Goal: Contribute content: Contribute content

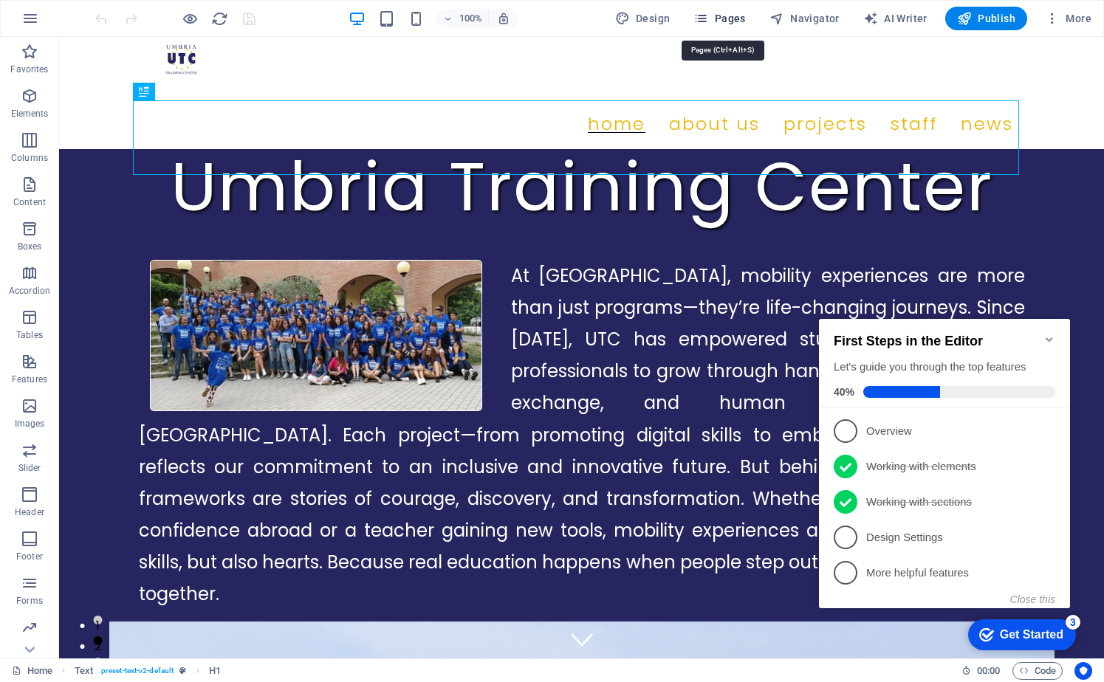
click at [730, 21] on span "Pages" at bounding box center [719, 18] width 52 height 15
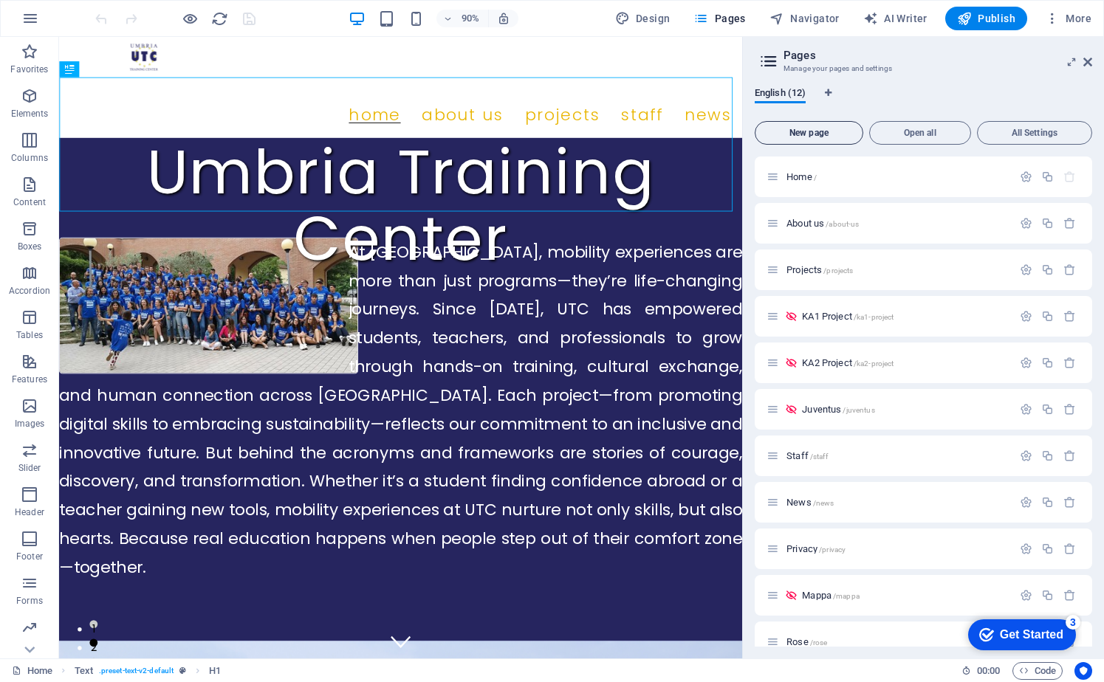
click at [823, 134] on span "New page" at bounding box center [808, 132] width 95 height 9
click at [823, 131] on span "New page" at bounding box center [808, 132] width 95 height 9
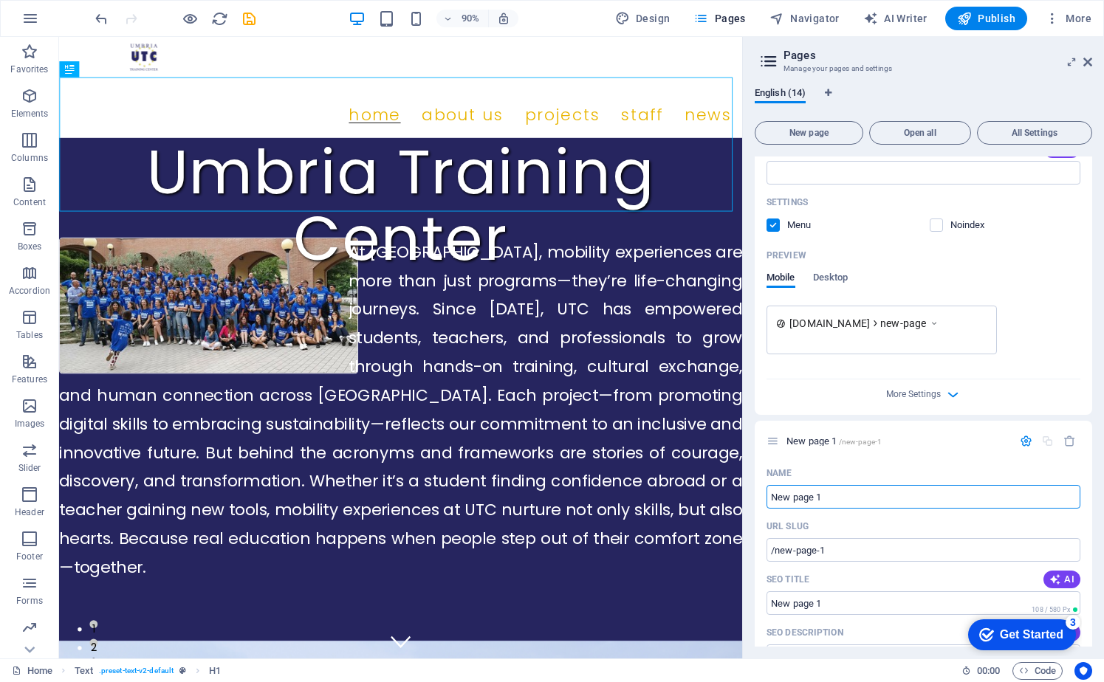
scroll to position [978, 0]
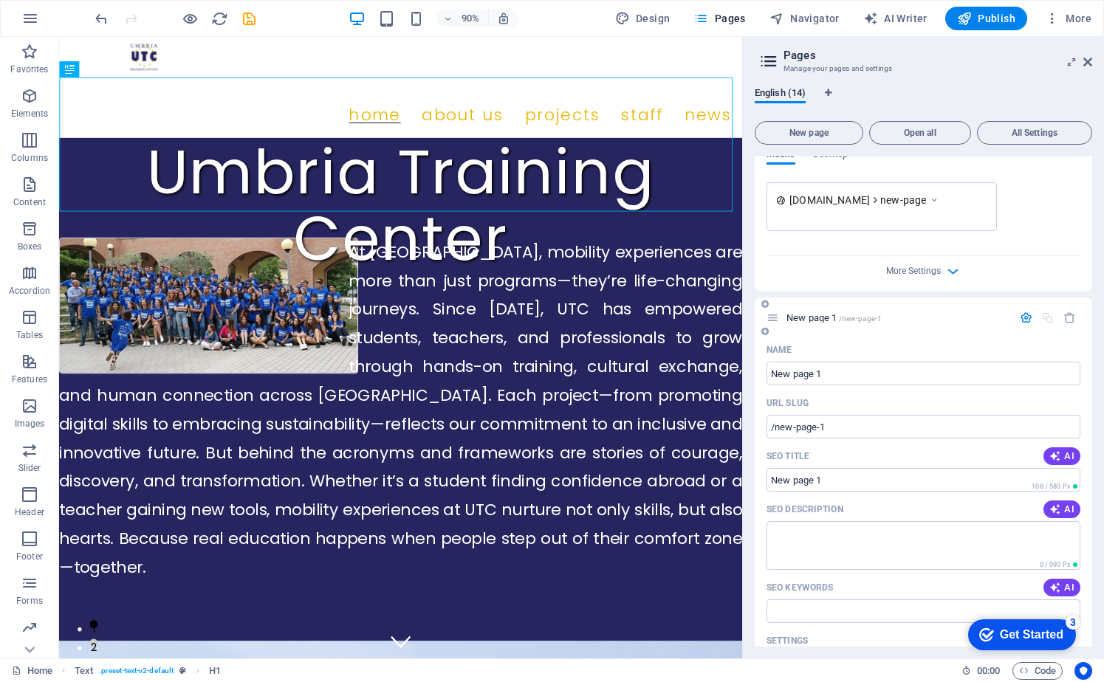
click at [1020, 321] on icon "button" at bounding box center [1026, 318] width 13 height 13
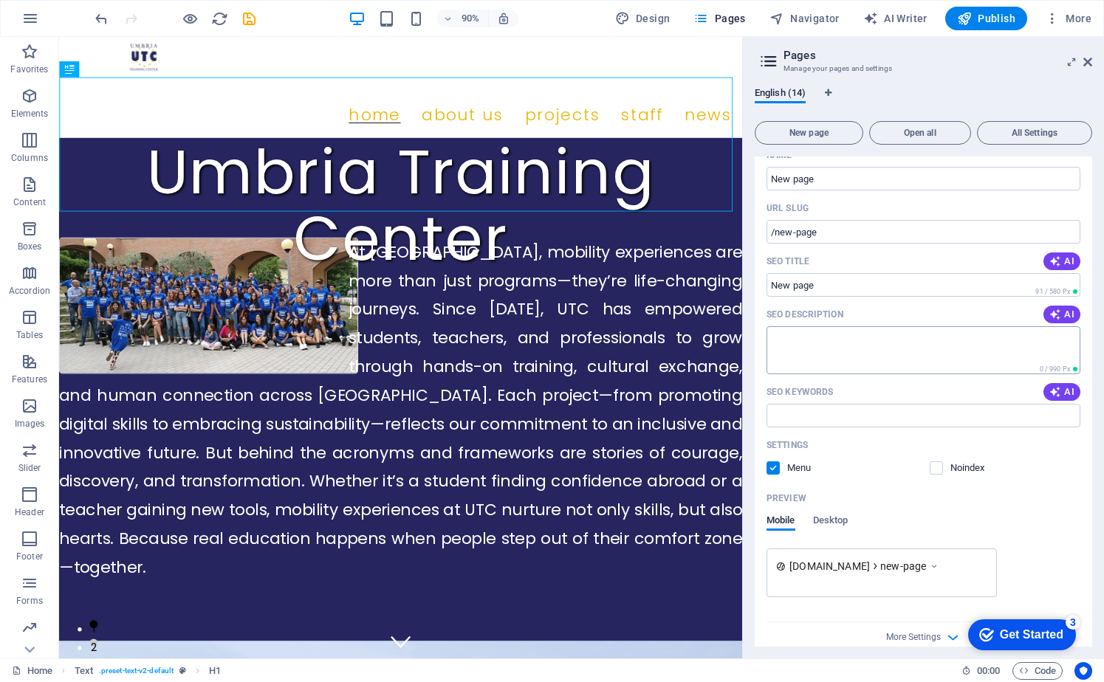
scroll to position [513, 0]
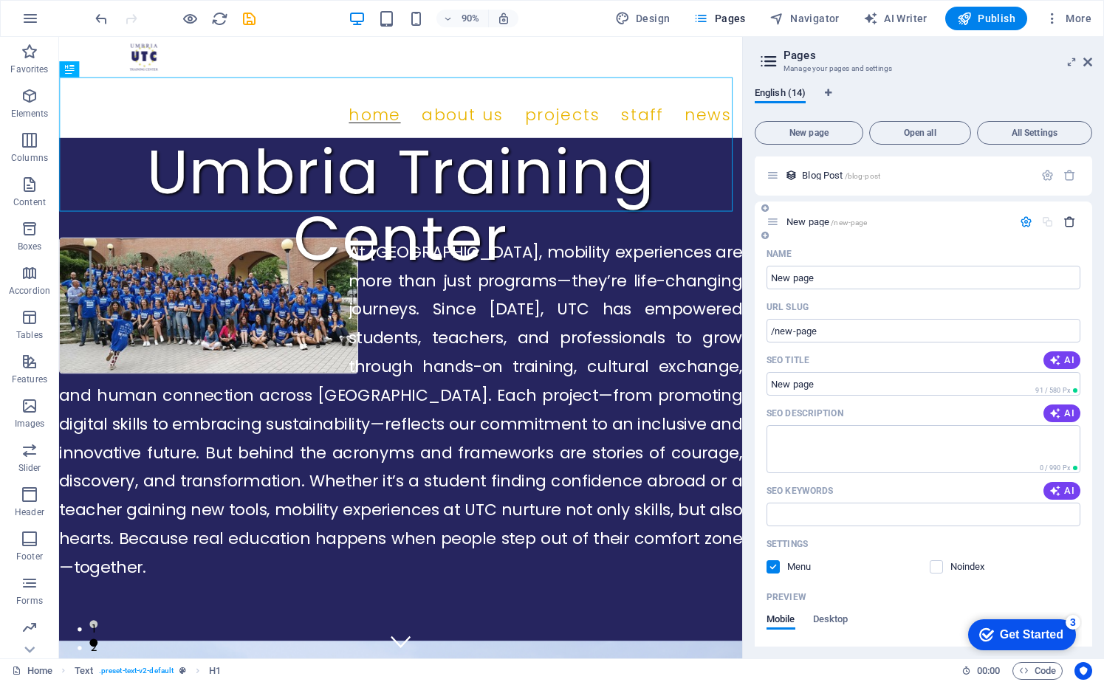
click at [1064, 223] on icon "button" at bounding box center [1069, 222] width 13 height 13
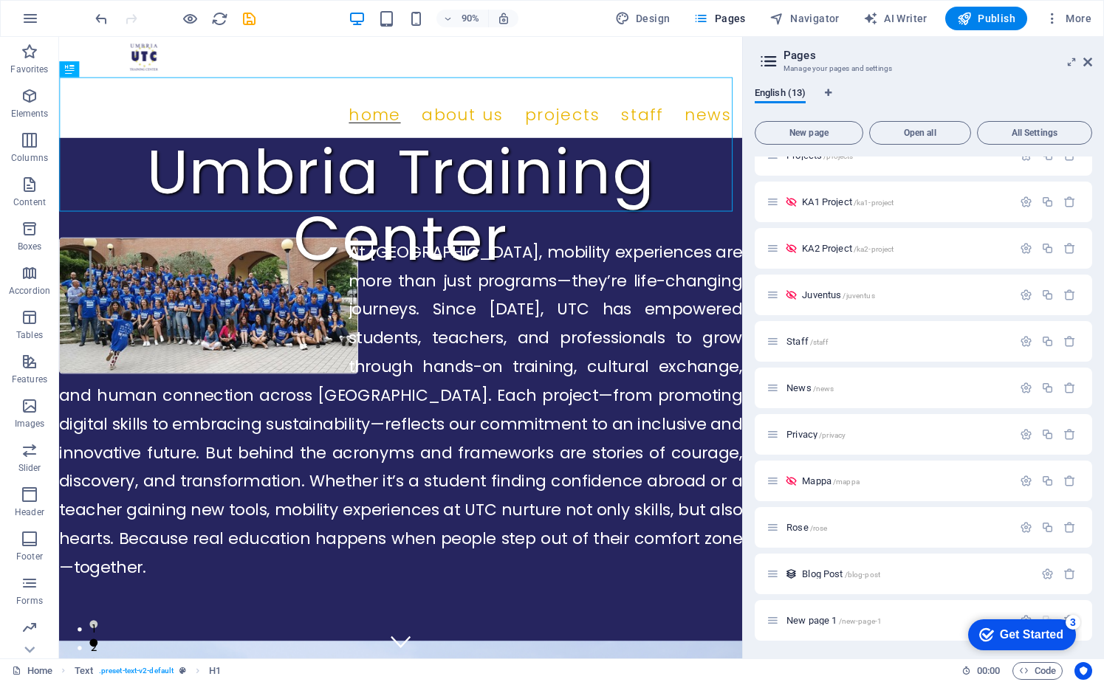
scroll to position [114, 0]
click at [819, 619] on span "New page 1 /new-page-1" at bounding box center [833, 620] width 95 height 11
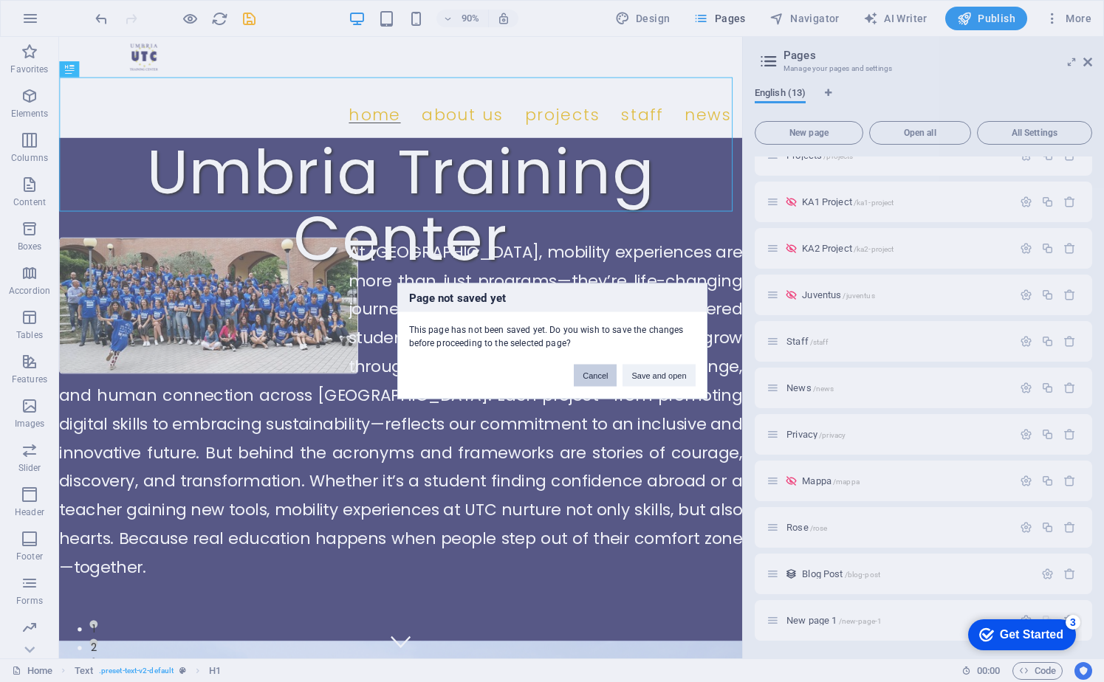
click at [601, 374] on button "Cancel" at bounding box center [595, 376] width 43 height 22
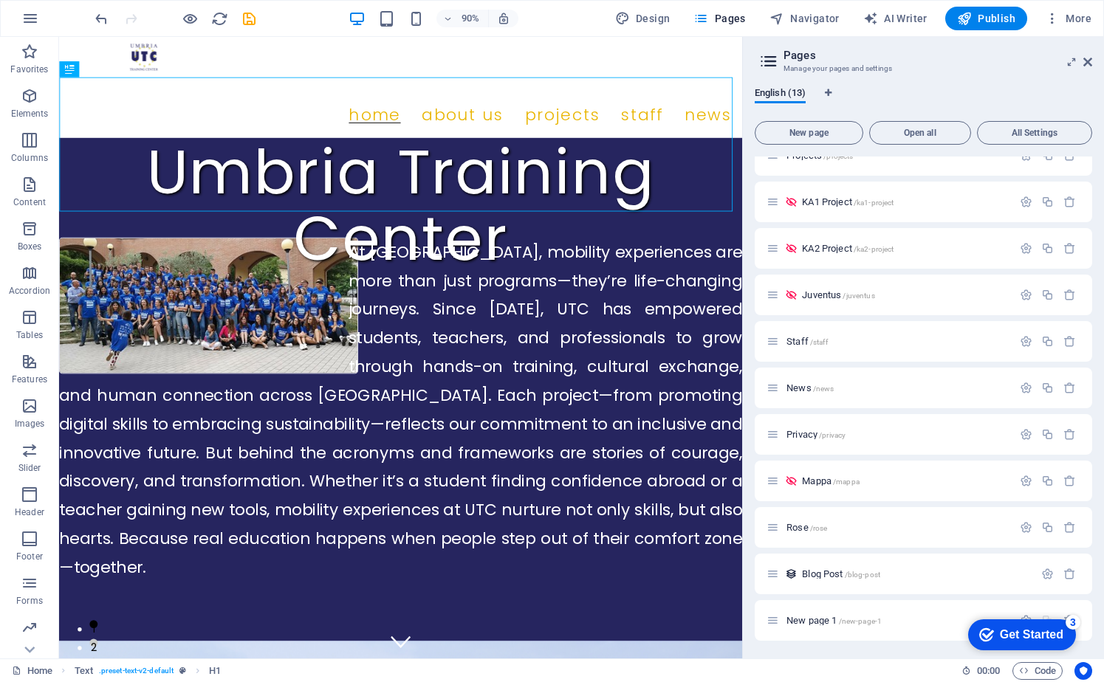
click at [1043, 628] on div "Get Started" at bounding box center [1031, 634] width 63 height 13
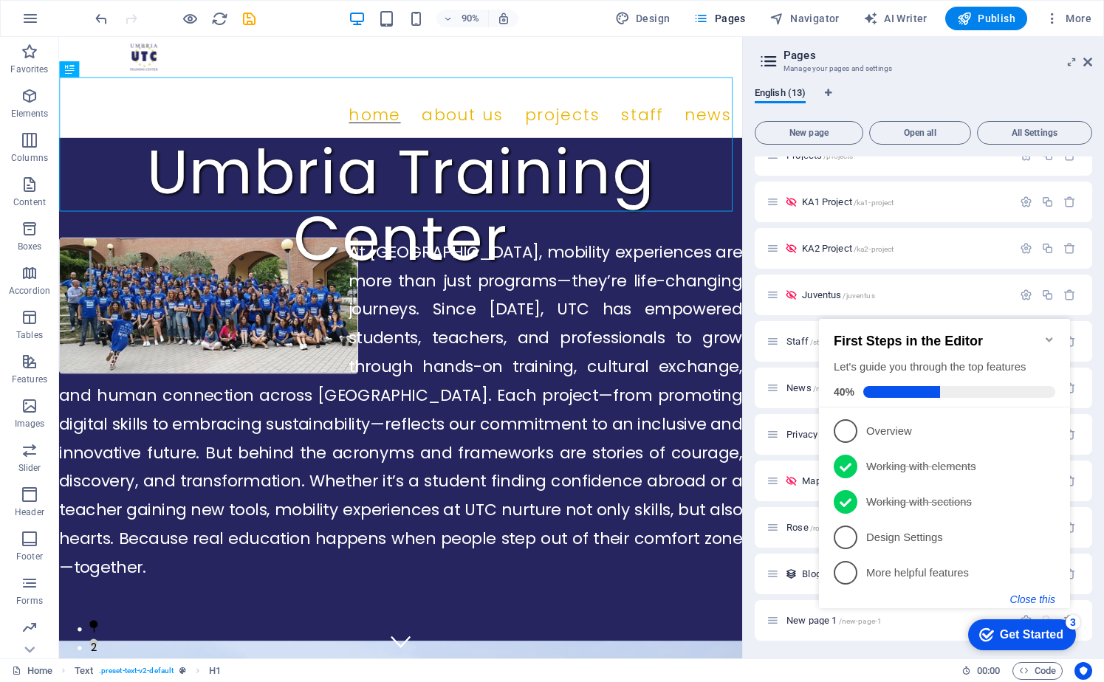
click at [1032, 599] on button "Close this" at bounding box center [1032, 600] width 45 height 12
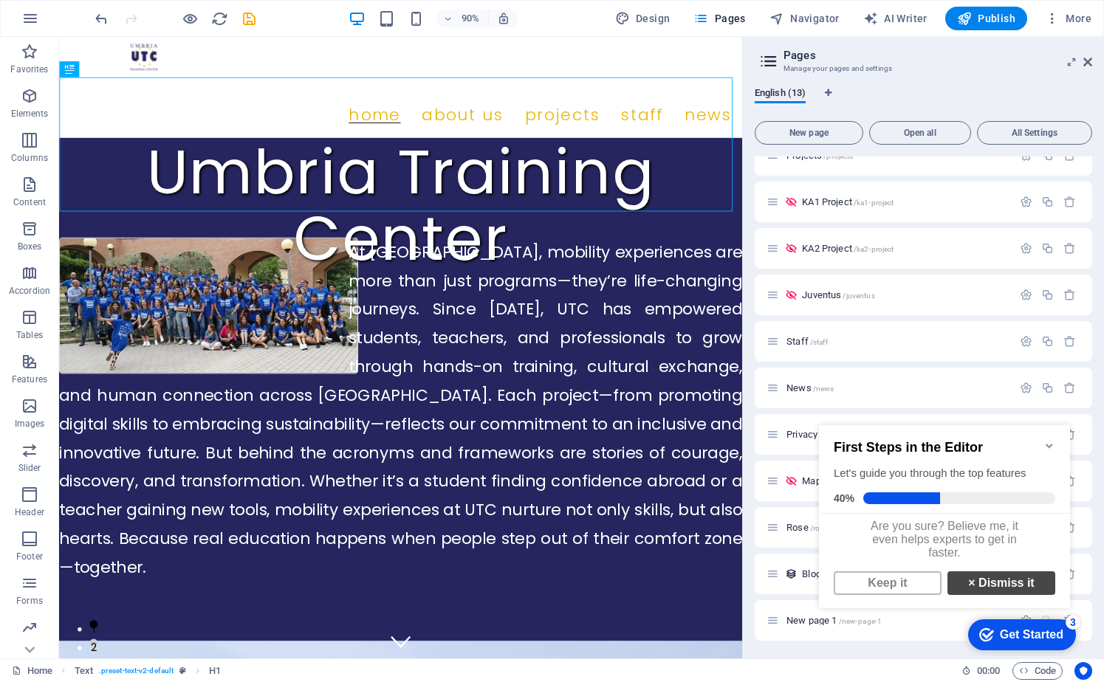
click at [1006, 592] on link "× Dismiss it" at bounding box center [1001, 583] width 108 height 24
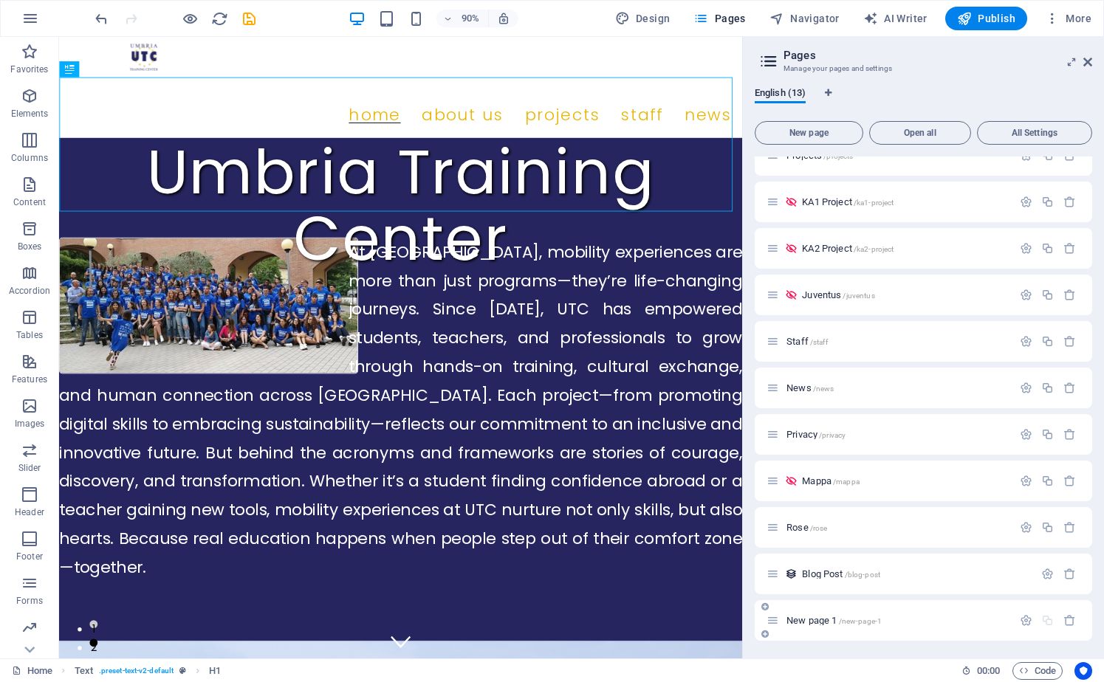
click at [924, 615] on div "New page 1 /new-page-1" at bounding box center [889, 620] width 246 height 17
click at [919, 620] on p "New page 1 /new-page-1" at bounding box center [897, 621] width 222 height 10
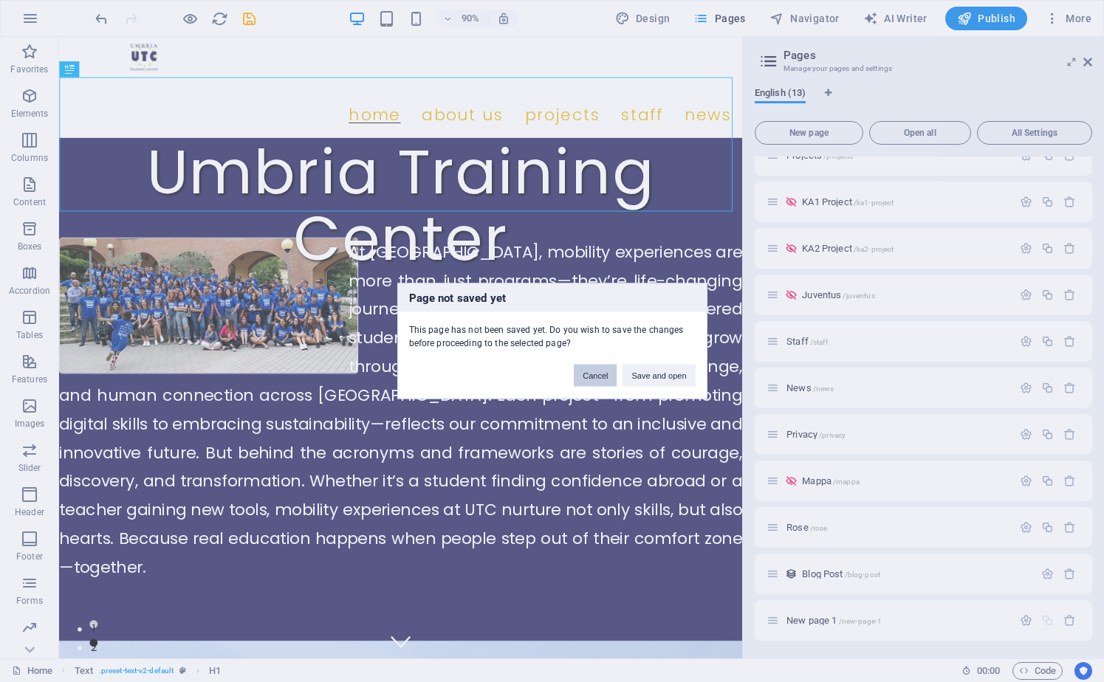
drag, startPoint x: 597, startPoint y: 377, endPoint x: 704, endPoint y: 473, distance: 144.3
click at [597, 377] on button "Cancel" at bounding box center [595, 376] width 43 height 22
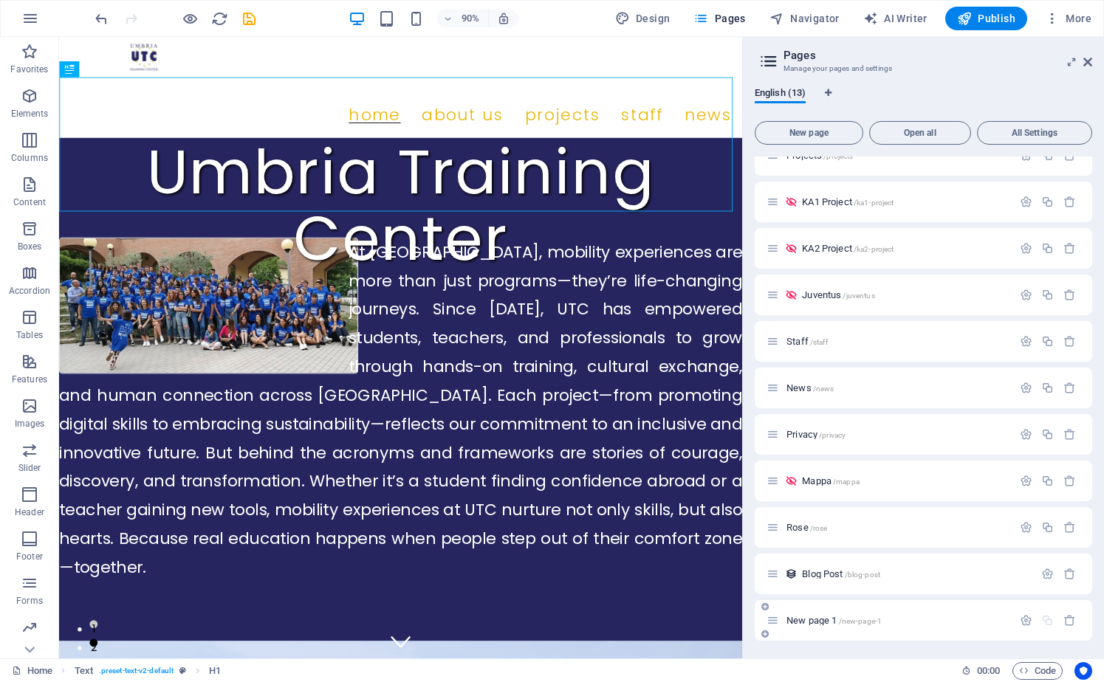
click at [763, 635] on icon at bounding box center [764, 634] width 7 height 9
click at [1027, 619] on icon "button" at bounding box center [1026, 620] width 13 height 13
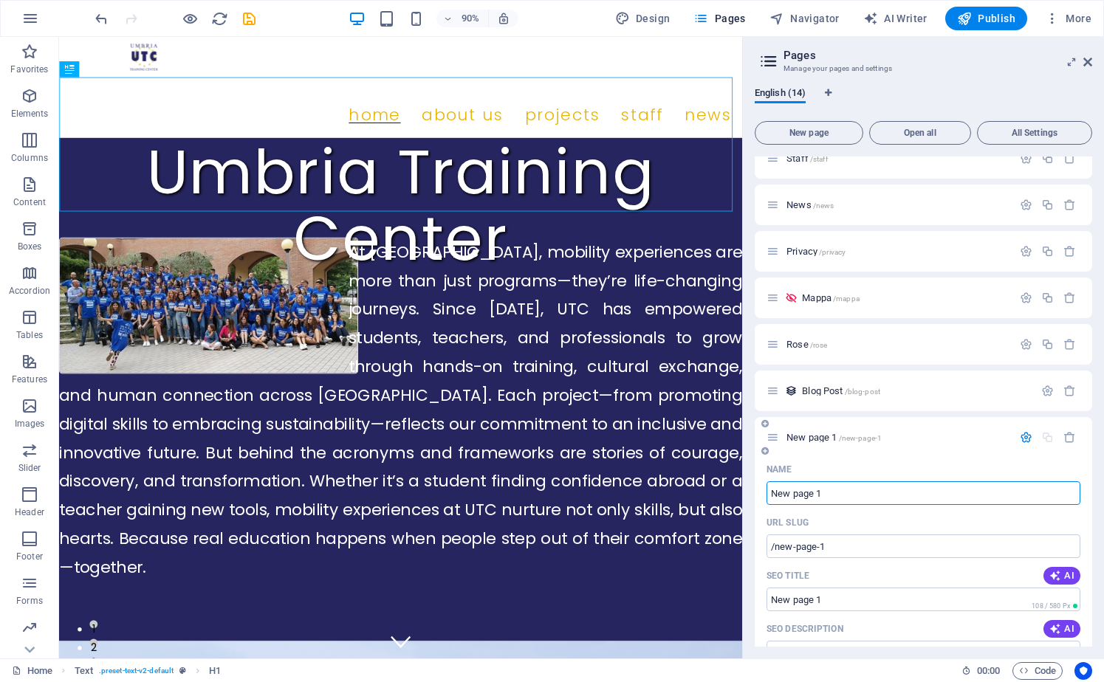
scroll to position [380, 0]
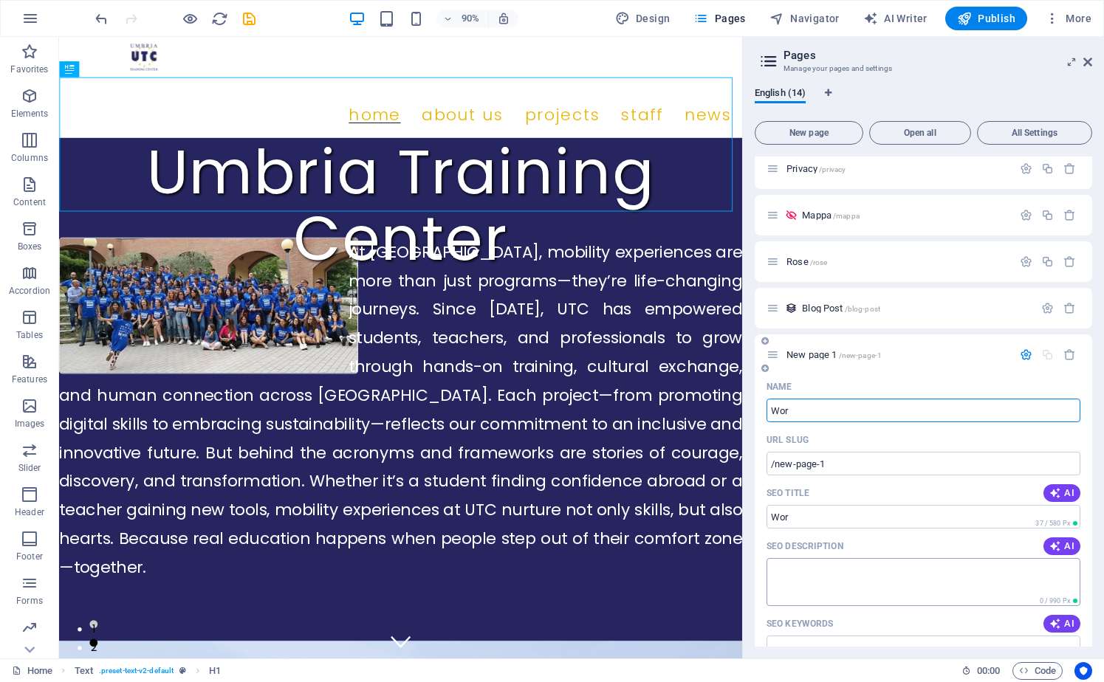
type input "Wor"
type input "/wor"
type input "Work"
type input "/work"
type input "Work Based"
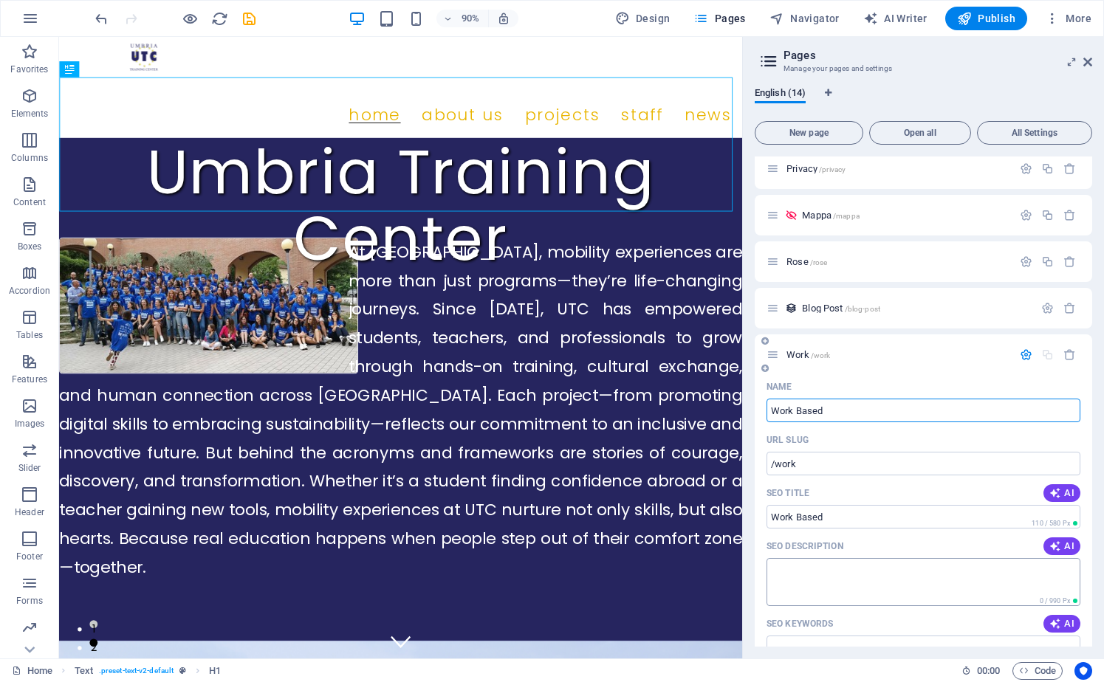
type input "/work-based"
type input "Work ased"
type input "/work-ased"
type input "Work based"
type input "/work-based"
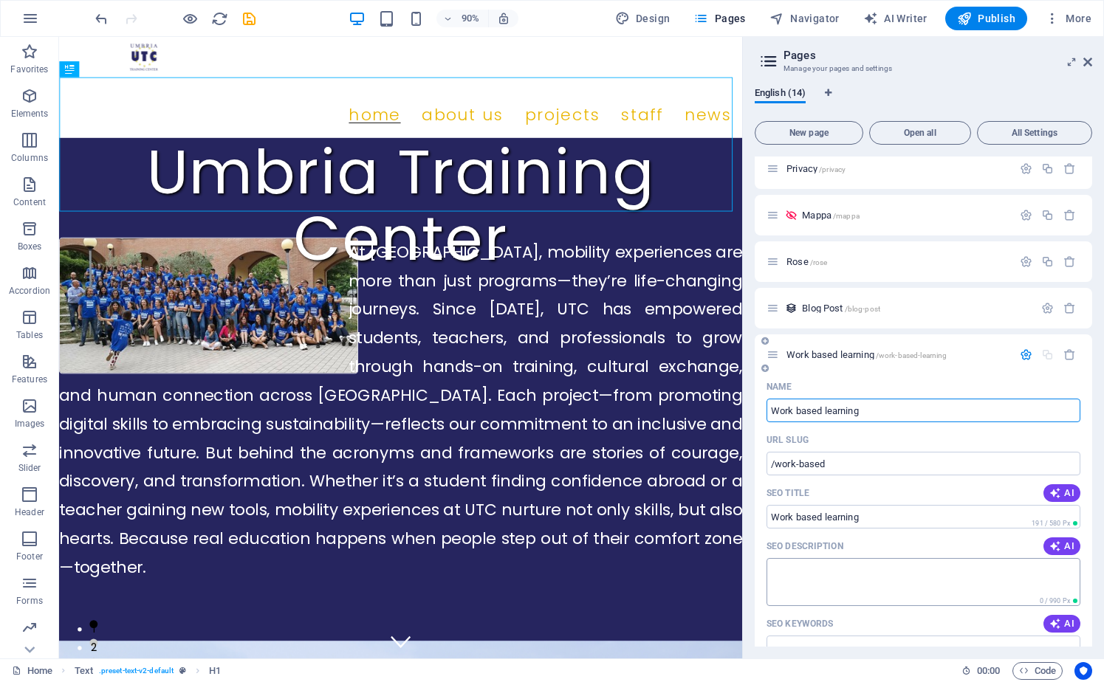
type input "Work based learning"
type input "/work-based-learning"
type input "Work based learning in s"
type input "/work-based-learning-in-s"
type input "Work based learning in [GEOGRAPHIC_DATA]"
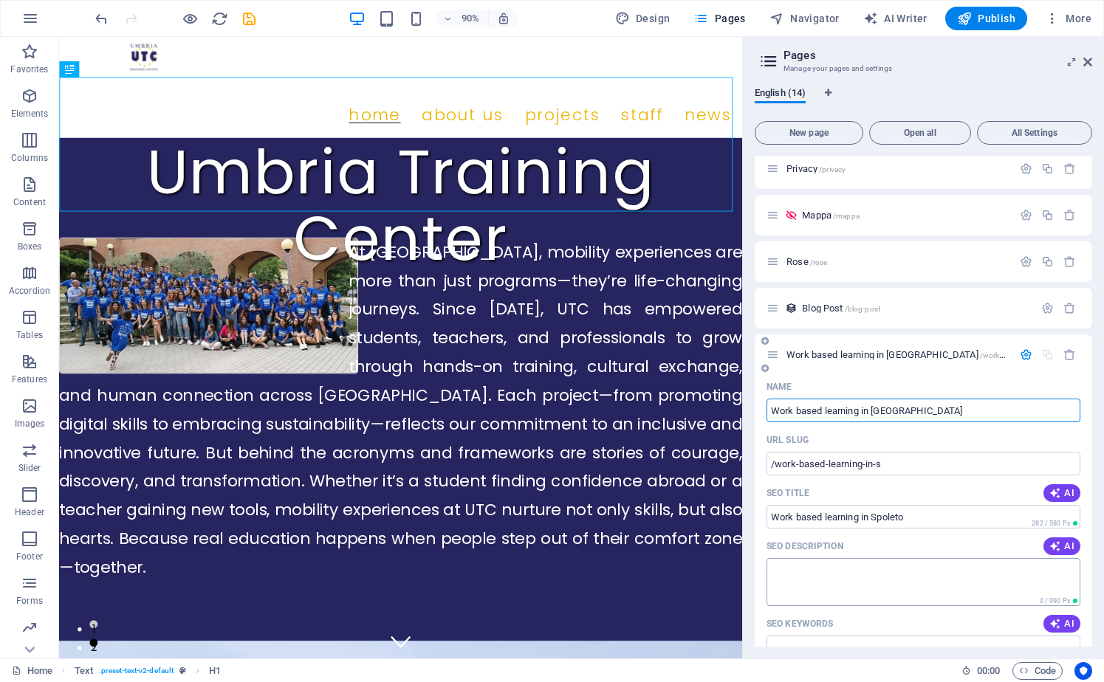
type input "/work-based-learning-in-[GEOGRAPHIC_DATA]"
type input "Work based learning in [GEOGRAPHIC_DATA], [GEOGRAPHIC_DATA]"
type input "/work-based-learning-in-[GEOGRAPHIC_DATA]-[GEOGRAPHIC_DATA]"
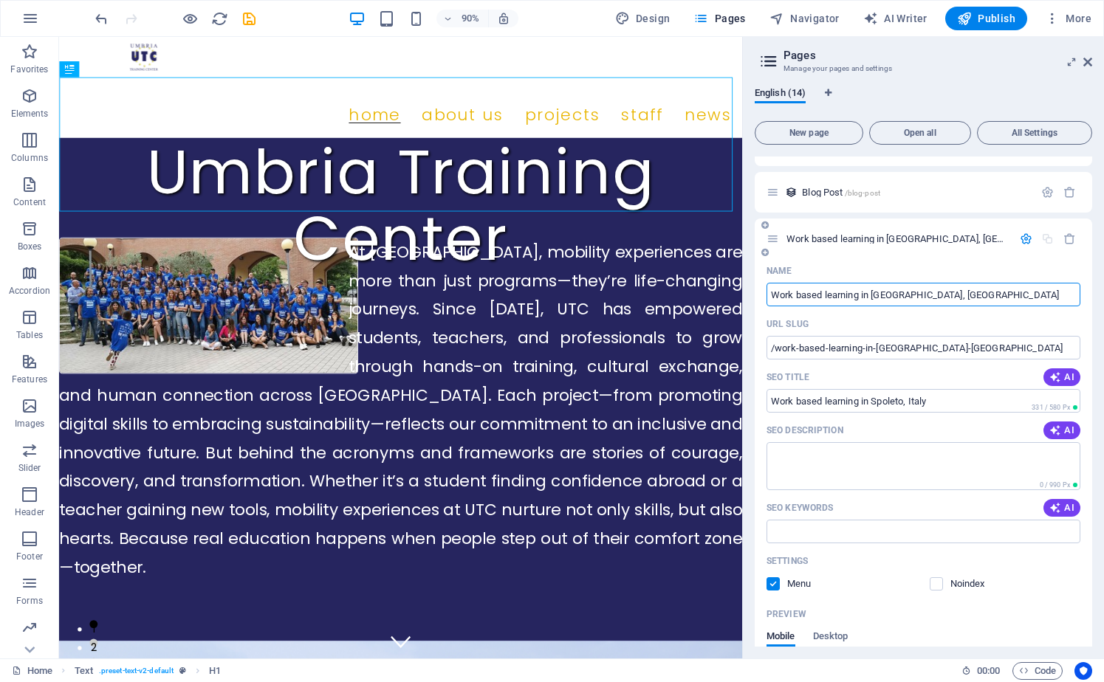
scroll to position [555, 0]
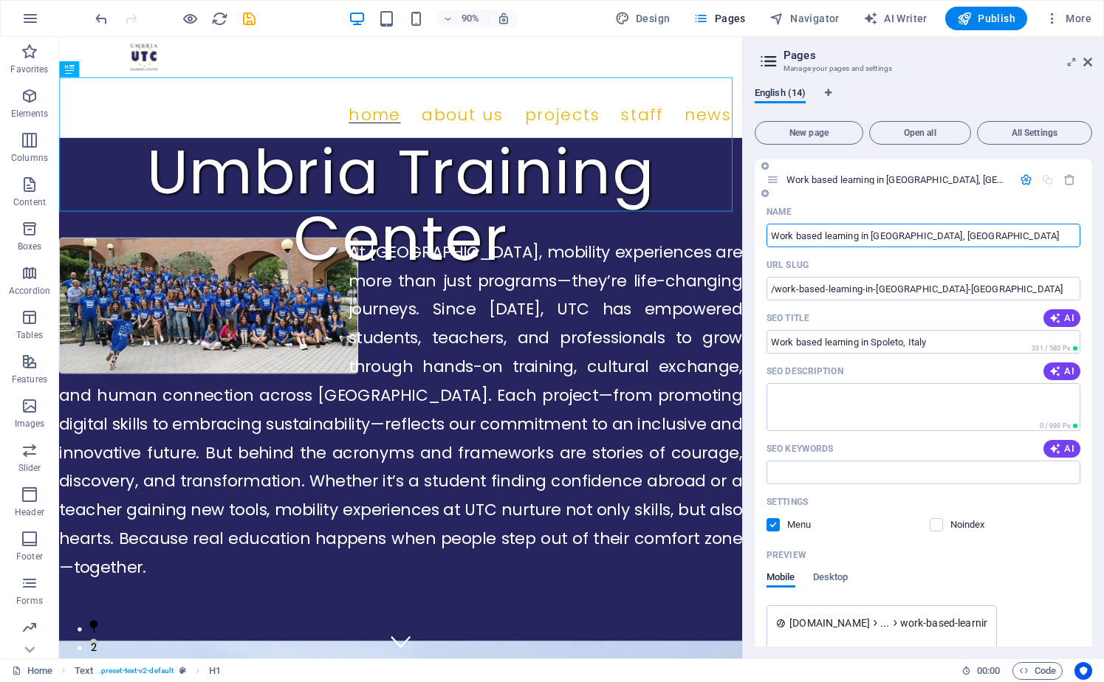
click at [778, 524] on label at bounding box center [772, 524] width 13 height 13
click at [0, 0] on input "checkbox" at bounding box center [0, 0] width 0 height 0
click at [937, 522] on label at bounding box center [936, 524] width 13 height 13
click at [0, 0] on input "checkbox" at bounding box center [0, 0] width 0 height 0
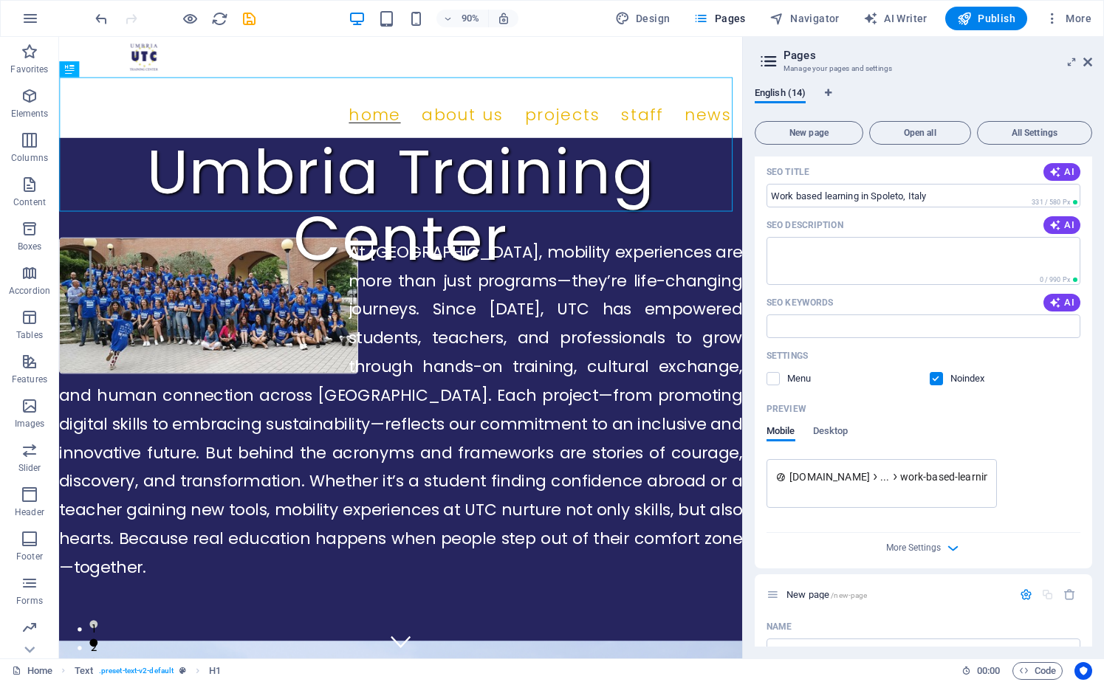
scroll to position [730, 0]
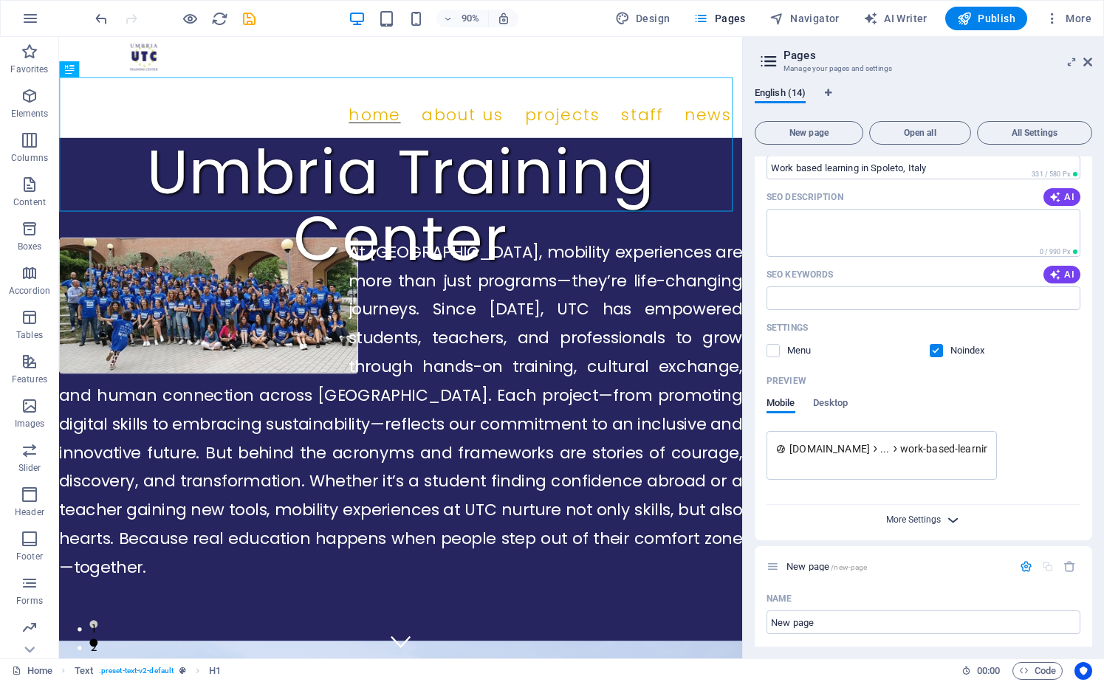
click at [922, 520] on span "More Settings" at bounding box center [913, 520] width 55 height 10
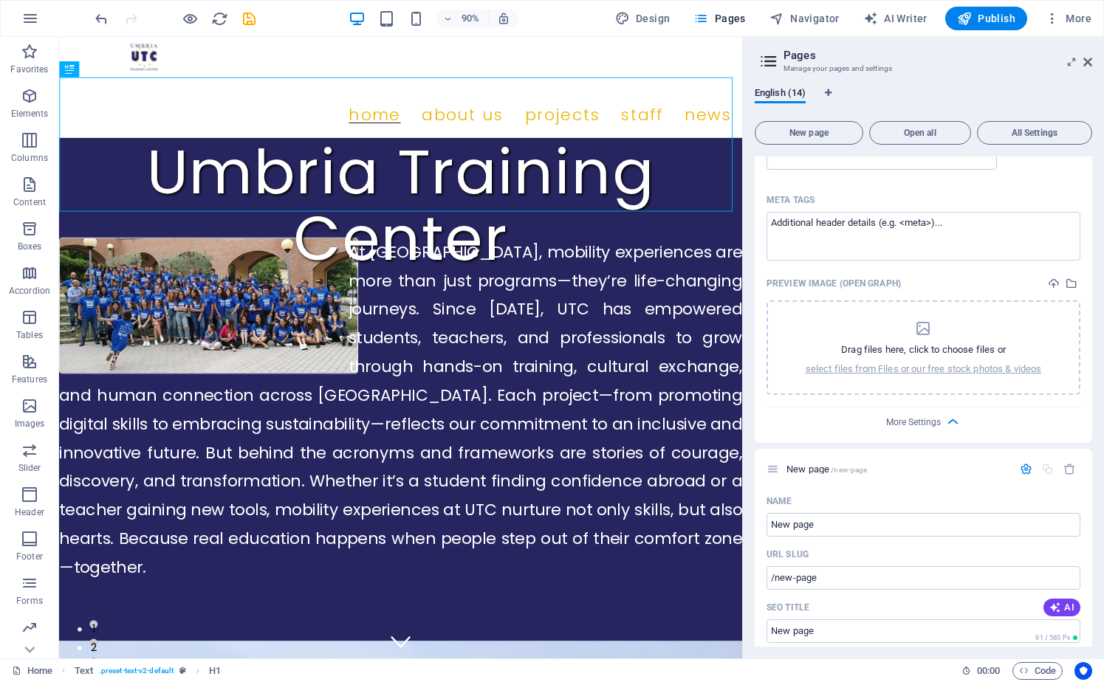
scroll to position [1088, 0]
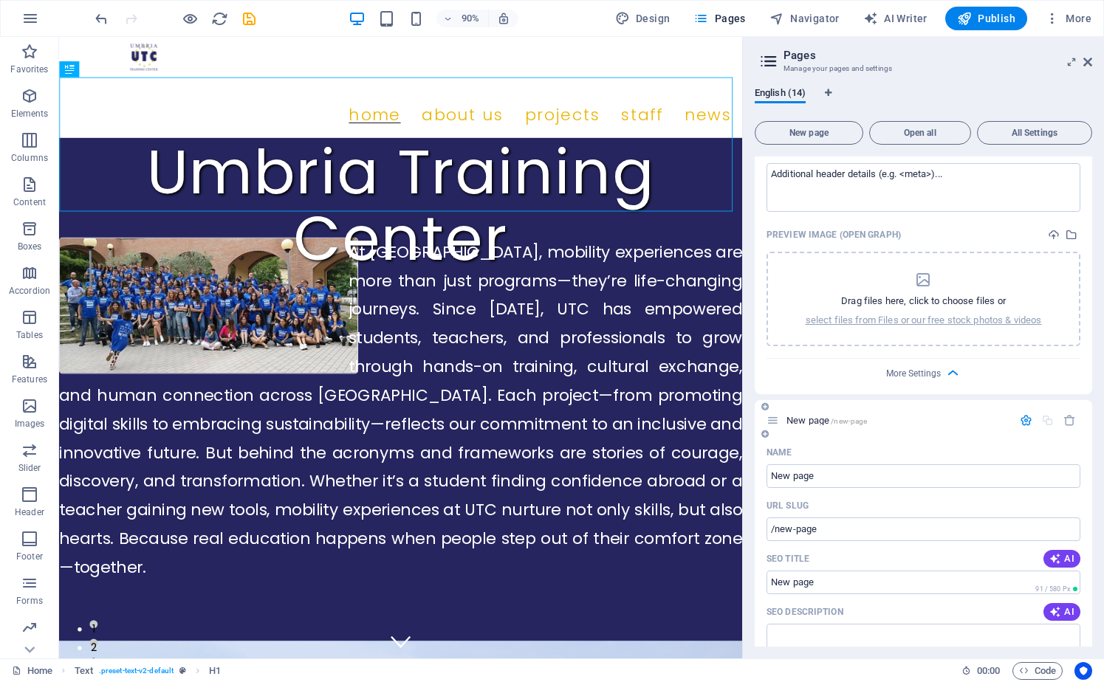
click at [1025, 421] on icon "button" at bounding box center [1026, 420] width 13 height 13
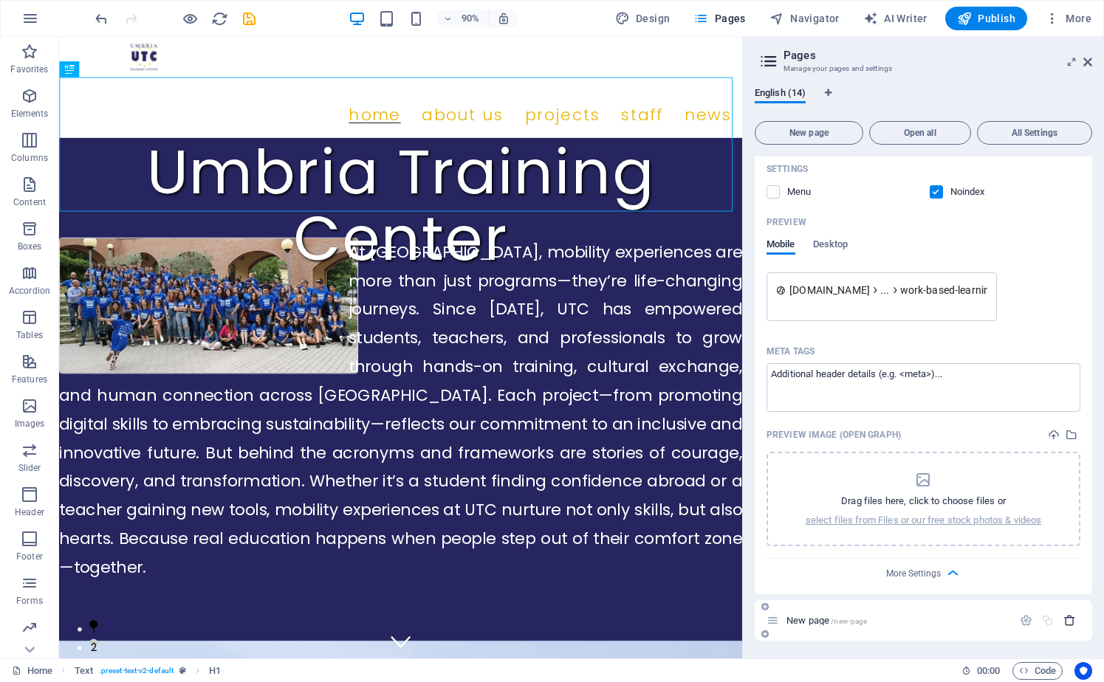
click at [1064, 622] on icon "button" at bounding box center [1069, 620] width 13 height 13
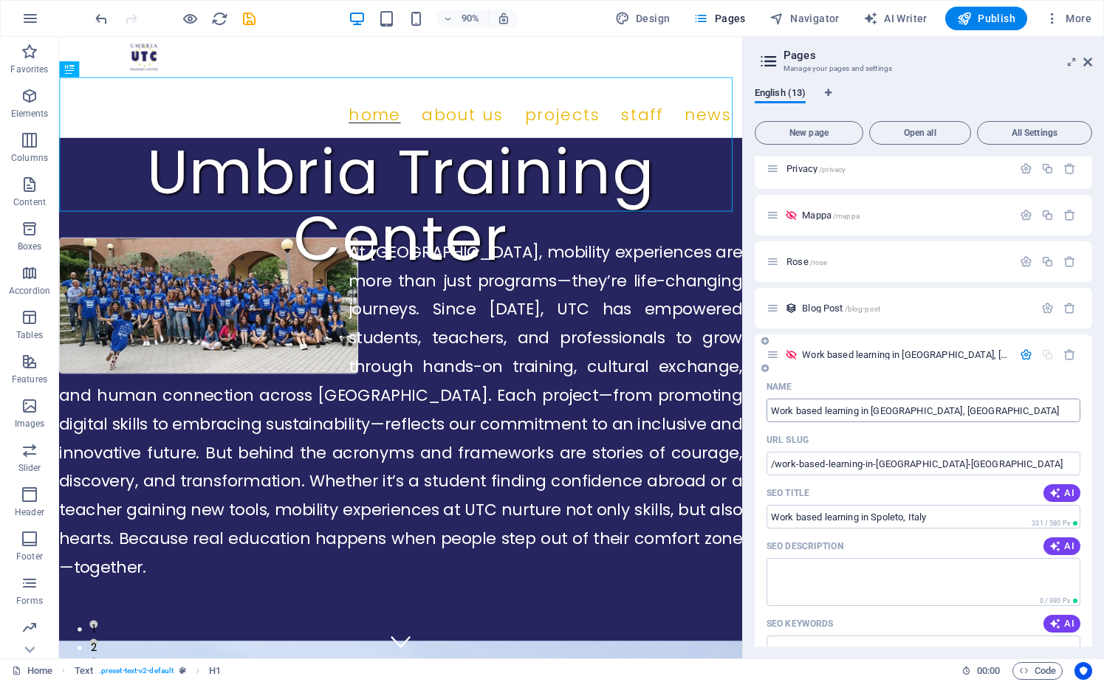
scroll to position [360, 0]
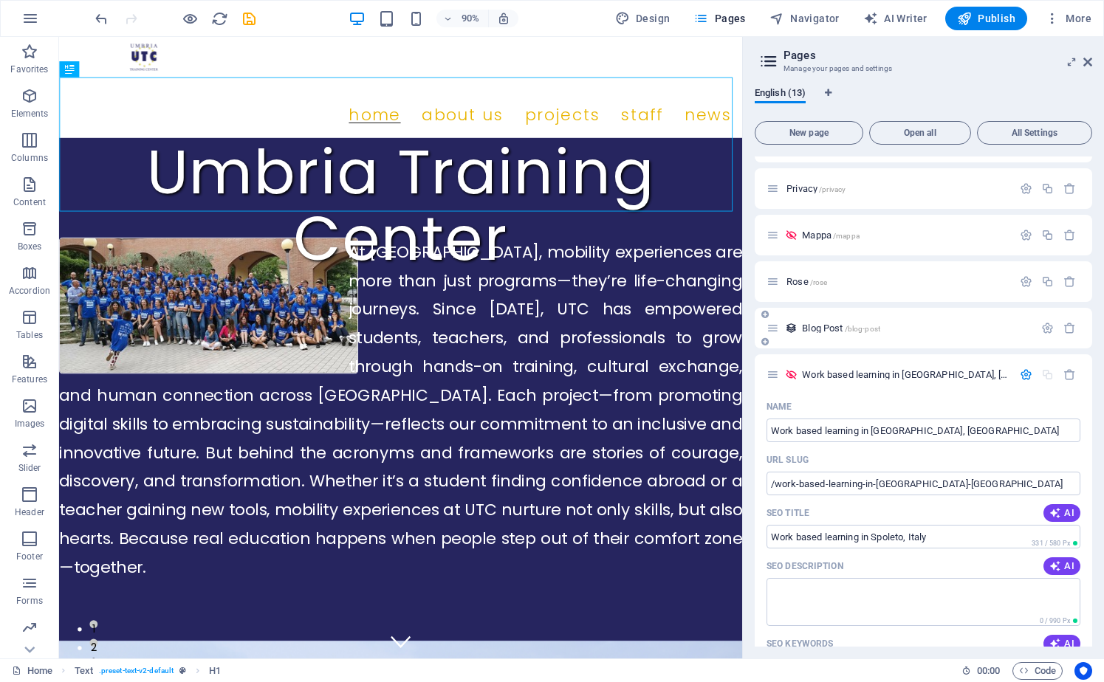
click at [937, 336] on div "Blog Post /blog-post" at bounding box center [899, 328] width 267 height 17
click at [850, 372] on span "Work based learning in [GEOGRAPHIC_DATA], [GEOGRAPHIC_DATA] /work-based-learnin…" at bounding box center [1064, 374] width 525 height 11
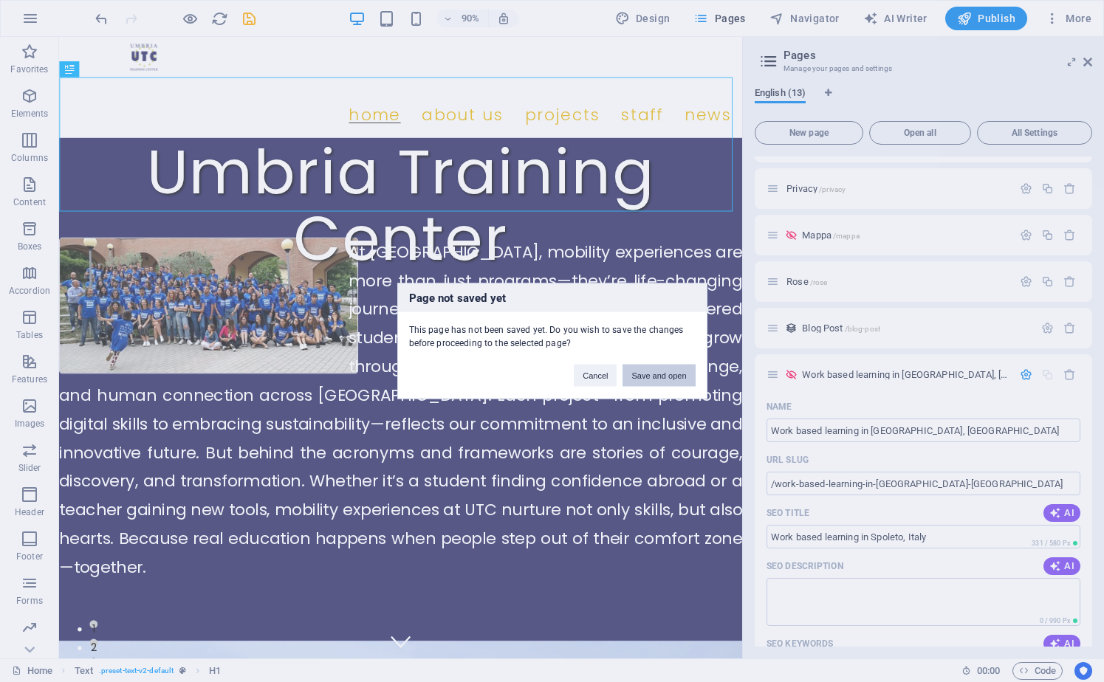
click at [667, 374] on button "Save and open" at bounding box center [658, 376] width 72 height 22
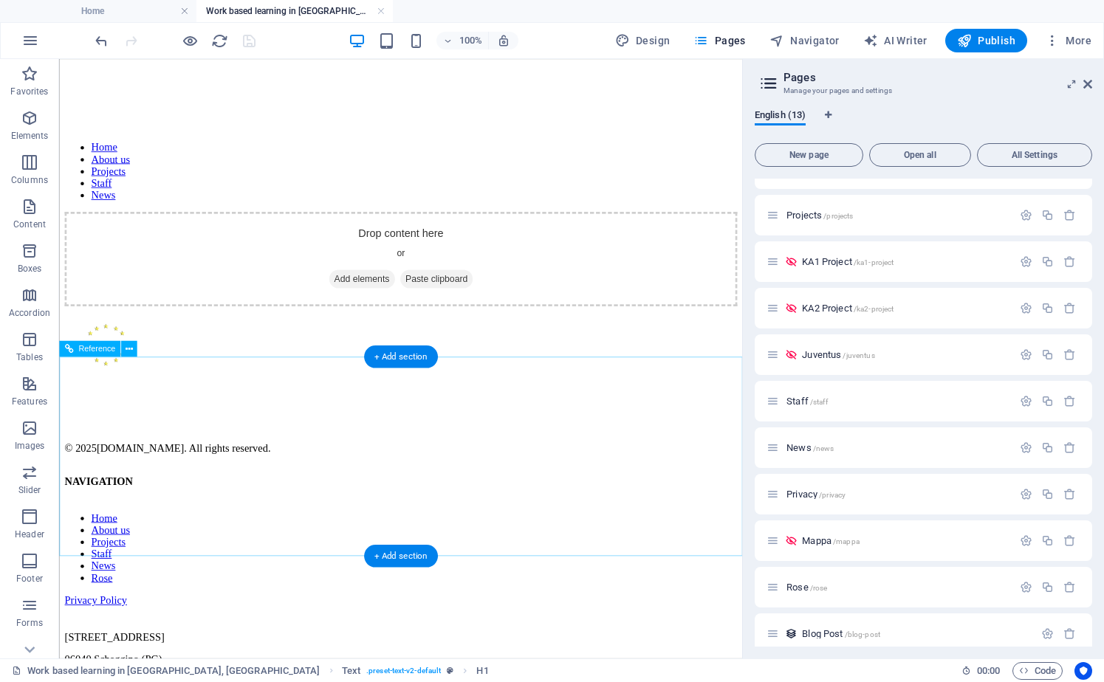
scroll to position [0, 0]
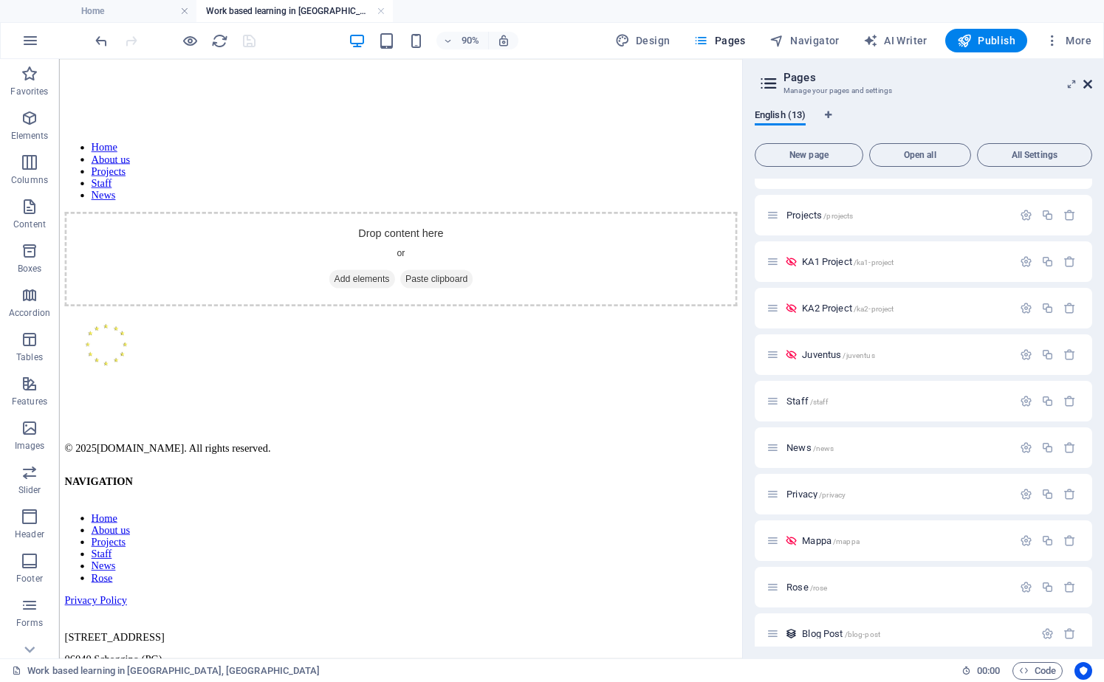
click at [1085, 84] on icon at bounding box center [1087, 84] width 9 height 12
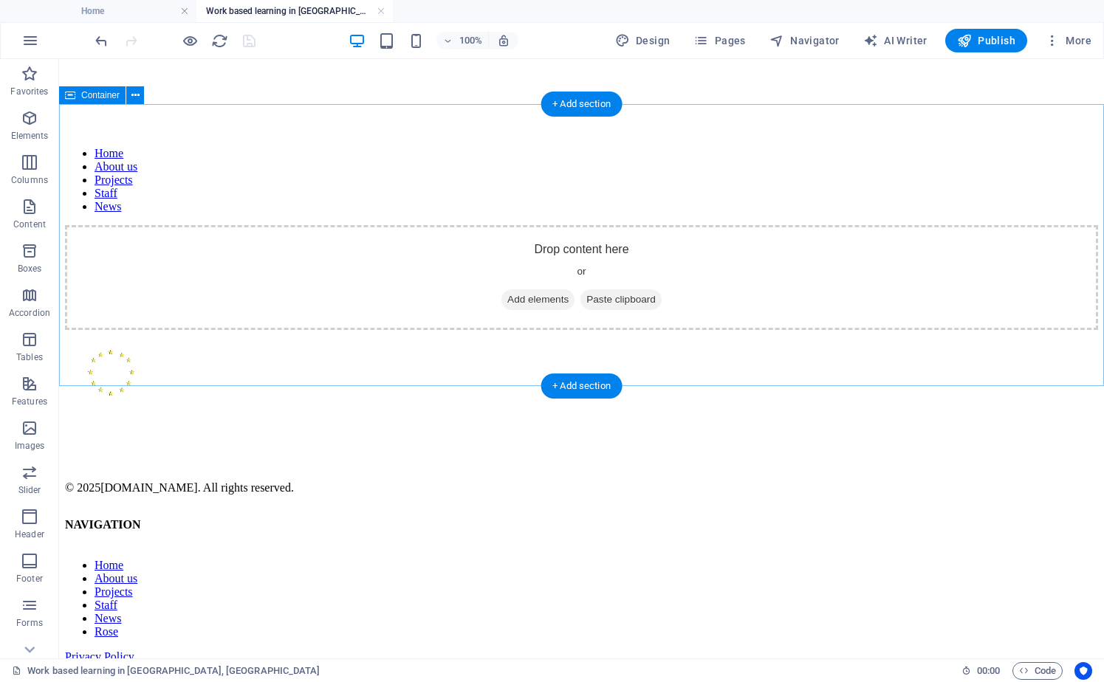
click at [551, 289] on span "Add elements" at bounding box center [537, 299] width 73 height 21
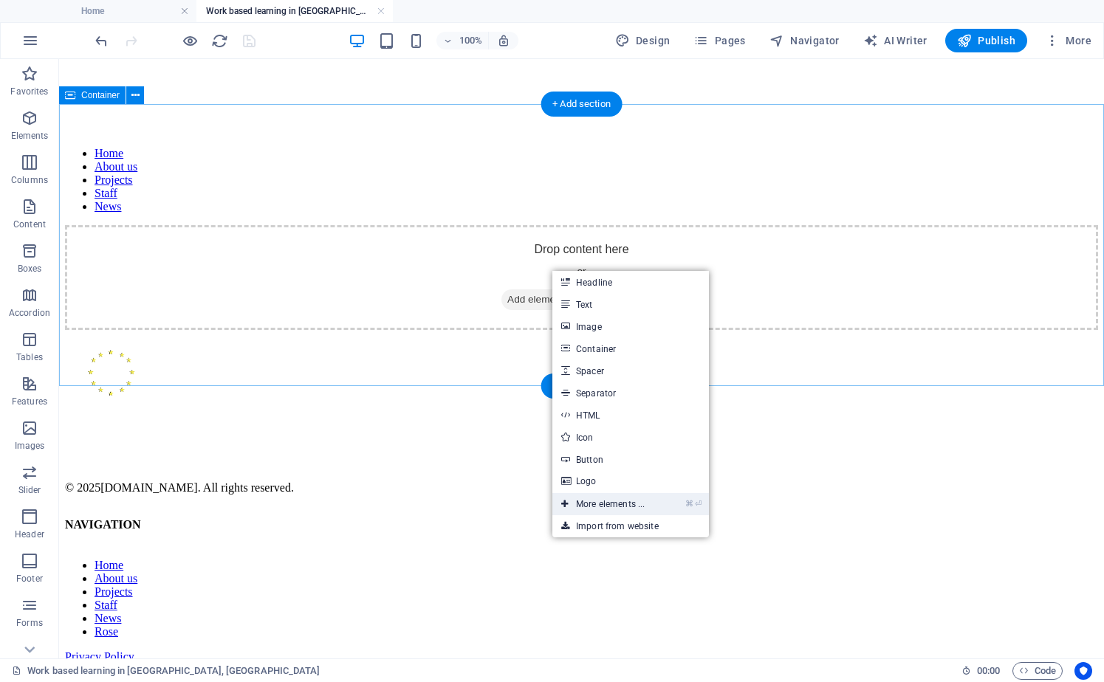
click at [628, 495] on link "⌘ ⏎ More elements ..." at bounding box center [602, 504] width 101 height 22
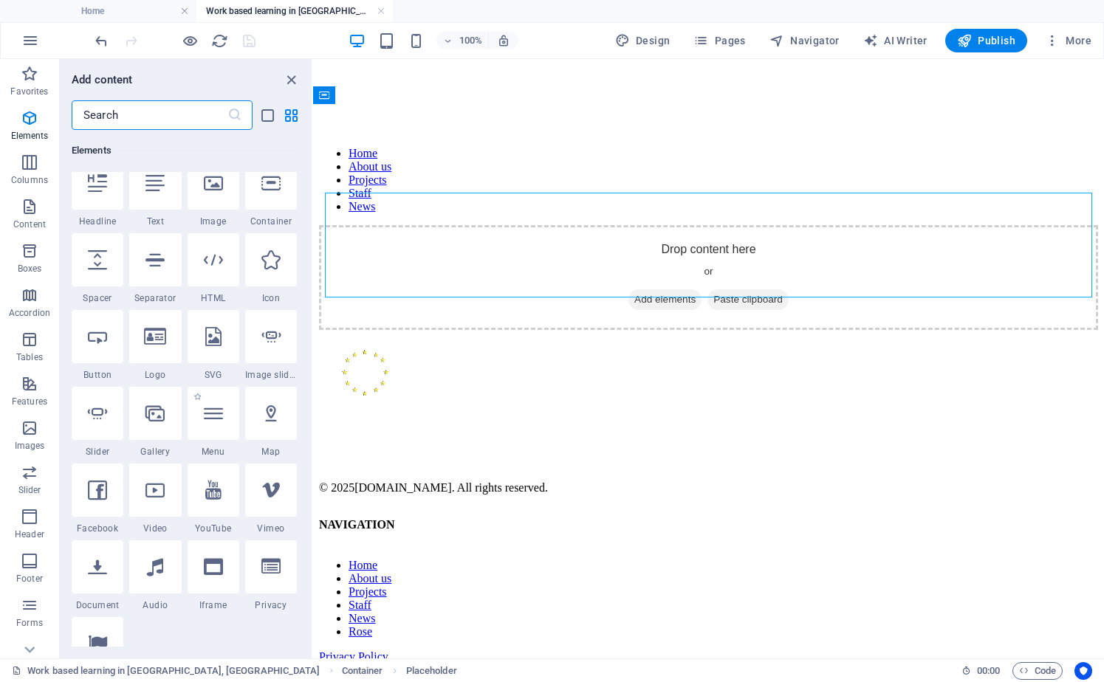
scroll to position [191, 0]
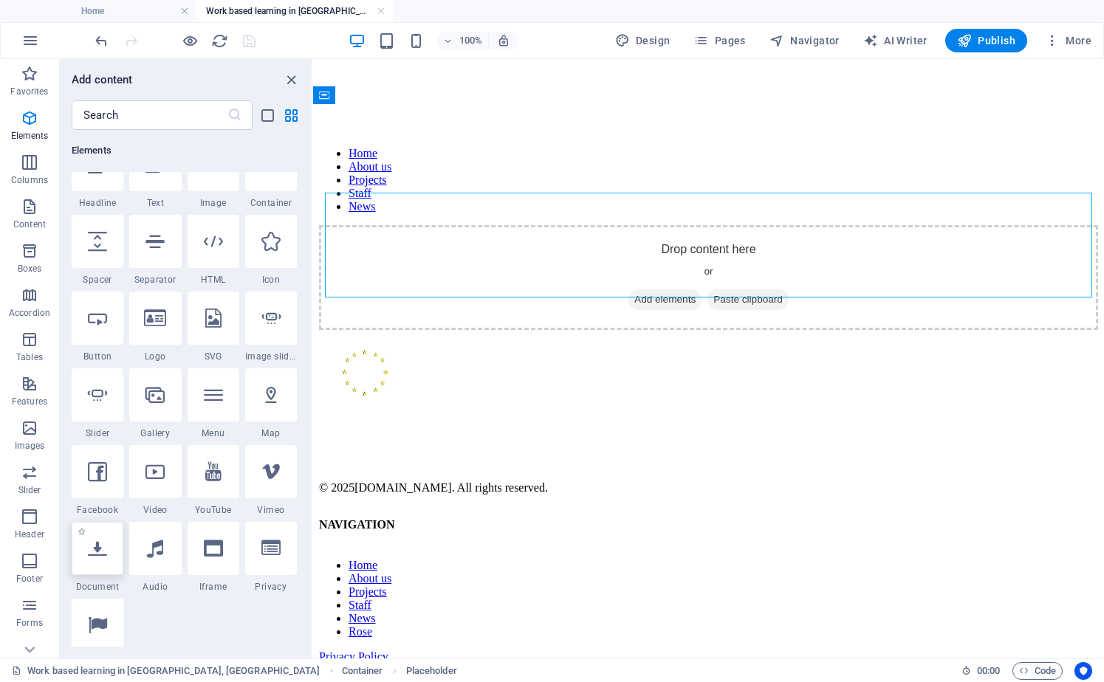
click at [103, 545] on icon at bounding box center [97, 548] width 19 height 19
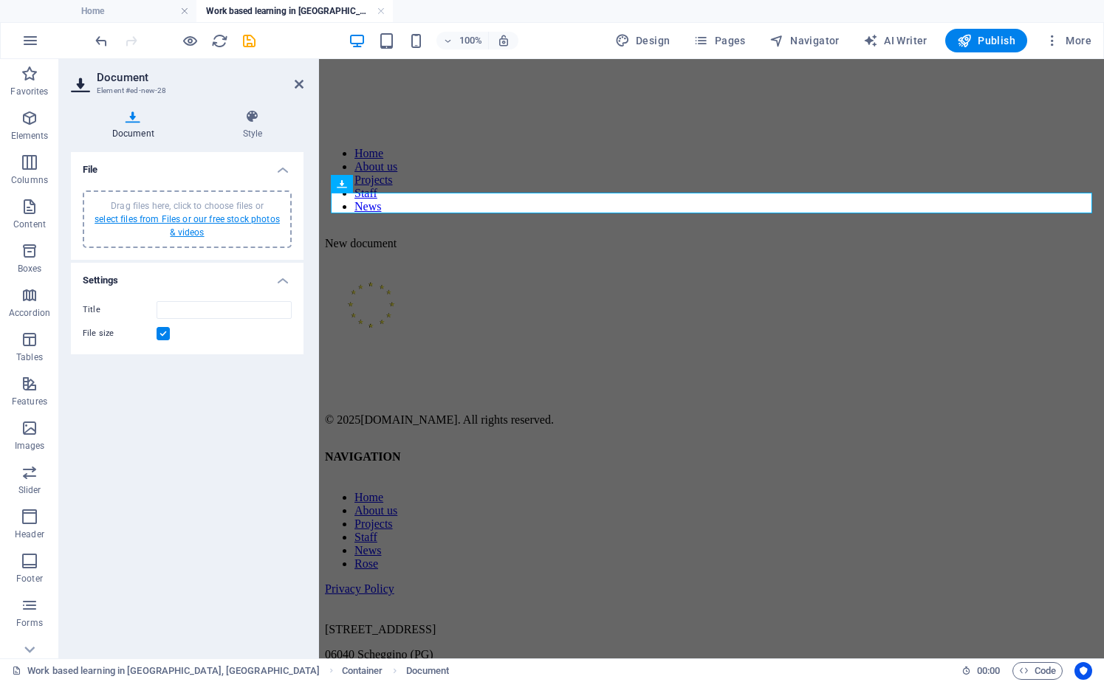
click at [174, 227] on link "select files from Files or our free stock photos & videos" at bounding box center [187, 226] width 185 height 24
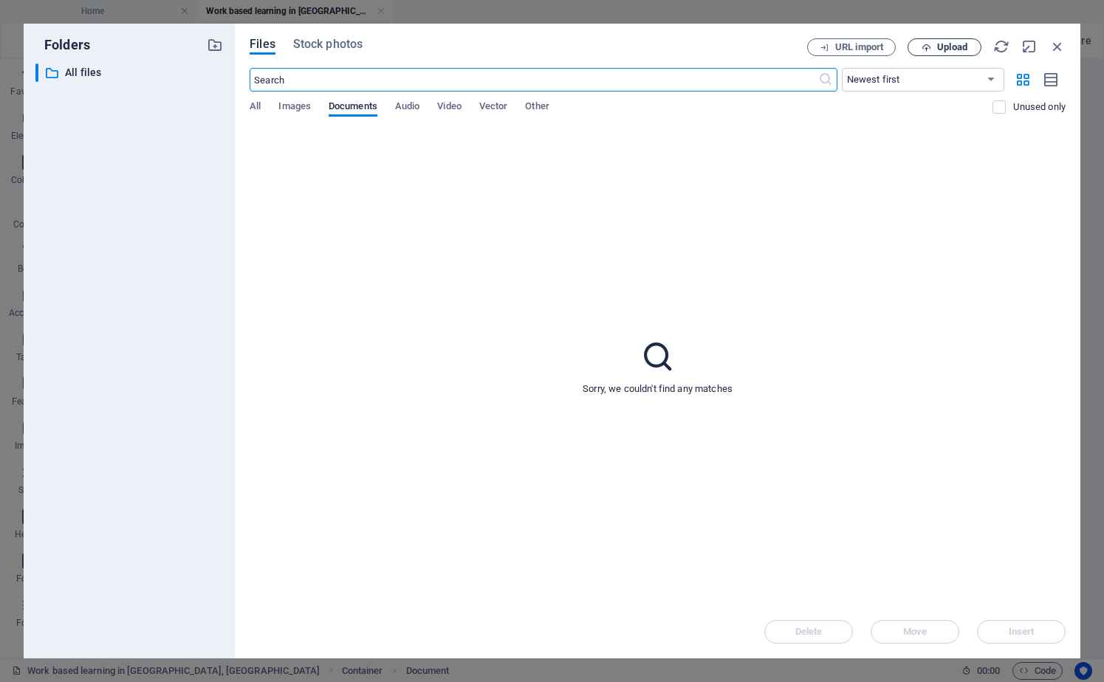
click at [944, 48] on span "Upload" at bounding box center [952, 47] width 30 height 9
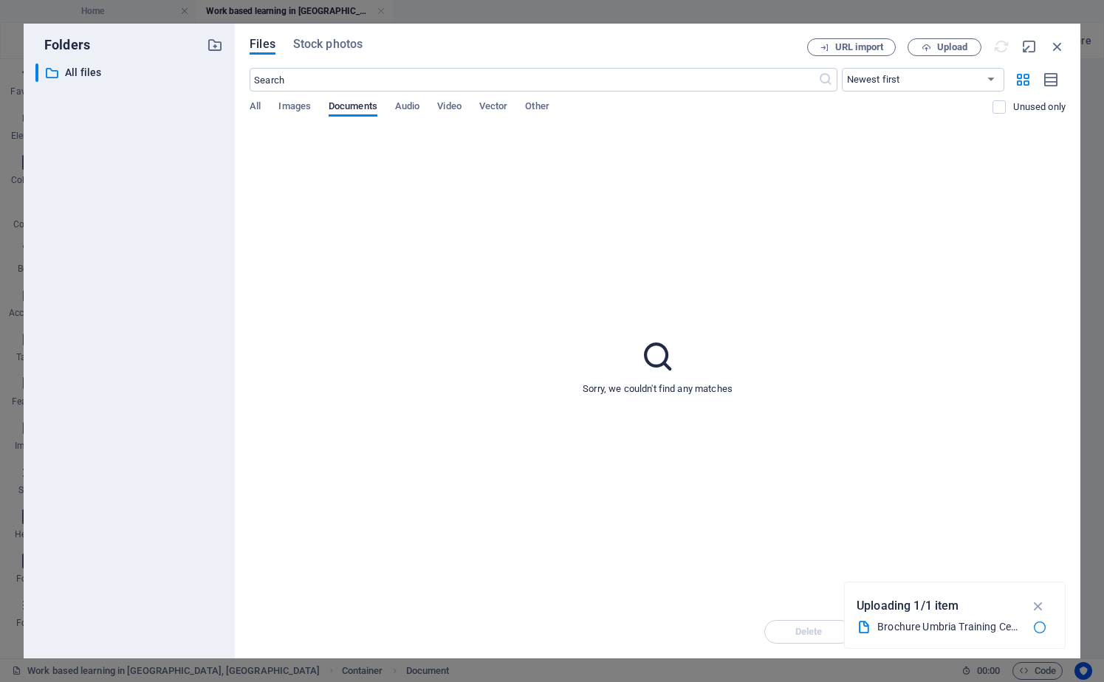
type input "BrochureUmbriaTrainingCenter-tKnFn530gWLQZt0sSyztPQ.pdf"
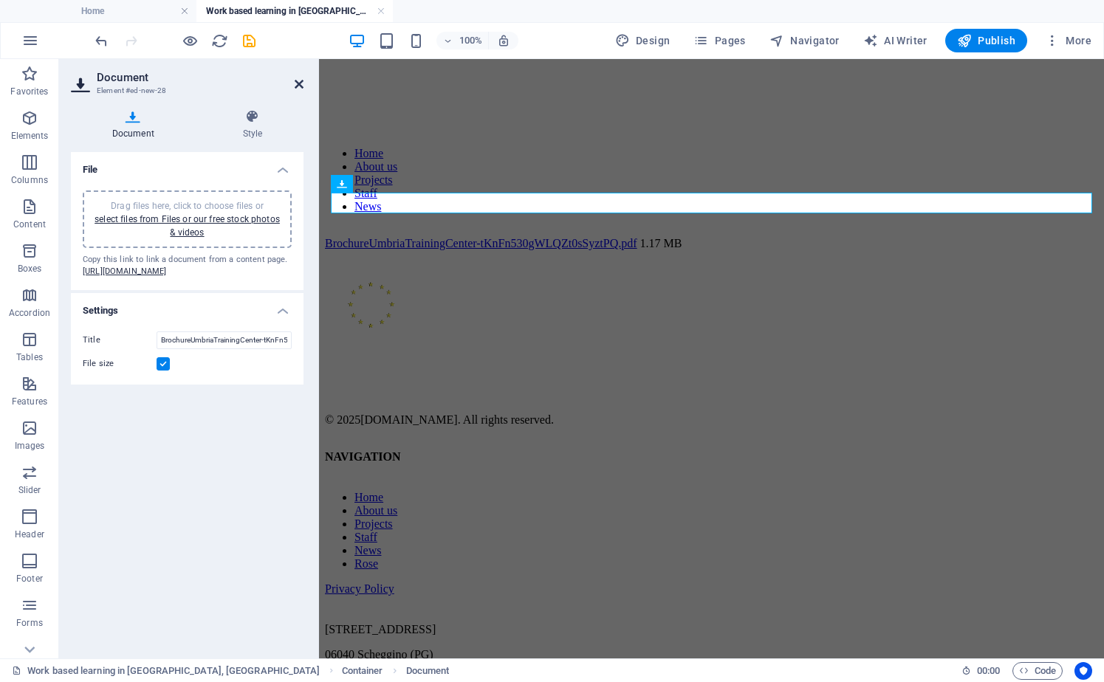
click at [298, 87] on icon at bounding box center [299, 84] width 9 height 12
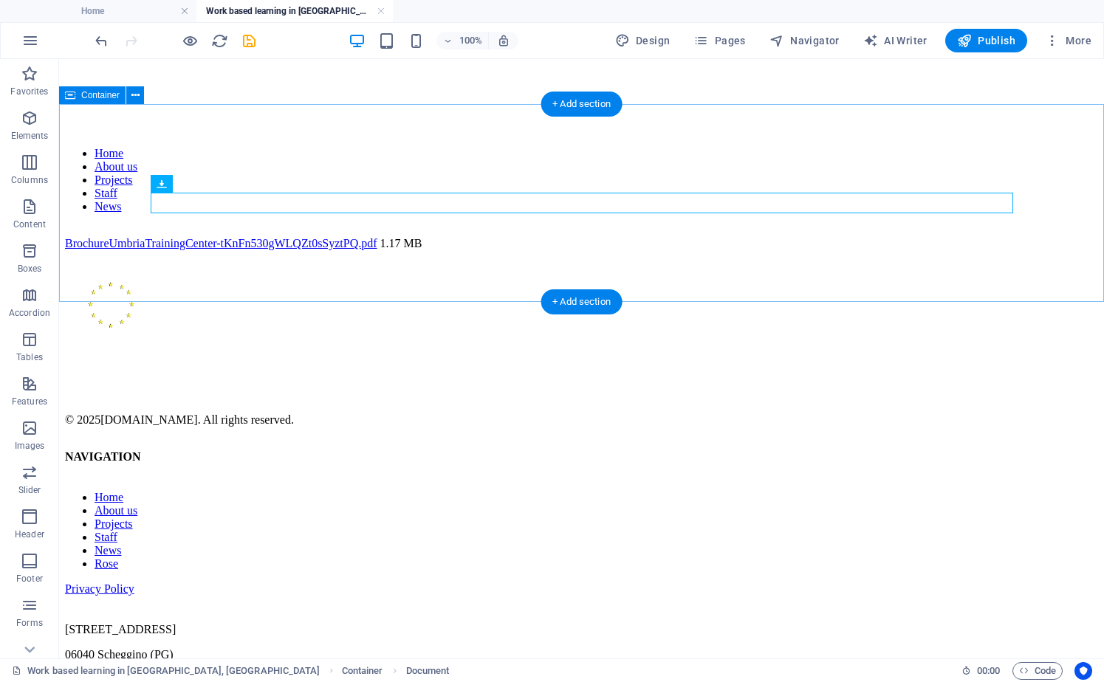
click at [297, 246] on div "BrochureUmbriaTrainingCenter-tKnFn530gWLQZt0sSyztPQ.pdf 1.17 MB" at bounding box center [581, 243] width 1033 height 13
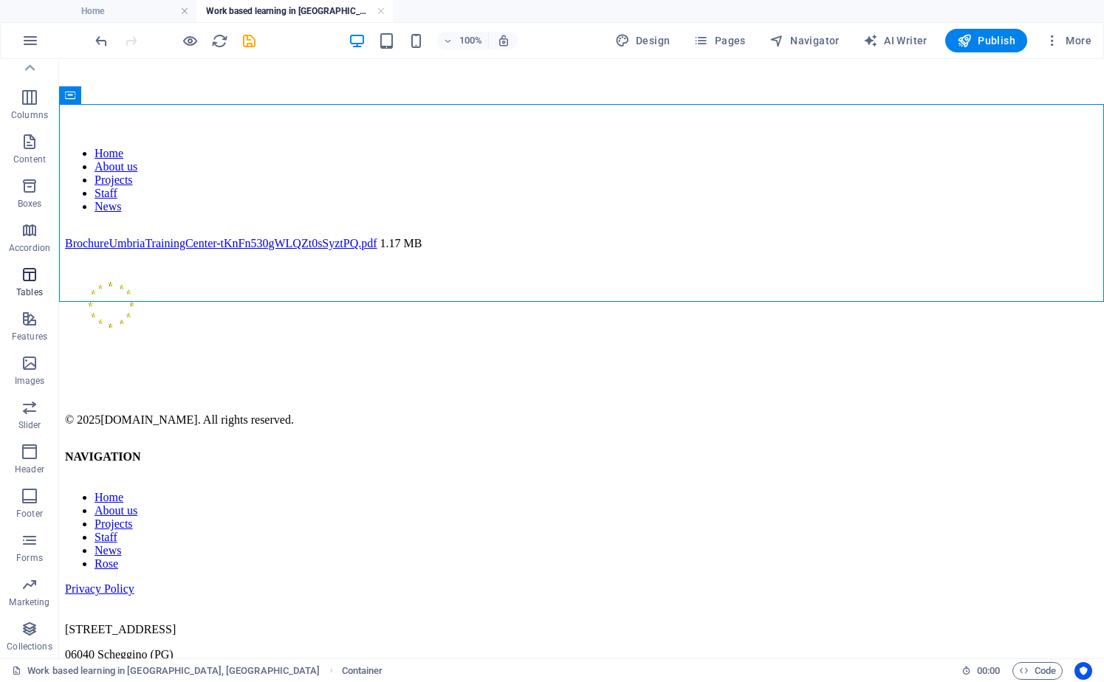
scroll to position [0, 0]
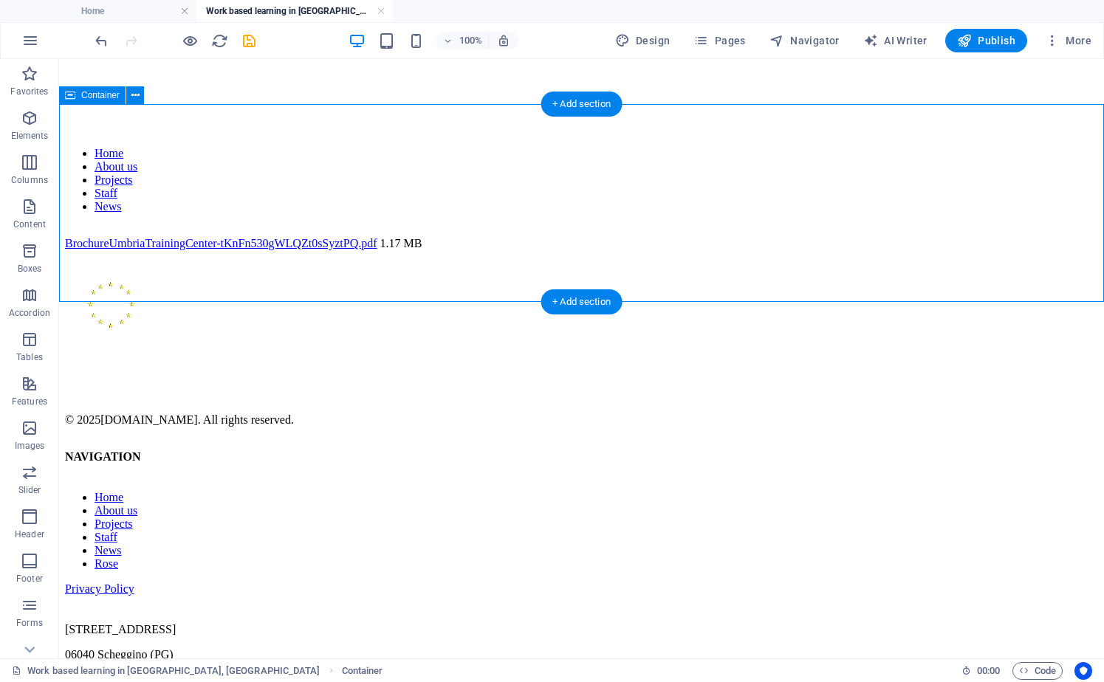
click at [346, 250] on div "BrochureUmbriaTrainingCenter-tKnFn530gWLQZt0sSyztPQ.pdf 1.17 MB" at bounding box center [581, 243] width 1033 height 13
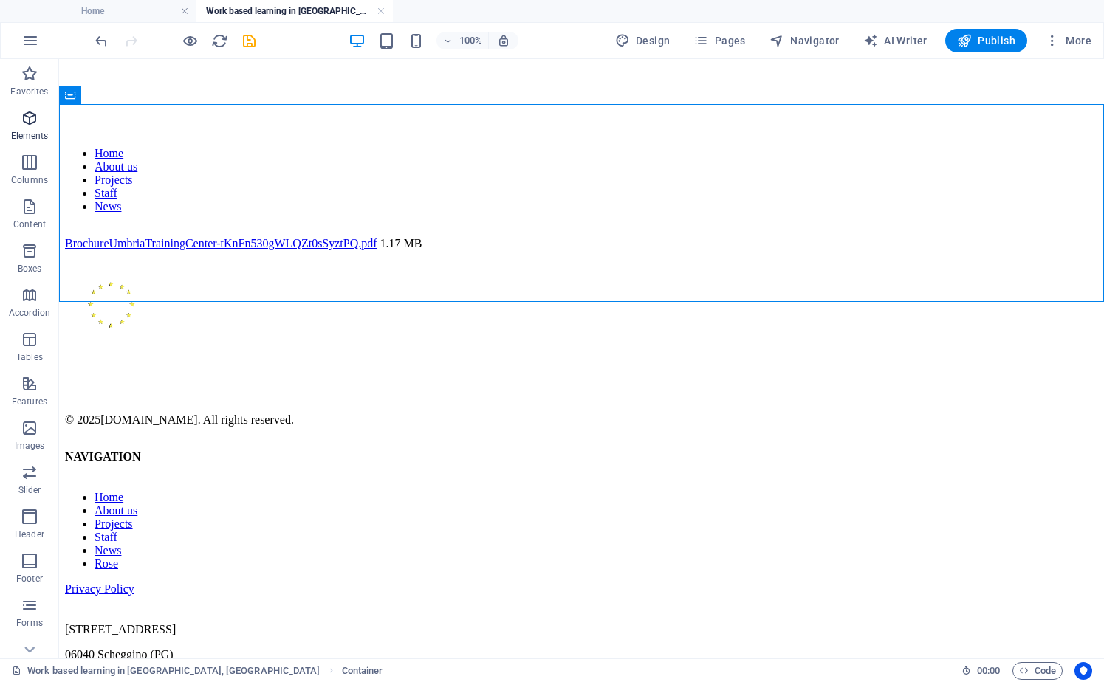
click at [31, 134] on p "Elements" at bounding box center [30, 136] width 38 height 12
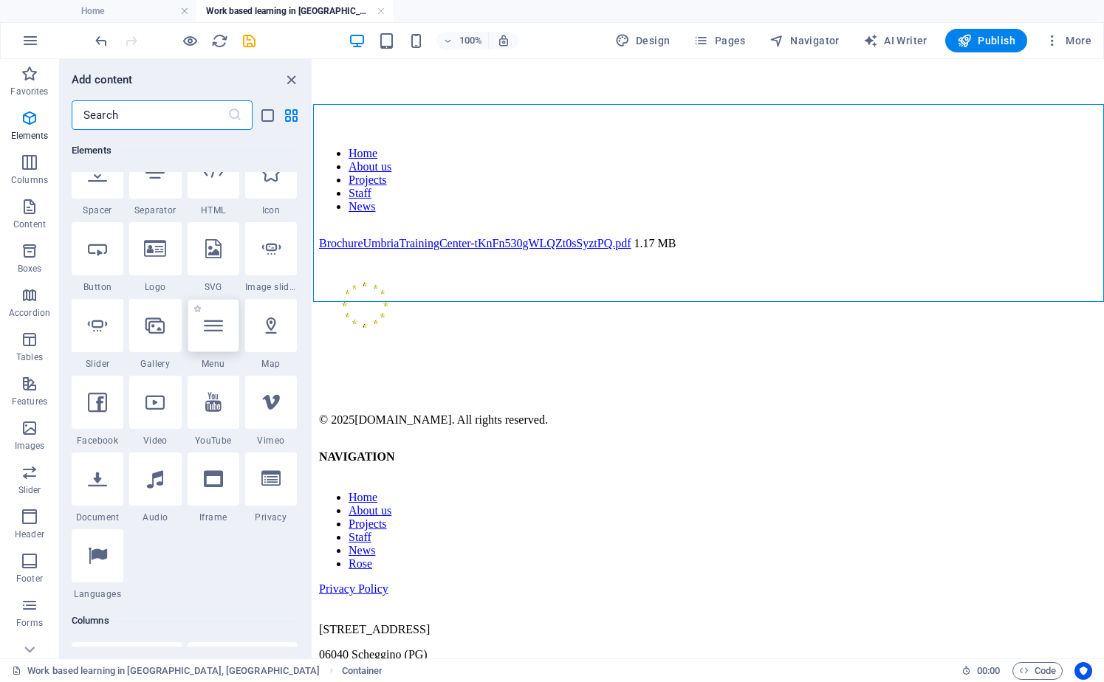
scroll to position [169, 0]
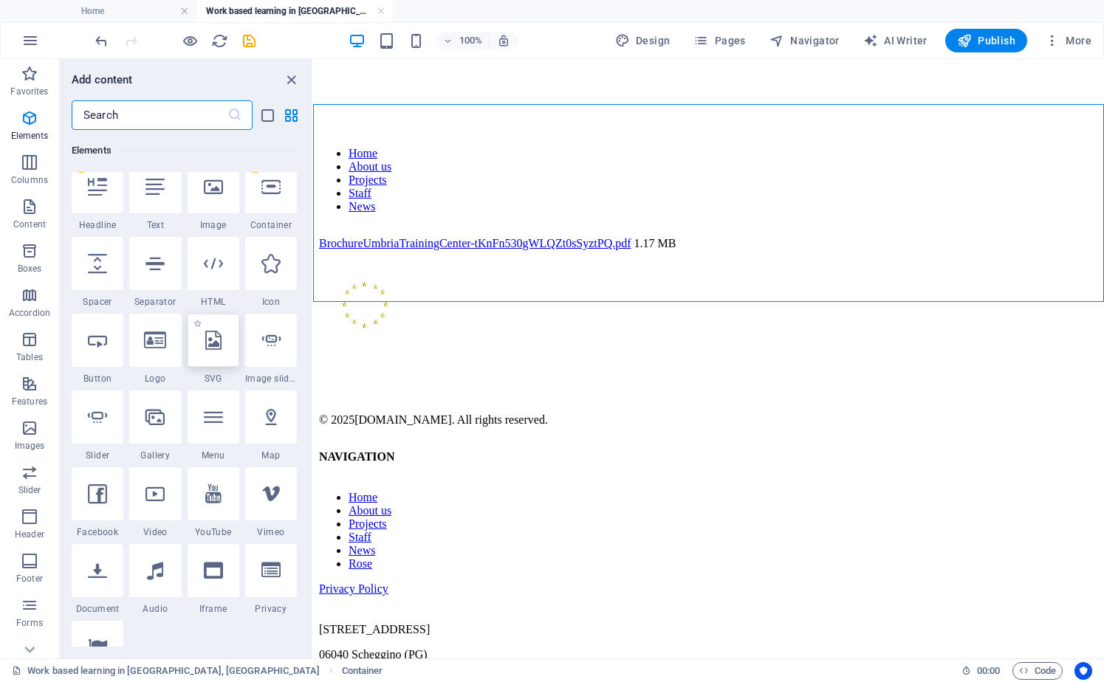
click at [213, 348] on icon at bounding box center [213, 340] width 16 height 19
select select "xMidYMid"
select select "px"
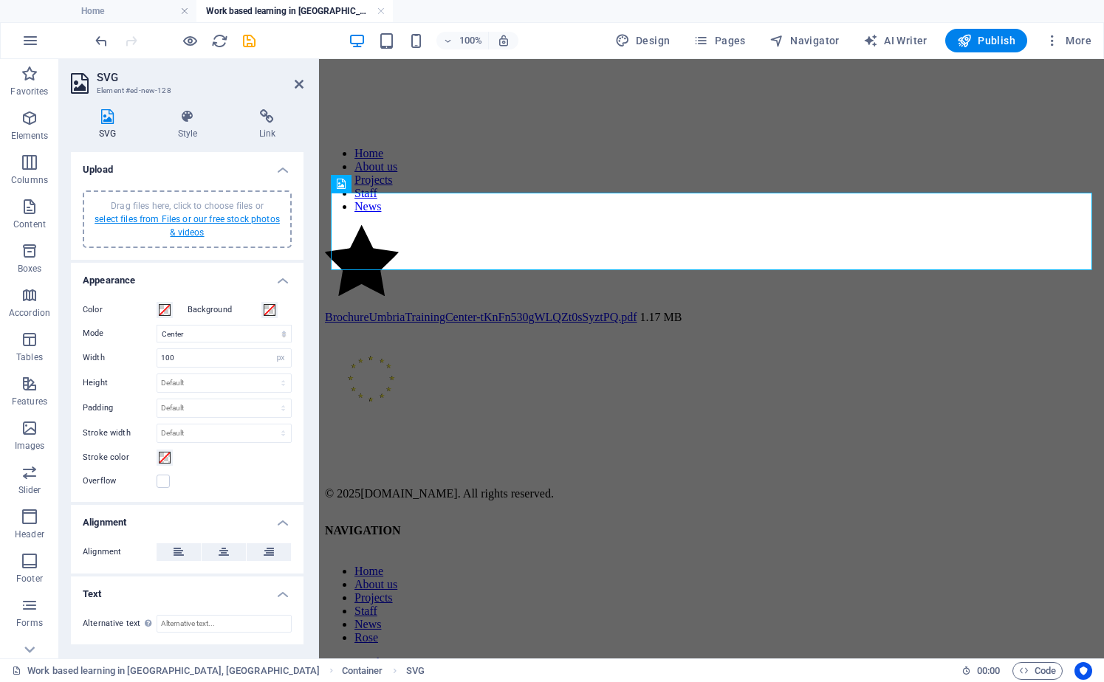
click at [176, 233] on link "select files from Files or our free stock photos & videos" at bounding box center [187, 226] width 185 height 24
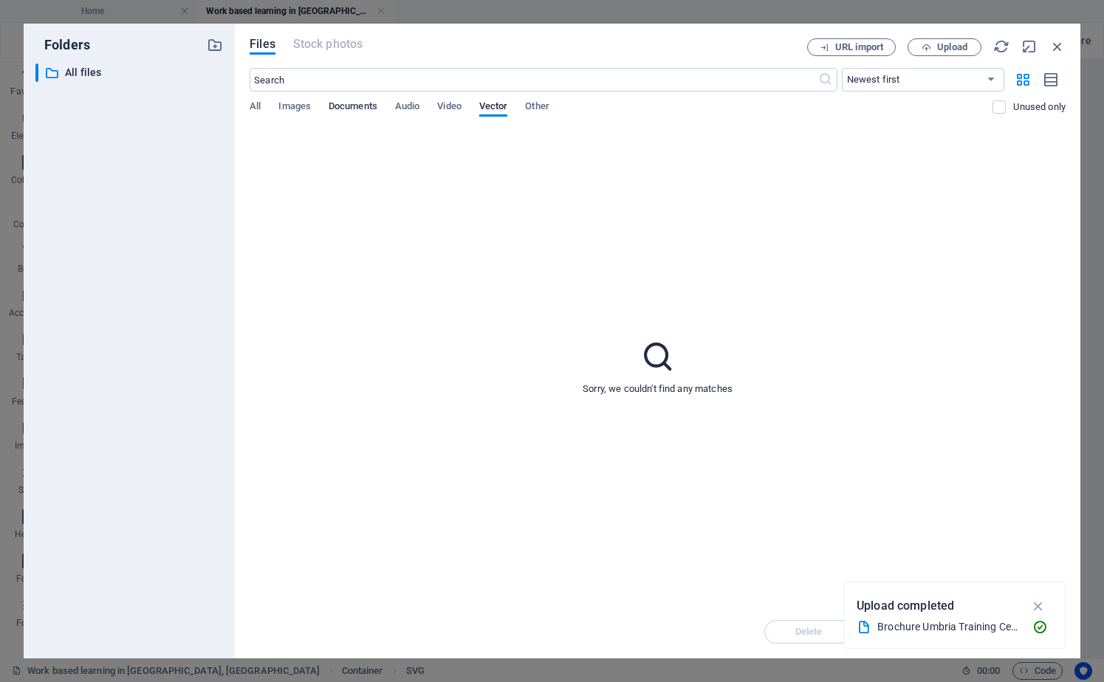
click at [364, 108] on span "Documents" at bounding box center [353, 107] width 49 height 21
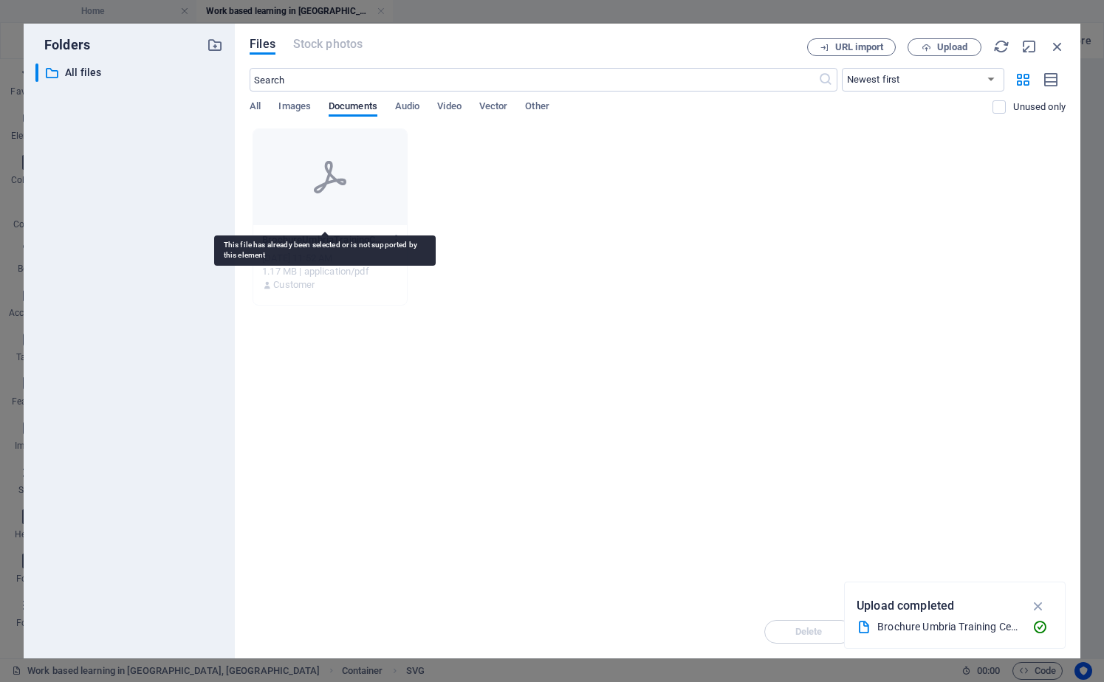
click at [336, 192] on icon at bounding box center [329, 176] width 35 height 35
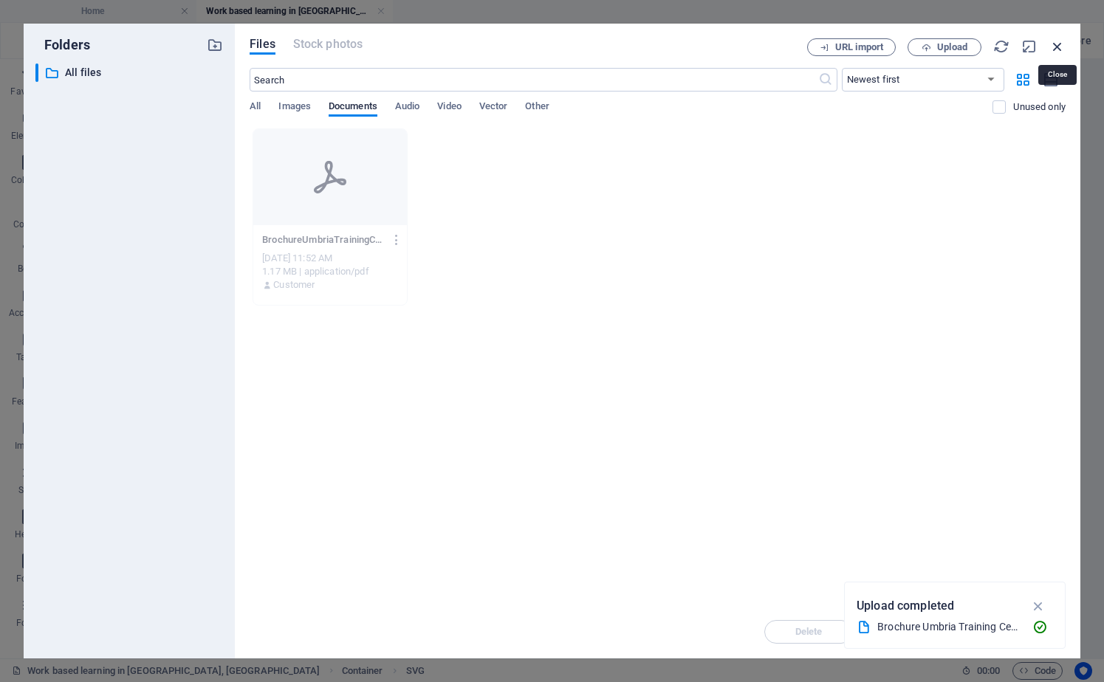
click at [1059, 41] on icon "button" at bounding box center [1057, 46] width 16 height 16
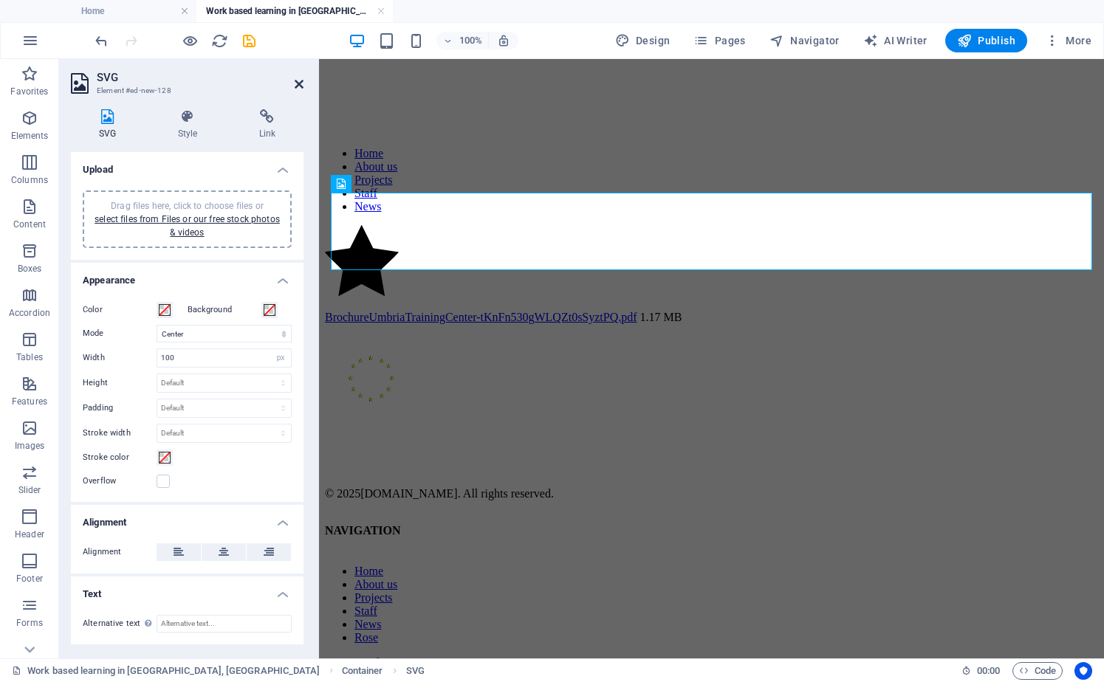
click at [298, 80] on icon at bounding box center [299, 84] width 9 height 12
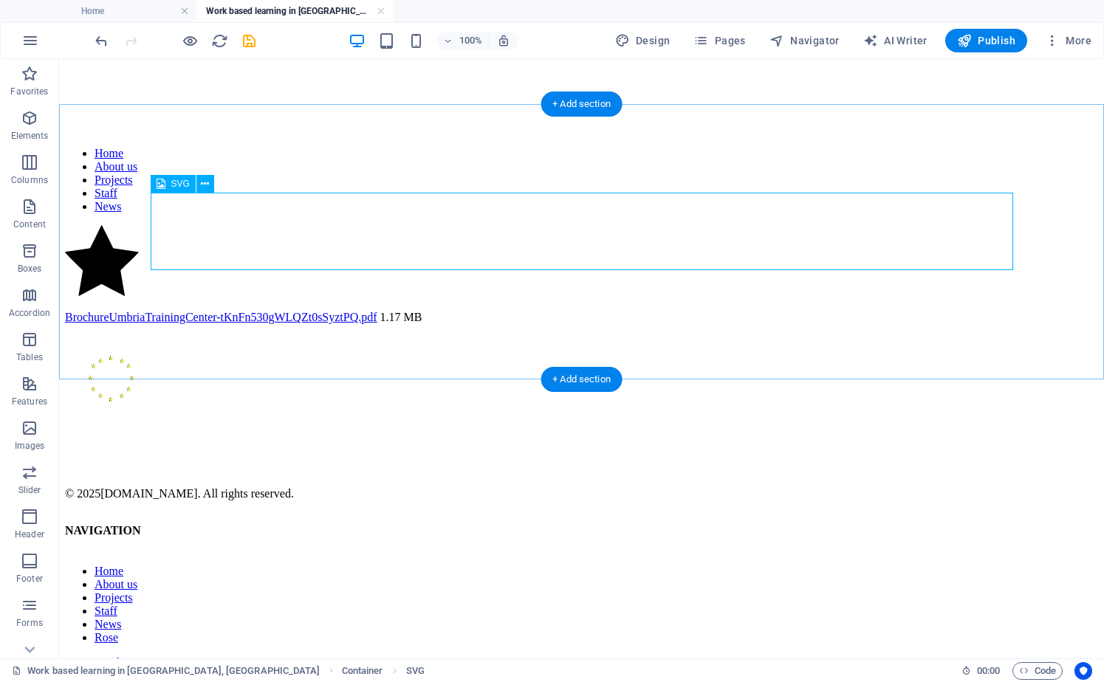
click at [306, 225] on figure at bounding box center [581, 262] width 1033 height 74
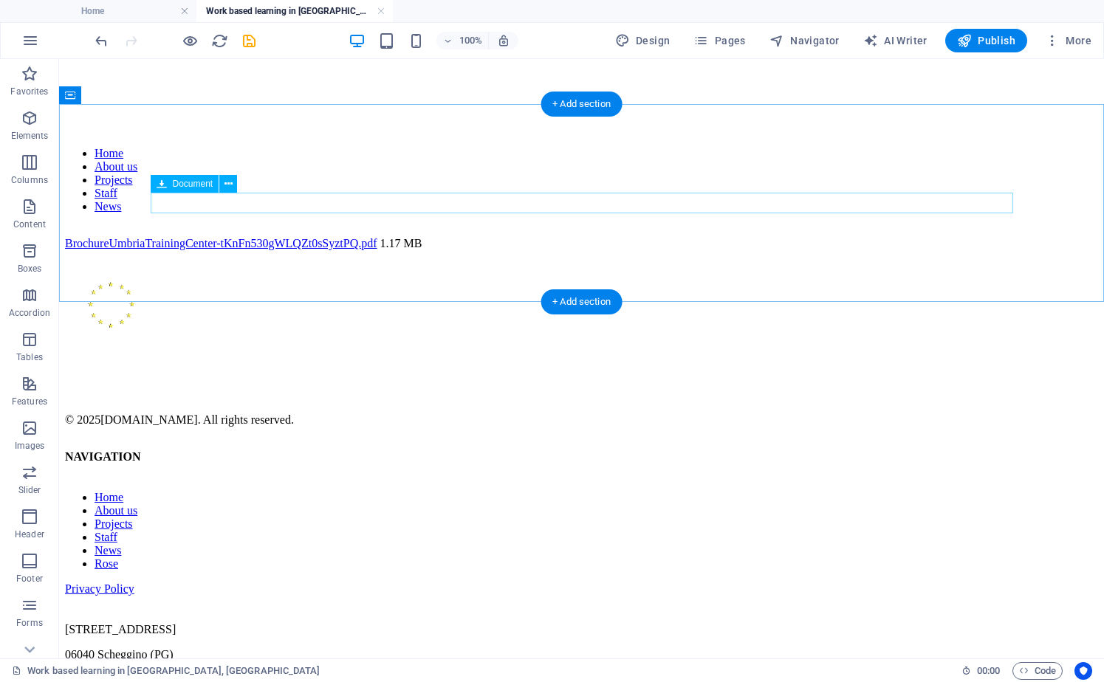
click at [257, 237] on div "BrochureUmbriaTrainingCenter-tKnFn530gWLQZt0sSyztPQ.pdf 1.17 MB" at bounding box center [581, 243] width 1033 height 13
click at [230, 182] on icon at bounding box center [228, 184] width 8 height 16
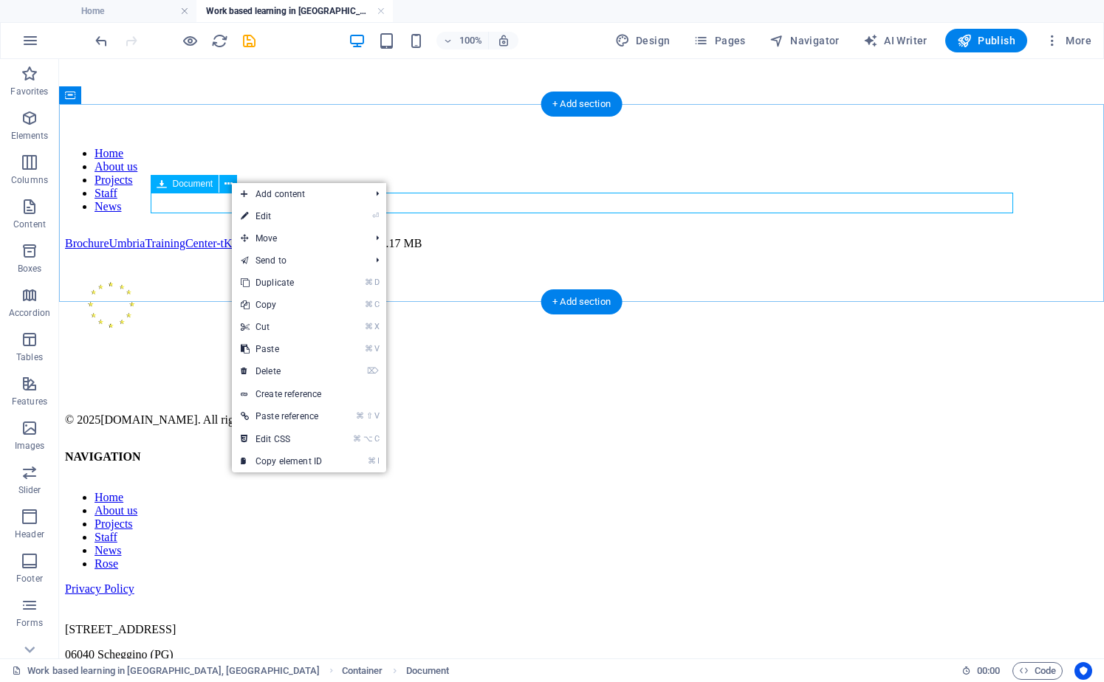
click at [193, 237] on div "BrochureUmbriaTrainingCenter-tKnFn530gWLQZt0sSyztPQ.pdf 1.17 MB" at bounding box center [581, 243] width 1033 height 13
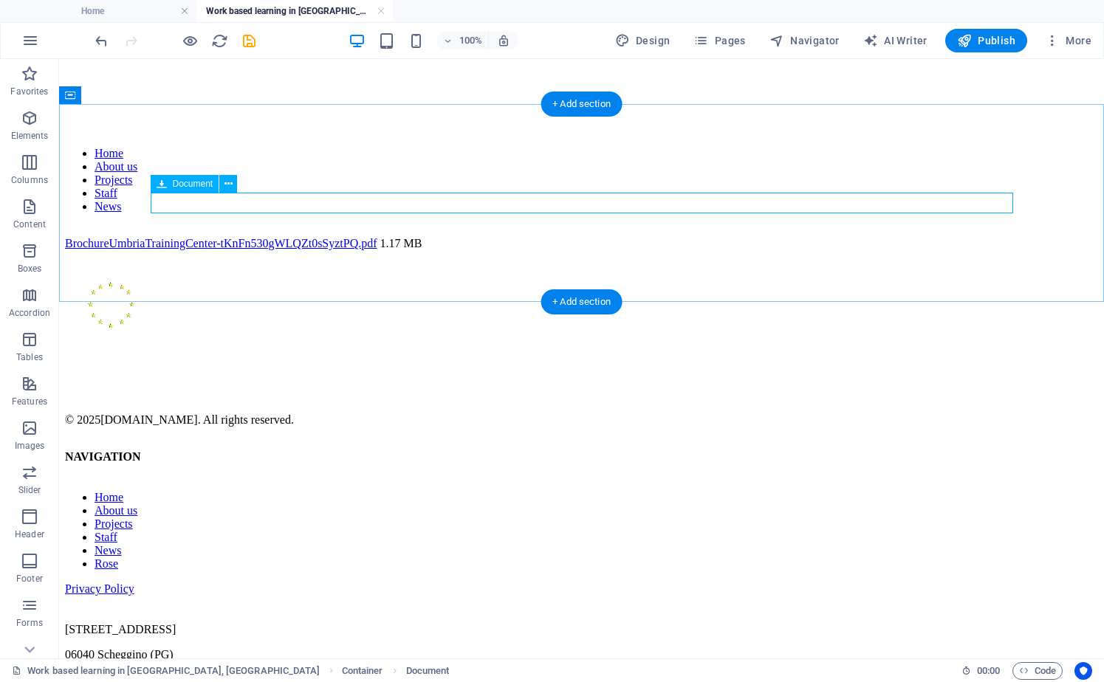
click at [191, 237] on div "BrochureUmbriaTrainingCenter-tKnFn530gWLQZt0sSyztPQ.pdf 1.17 MB" at bounding box center [581, 243] width 1033 height 13
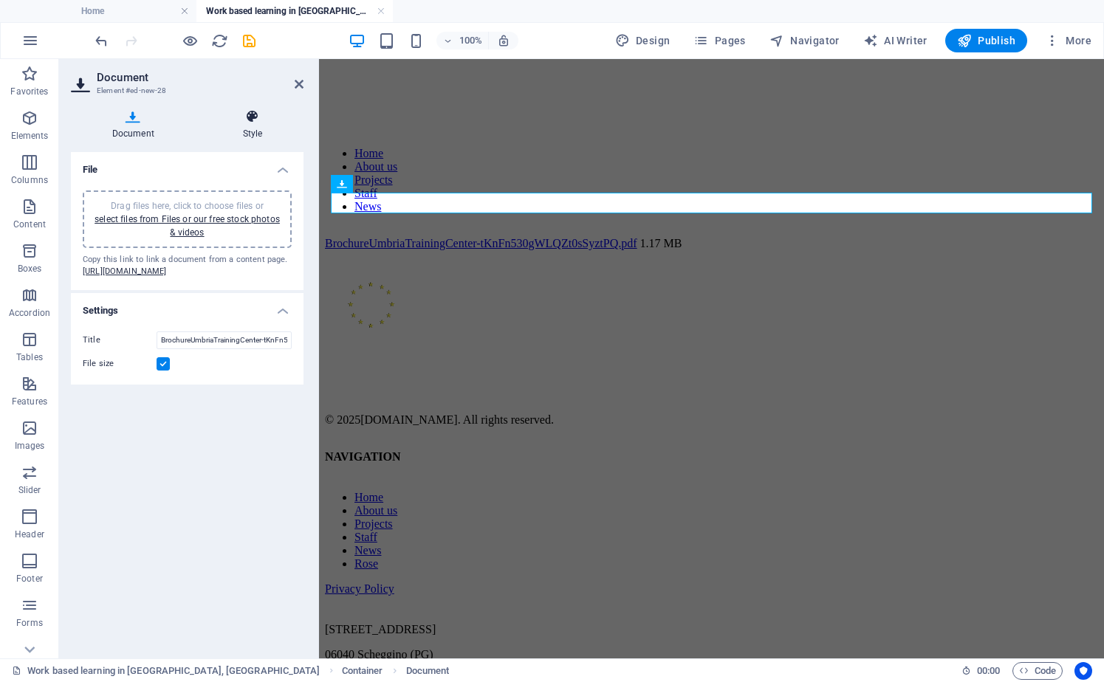
click at [242, 127] on h4 "Style" at bounding box center [253, 124] width 102 height 31
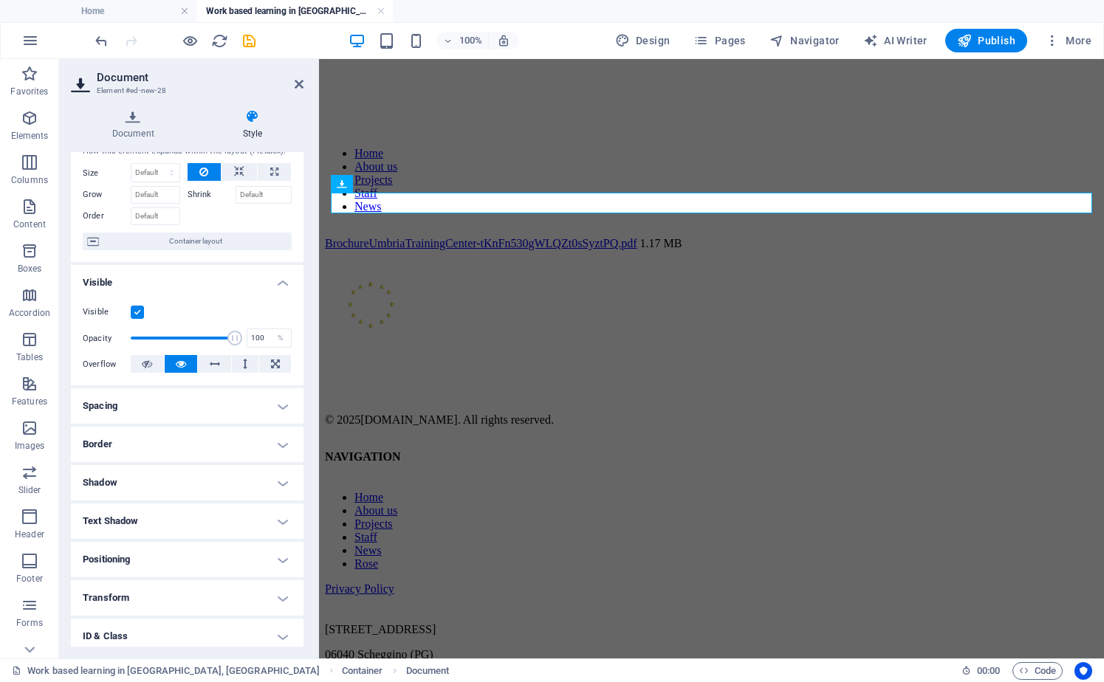
scroll to position [0, 0]
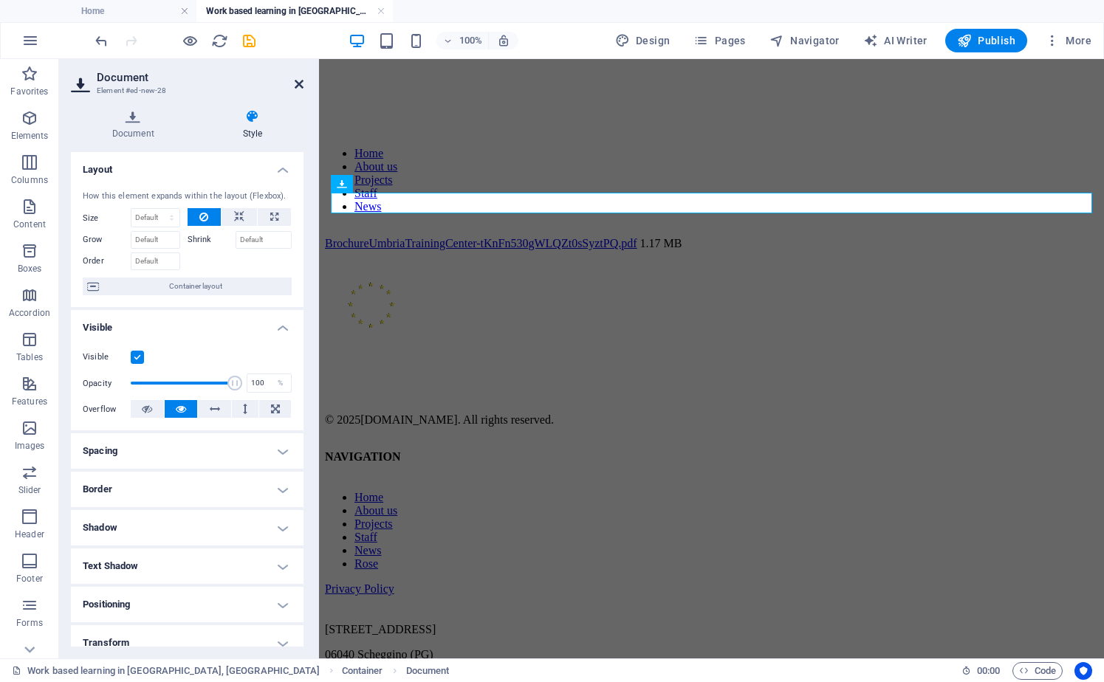
click at [296, 80] on icon at bounding box center [299, 84] width 9 height 12
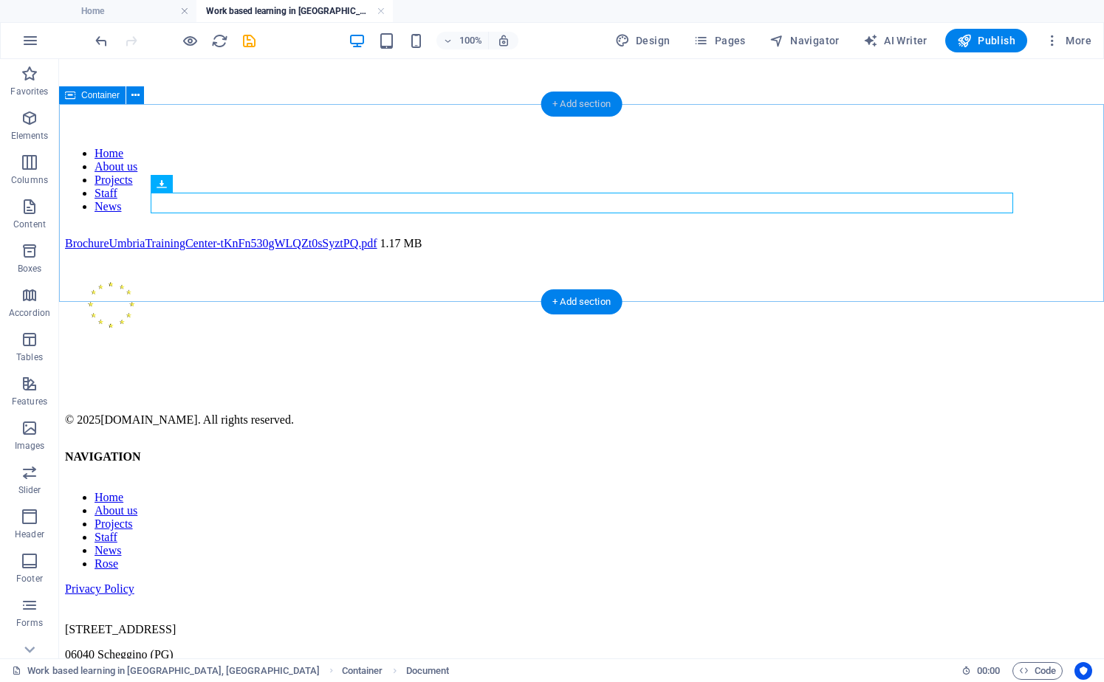
click at [565, 110] on div "+ Add section" at bounding box center [581, 104] width 82 height 25
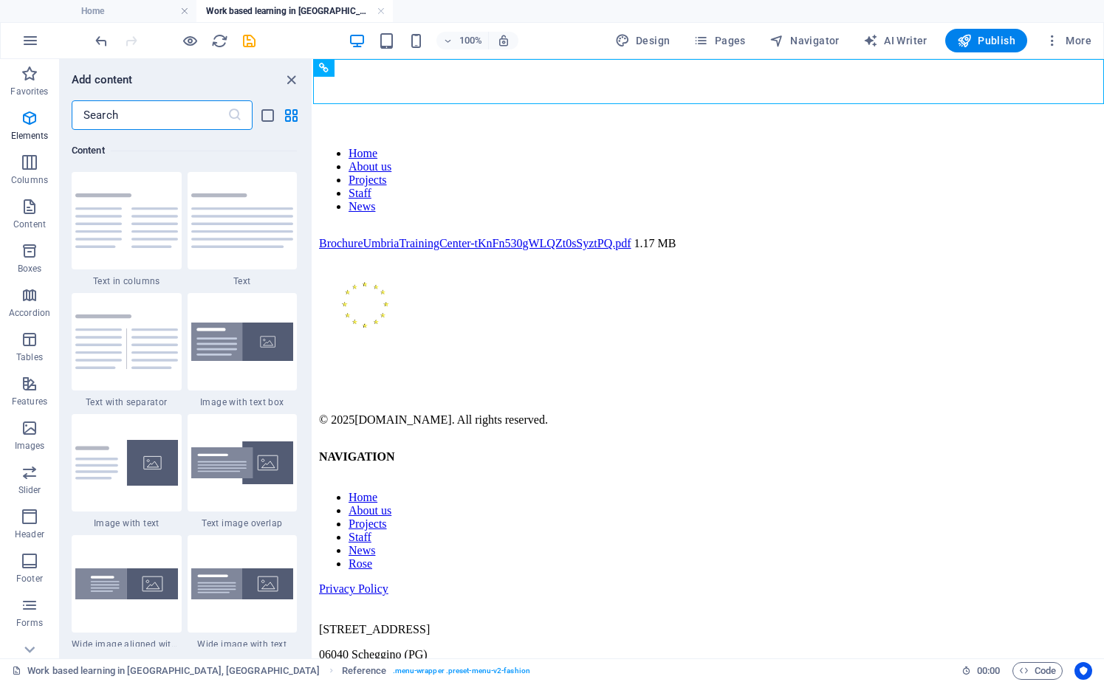
scroll to position [2584, 0]
click at [38, 300] on icon "button" at bounding box center [30, 295] width 18 height 18
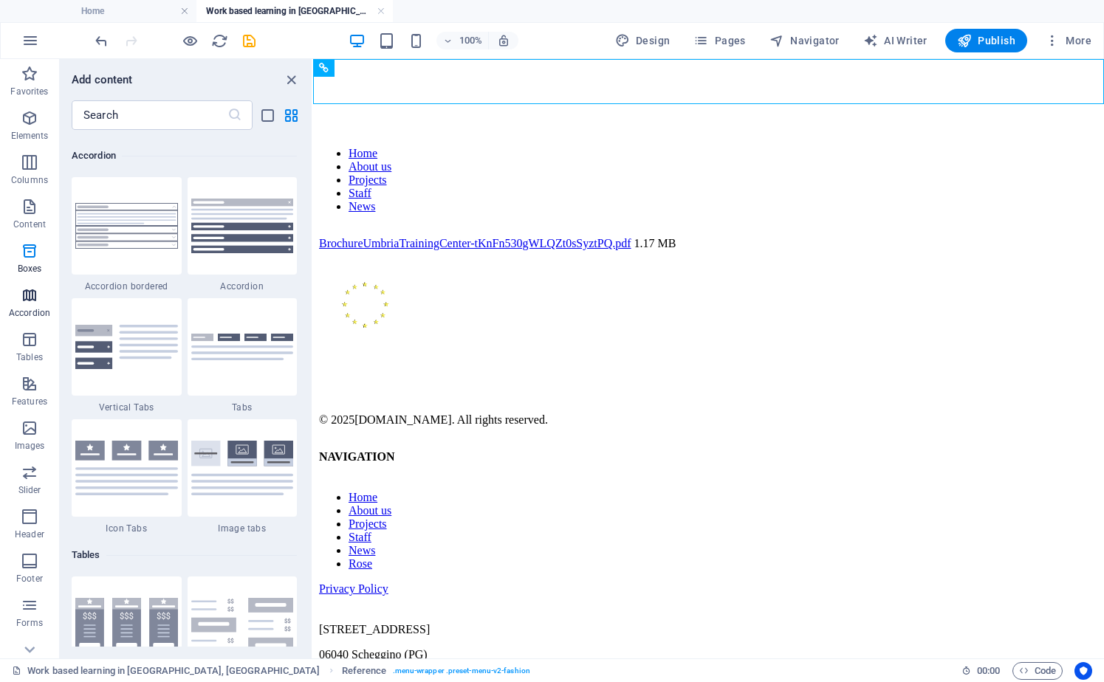
scroll to position [4715, 0]
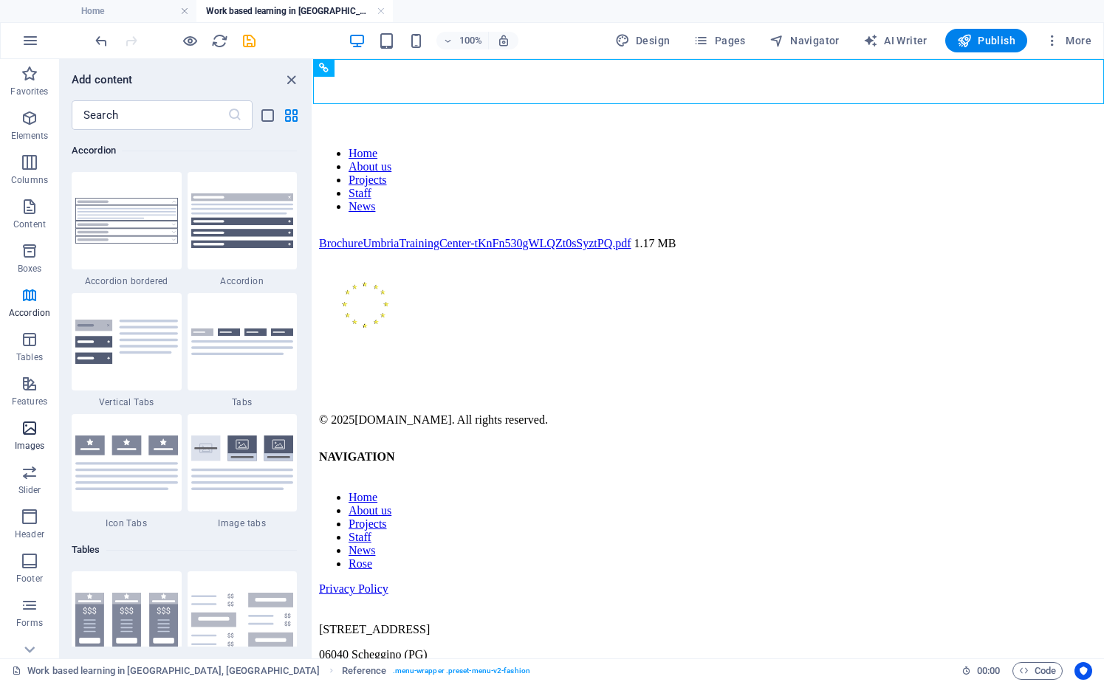
click at [32, 421] on icon "button" at bounding box center [30, 428] width 18 height 18
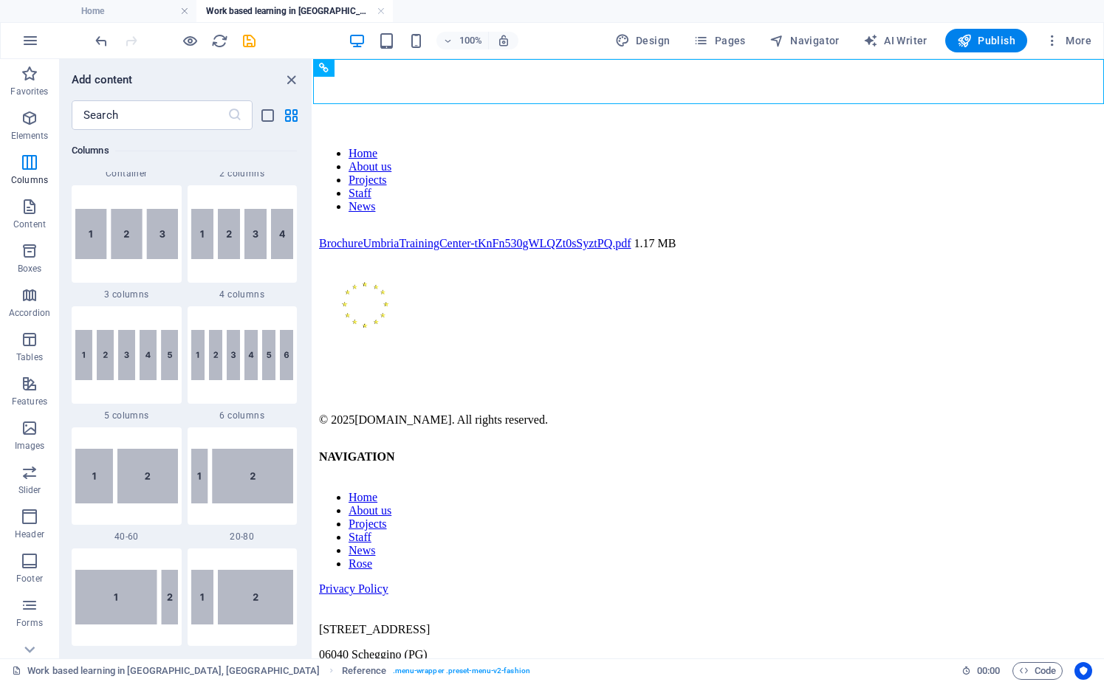
scroll to position [0, 0]
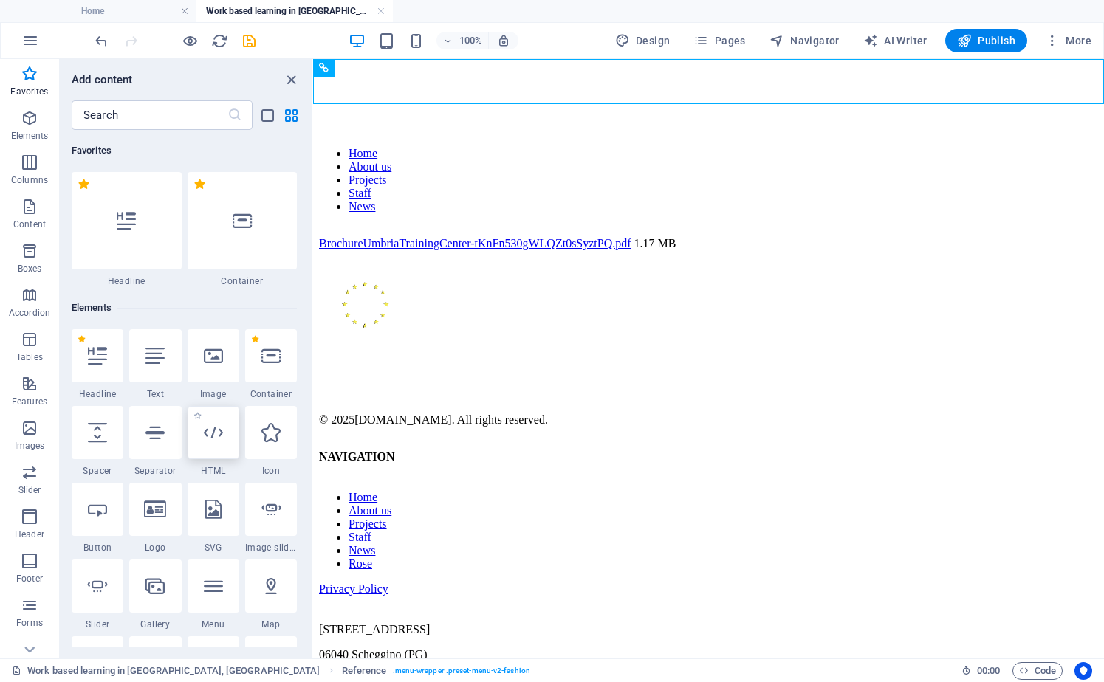
click at [215, 437] on icon at bounding box center [213, 432] width 19 height 19
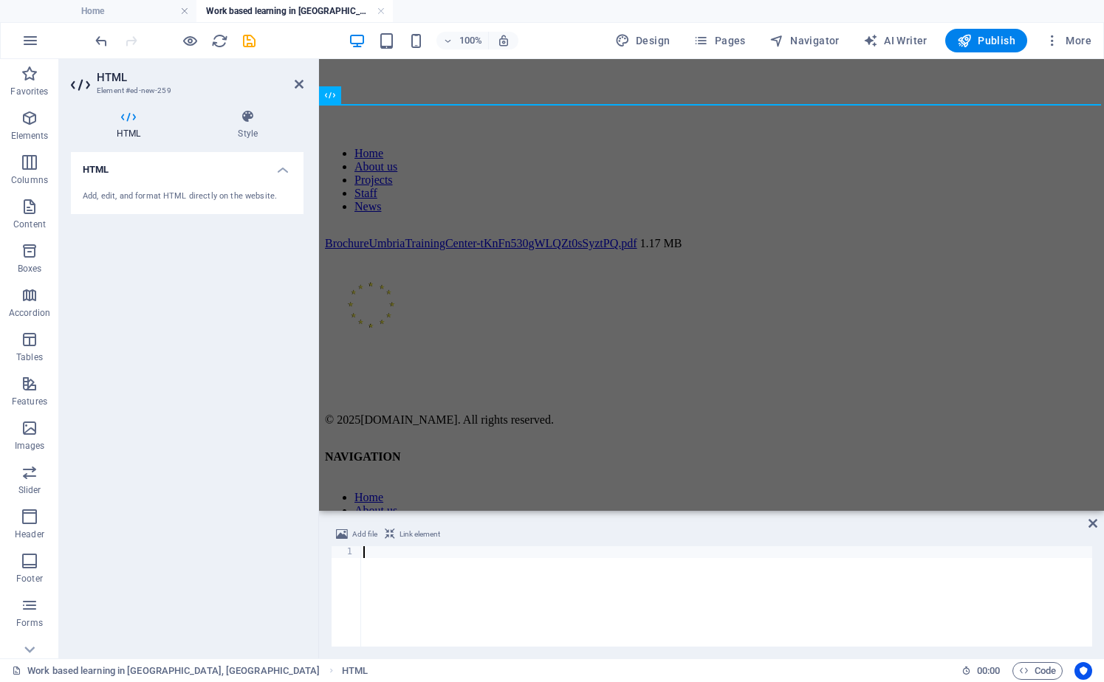
click at [360, 532] on span "Add file" at bounding box center [364, 535] width 25 height 18
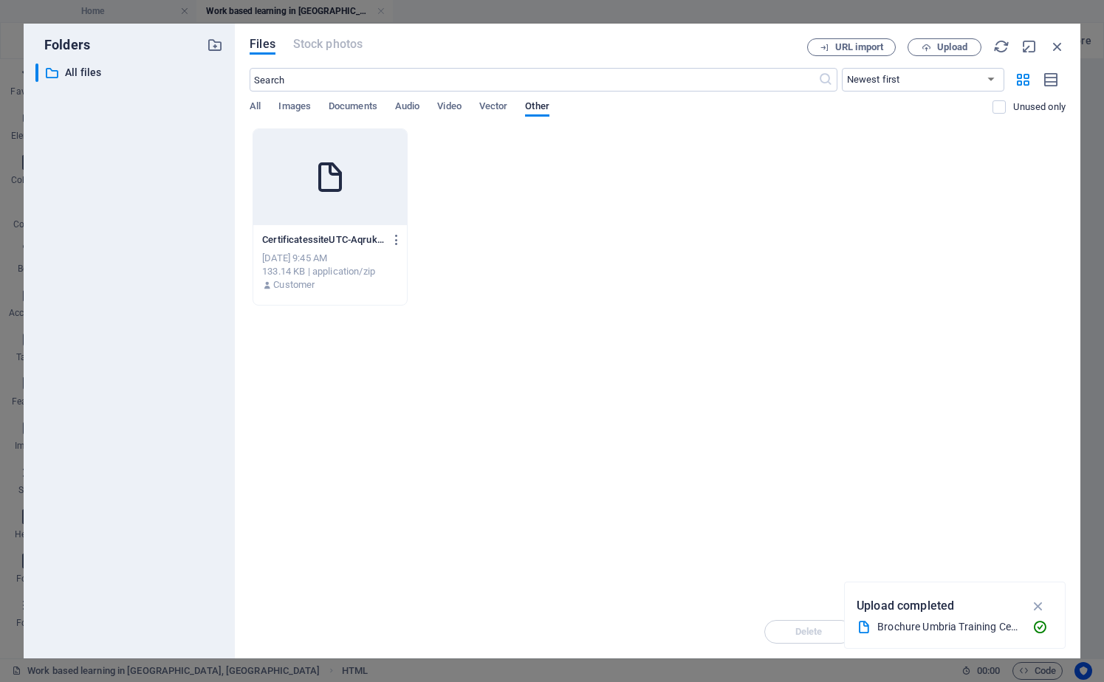
click at [330, 238] on p "CertificatessiteUTC-AqrukFs2N75LTOxrJ1SLkA.zip" at bounding box center [323, 239] width 122 height 13
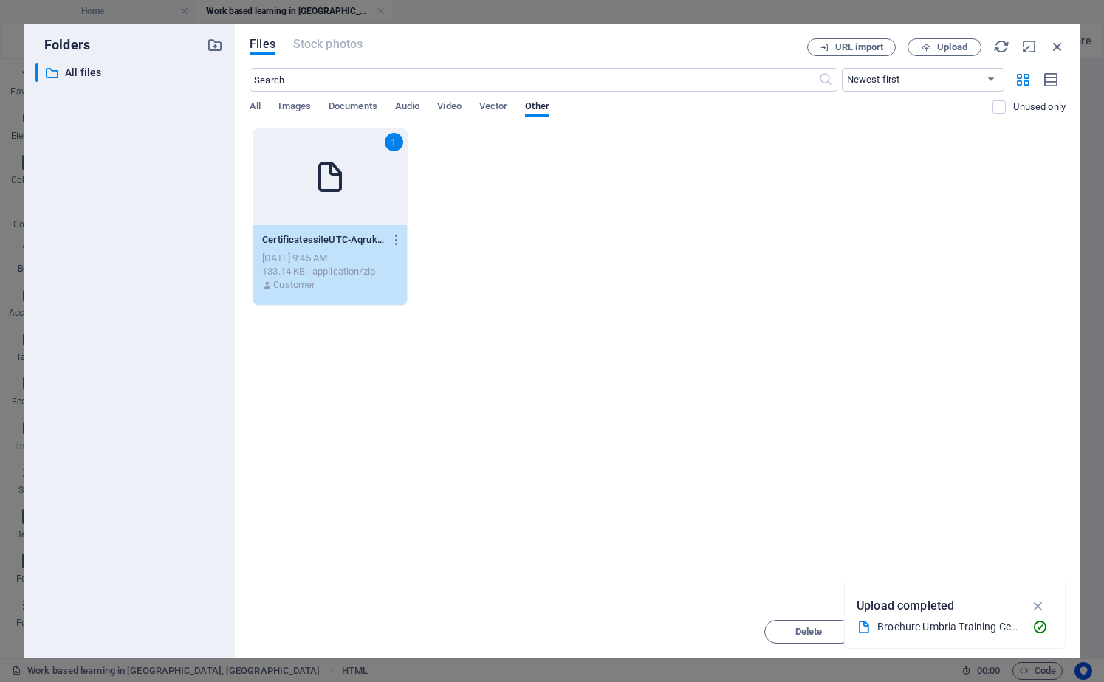
click at [331, 238] on p "CertificatessiteUTC-AqrukFs2N75LTOxrJ1SLkA.zip" at bounding box center [323, 239] width 122 height 13
type textarea "[URL][DOMAIN_NAME]"
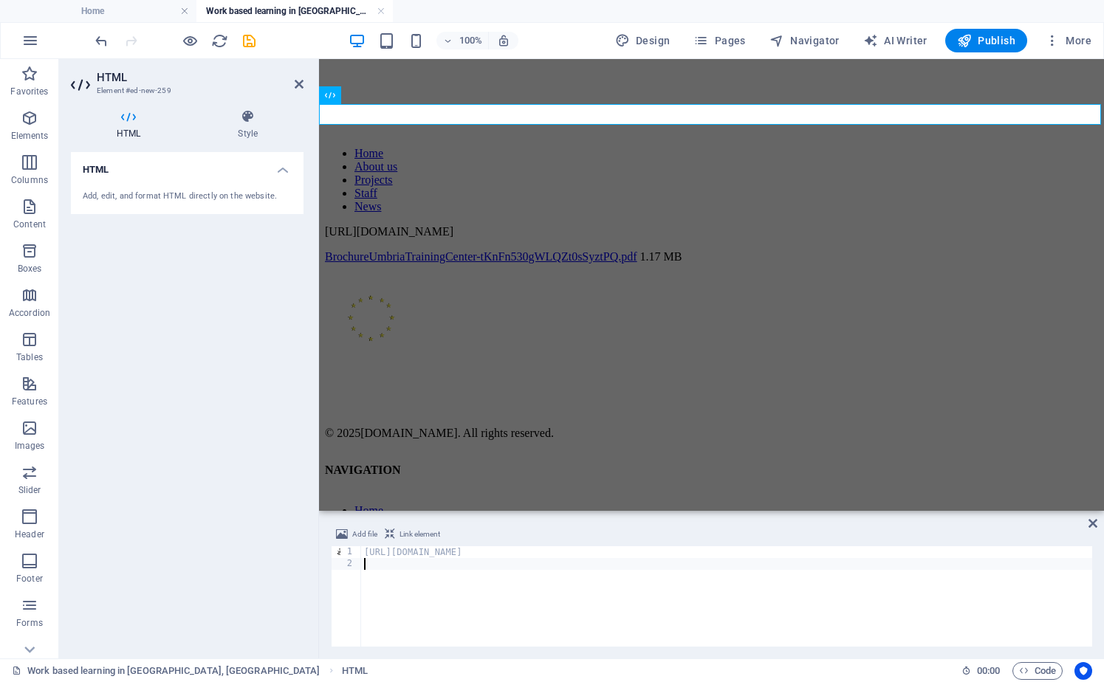
click at [1086, 525] on div "Add file Link element 1 2 [URL][DOMAIN_NAME] הההההההההההההההההההההההההההההההההה…" at bounding box center [711, 586] width 785 height 145
click at [1092, 524] on icon at bounding box center [1092, 524] width 9 height 12
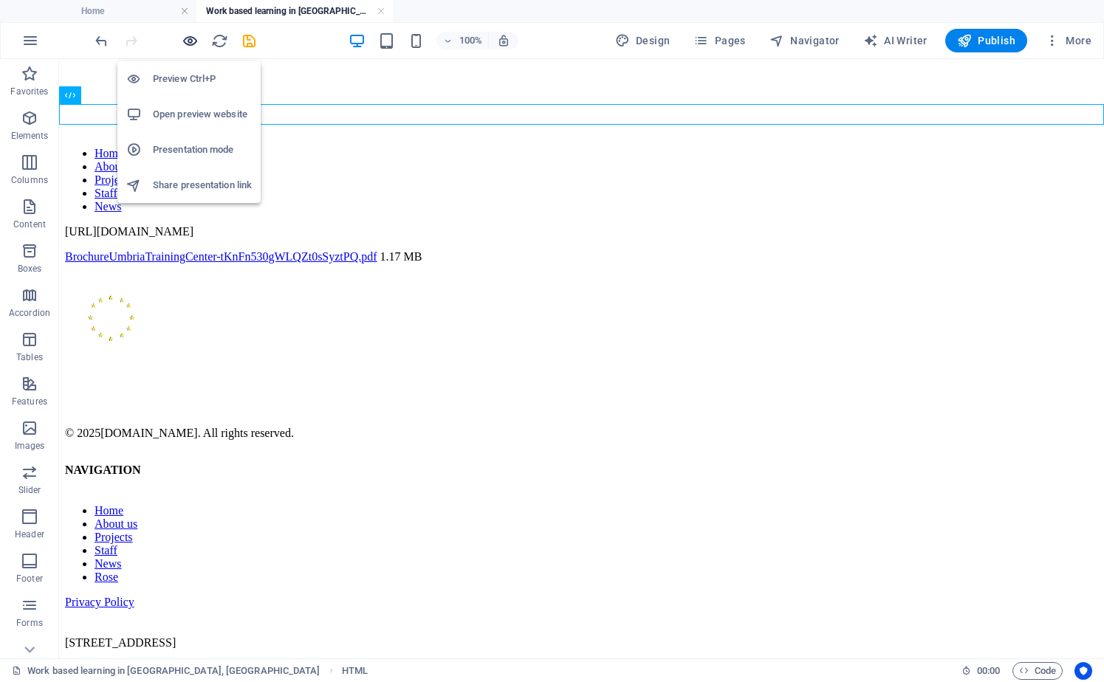
click at [191, 35] on icon "button" at bounding box center [190, 40] width 17 height 17
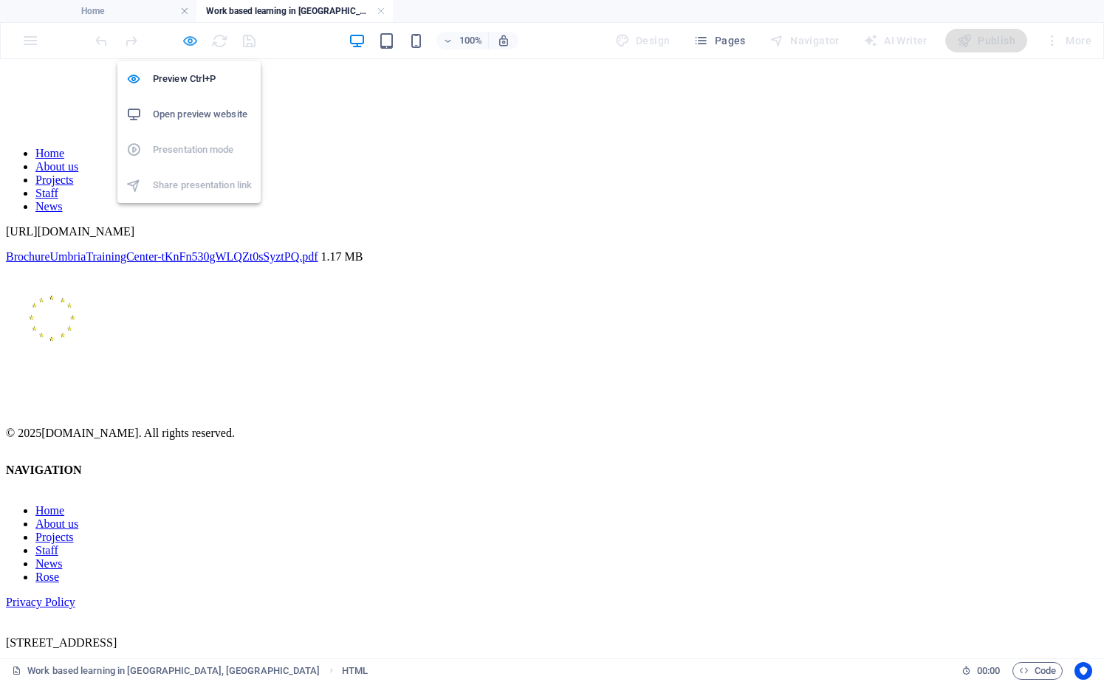
click at [187, 37] on icon "button" at bounding box center [190, 40] width 17 height 17
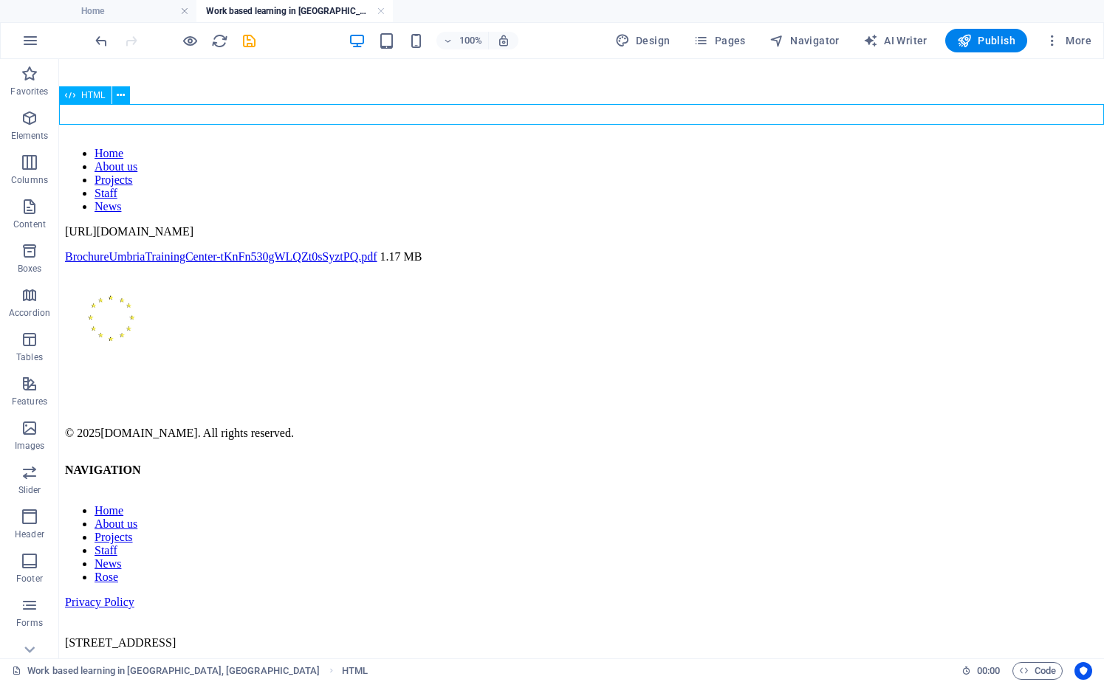
click at [382, 225] on div "[URL][DOMAIN_NAME]" at bounding box center [581, 231] width 1033 height 13
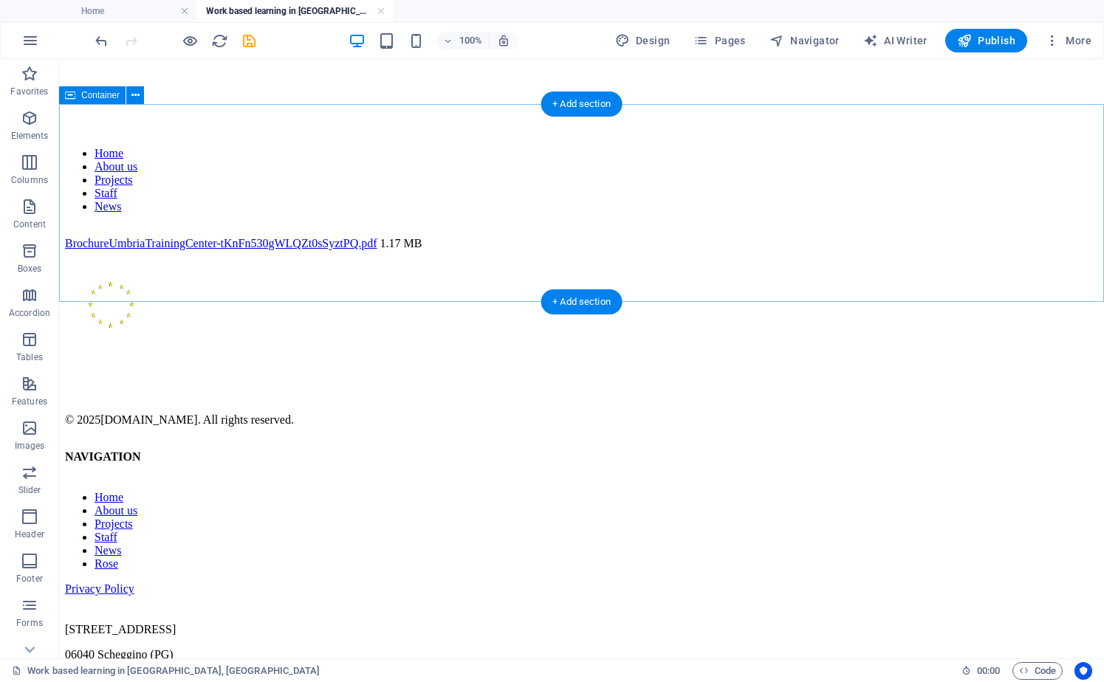
click at [275, 237] on div "BrochureUmbriaTrainingCenter-tKnFn530gWLQZt0sSyztPQ.pdf 1.17 MB" at bounding box center [581, 243] width 1033 height 13
click at [580, 102] on div "+ Add section" at bounding box center [581, 104] width 82 height 25
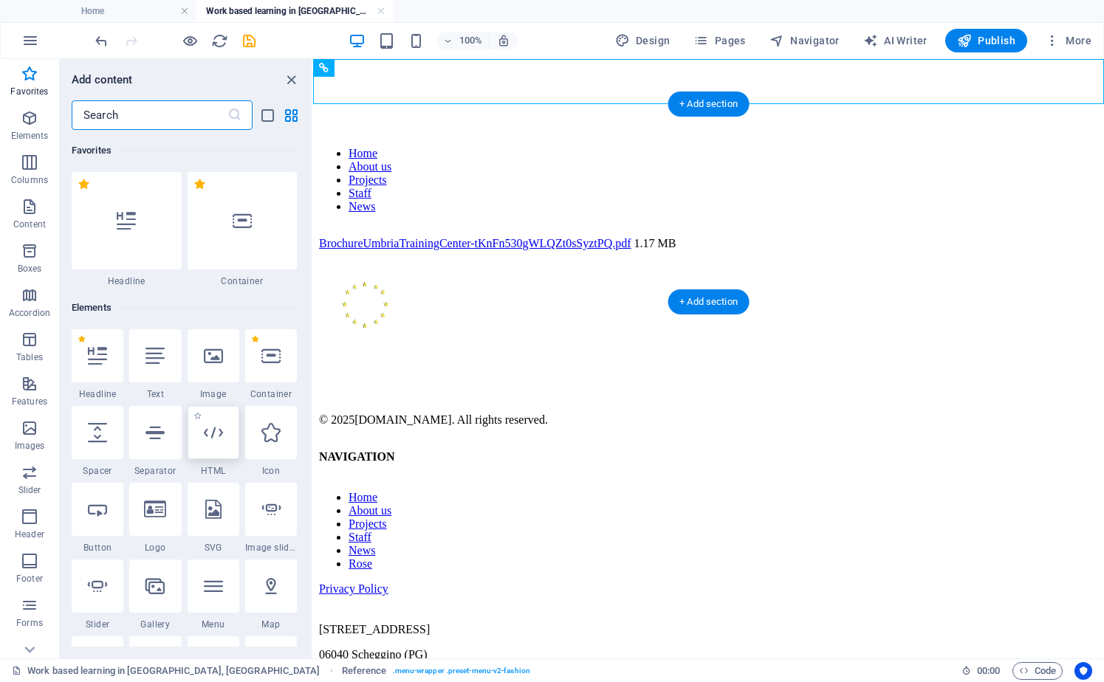
click at [220, 432] on icon at bounding box center [213, 432] width 19 height 19
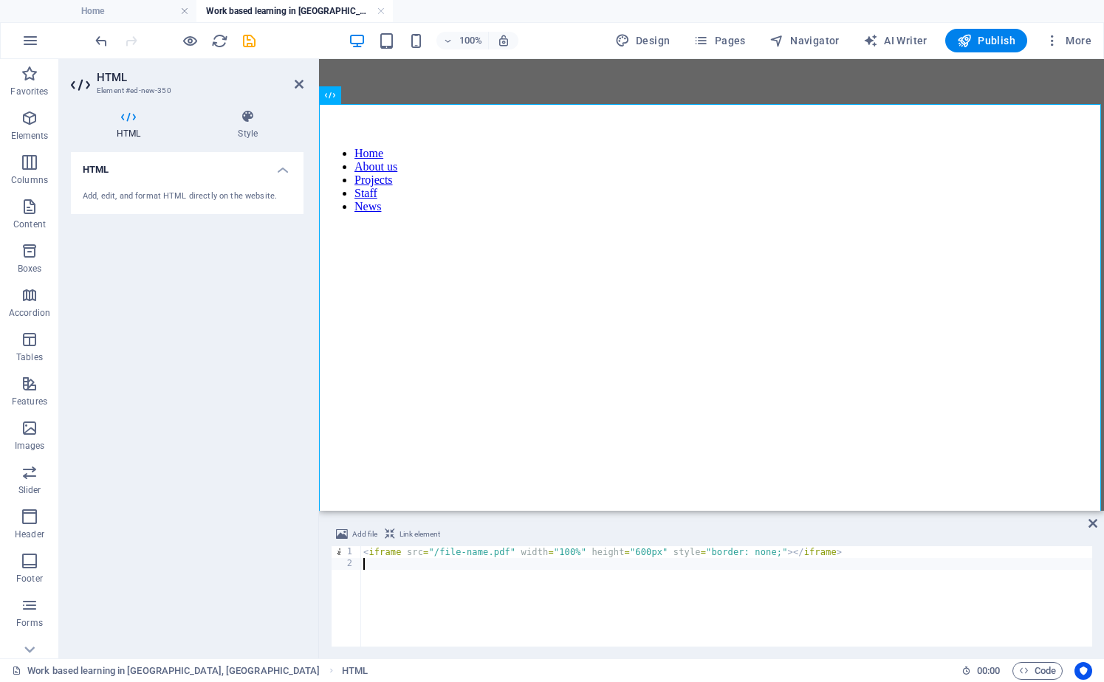
click at [464, 552] on div "< iframe src = "/file-name.pdf" width = "100%" height = "600px" style = "border…" at bounding box center [726, 608] width 732 height 124
click at [451, 549] on div "< iframe src = "/file-name.pdf" width = "100%" height = "600px" style = "border…" at bounding box center [726, 608] width 732 height 124
paste textarea "Brochure Umbria Training Center"
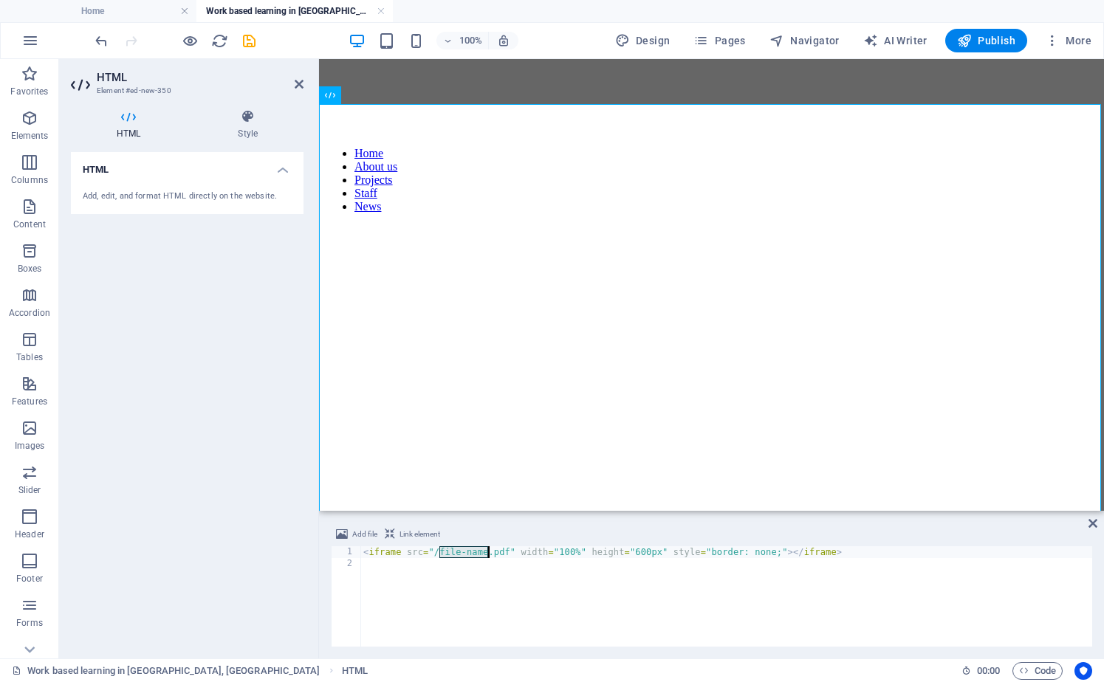
type textarea "<iframe src="/Brochure Umbria Training Center.pdf" width="100%" height="600px" …"
click at [964, 555] on div "< iframe src = "/Brochure Umbria Training Center.pdf" width = "100%" height = "…" at bounding box center [726, 608] width 732 height 124
click at [361, 530] on span "Add file" at bounding box center [364, 535] width 25 height 18
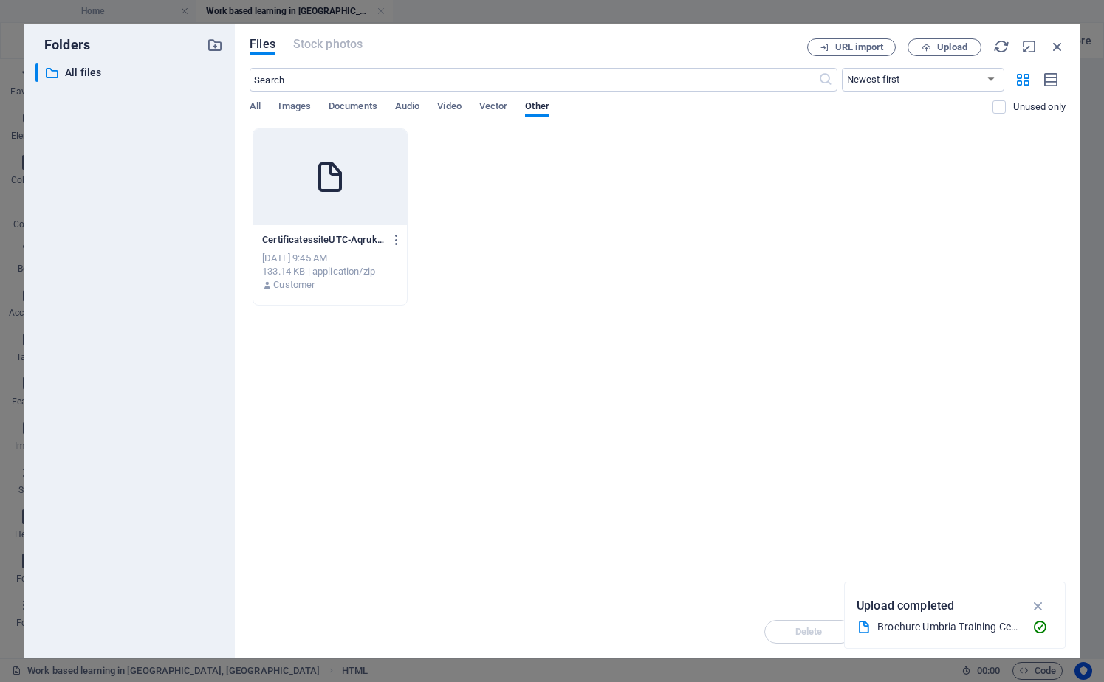
click at [351, 99] on div "​ Newest first Oldest first Name (A-Z) Name (Z-A) Size (0-9) Size (9-0) Resolut…" at bounding box center [658, 98] width 816 height 61
click at [357, 106] on span "Documents" at bounding box center [353, 107] width 49 height 21
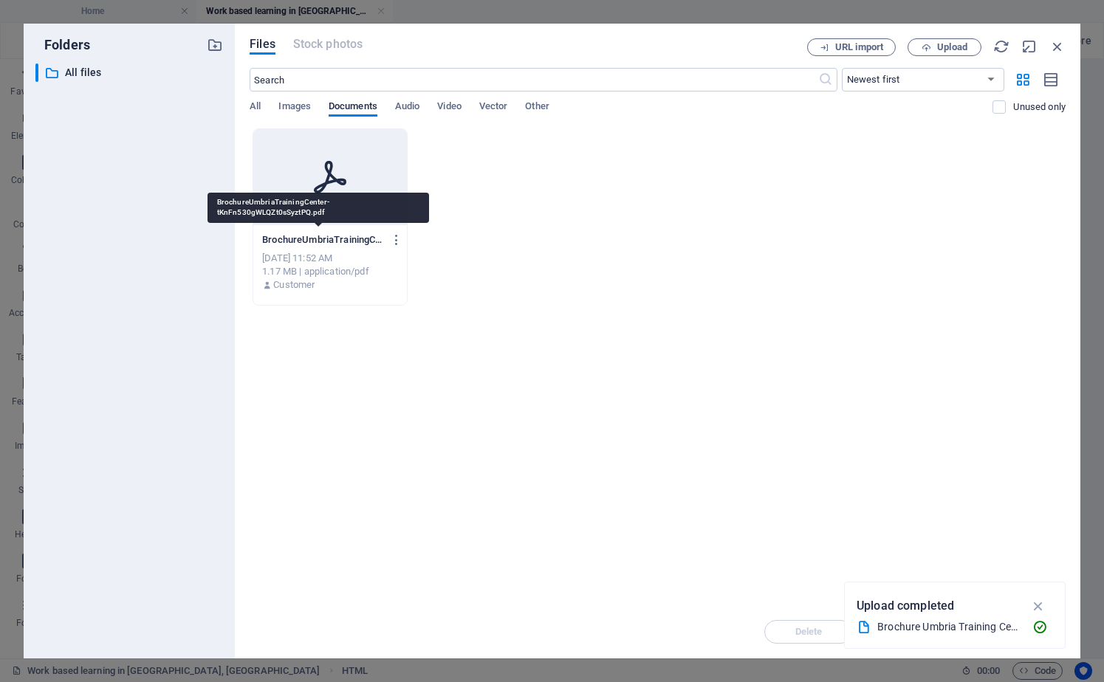
click at [343, 240] on p "BrochureUmbriaTrainingCenter-tKnFn530gWLQZt0sSyztPQ.pdf" at bounding box center [323, 239] width 122 height 13
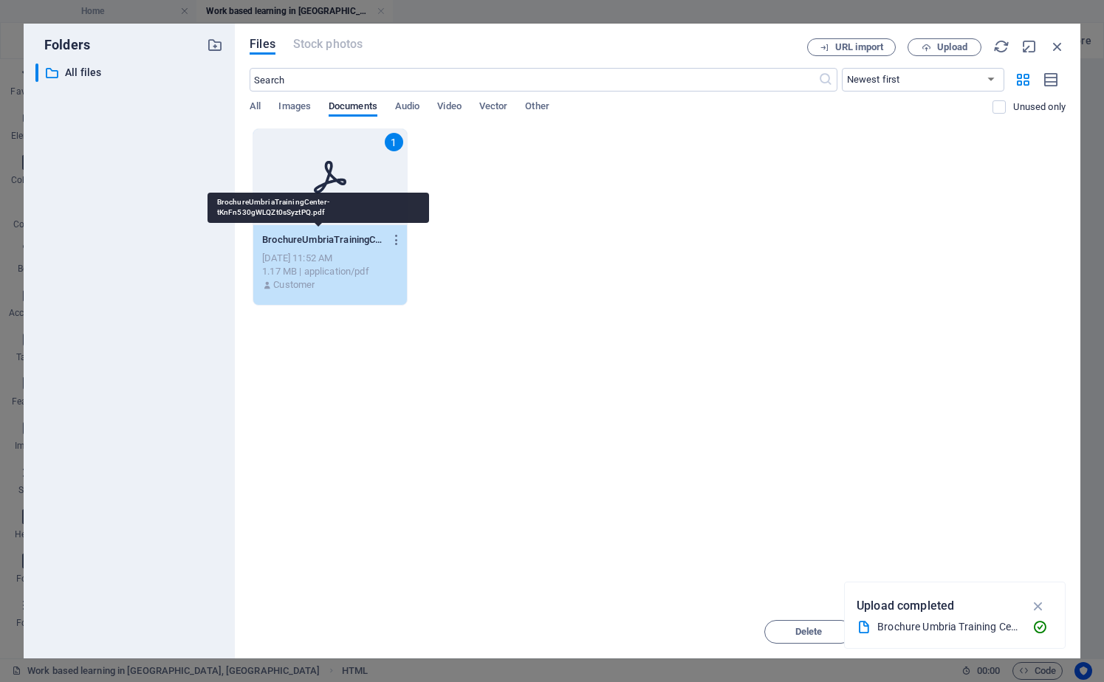
click at [343, 240] on p "BrochureUmbriaTrainingCenter-tKnFn530gWLQZt0sSyztPQ.pdf" at bounding box center [323, 239] width 122 height 13
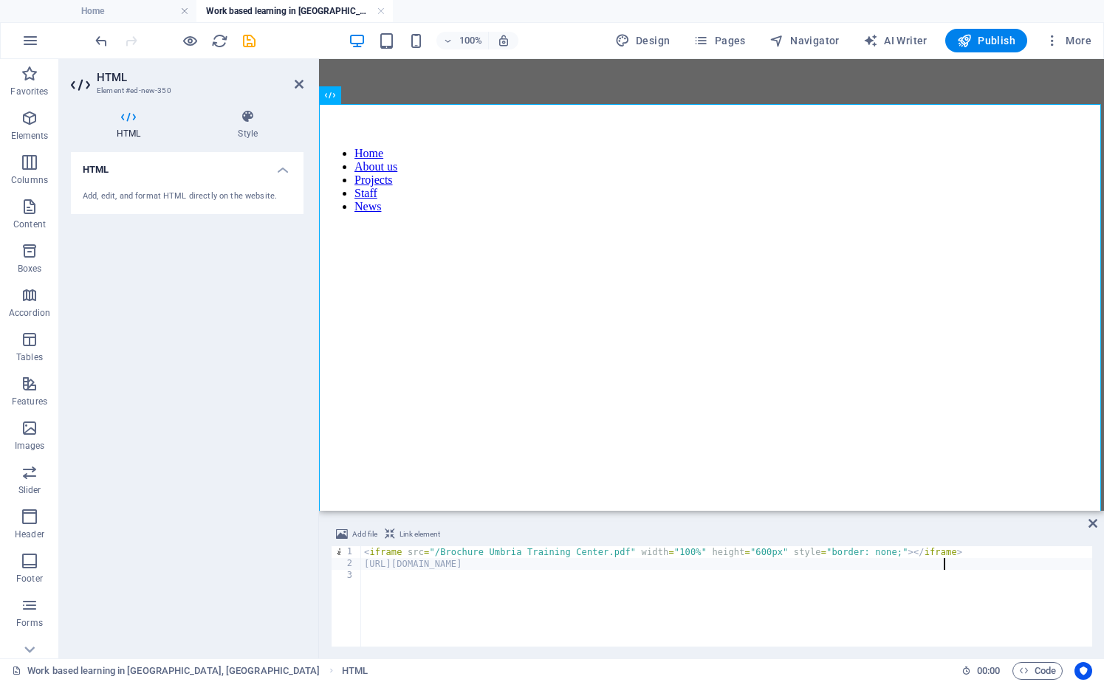
click at [651, 563] on div "< iframe src = "/Brochure Umbria Training Center.pdf" width = "100%" height = "…" at bounding box center [726, 606] width 731 height 121
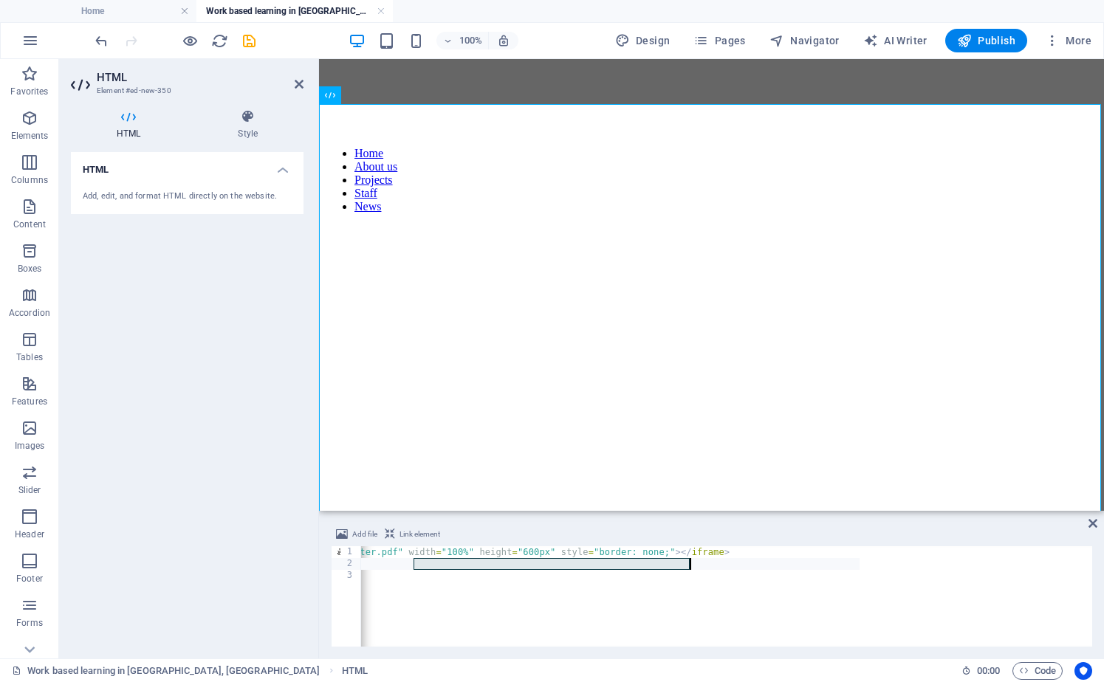
drag, startPoint x: 645, startPoint y: 563, endPoint x: 689, endPoint y: 561, distance: 44.4
click at [689, 561] on div "< iframe src = "/Brochure Umbria Training Center.pdf" width = "100%" height = "…" at bounding box center [493, 606] width 731 height 121
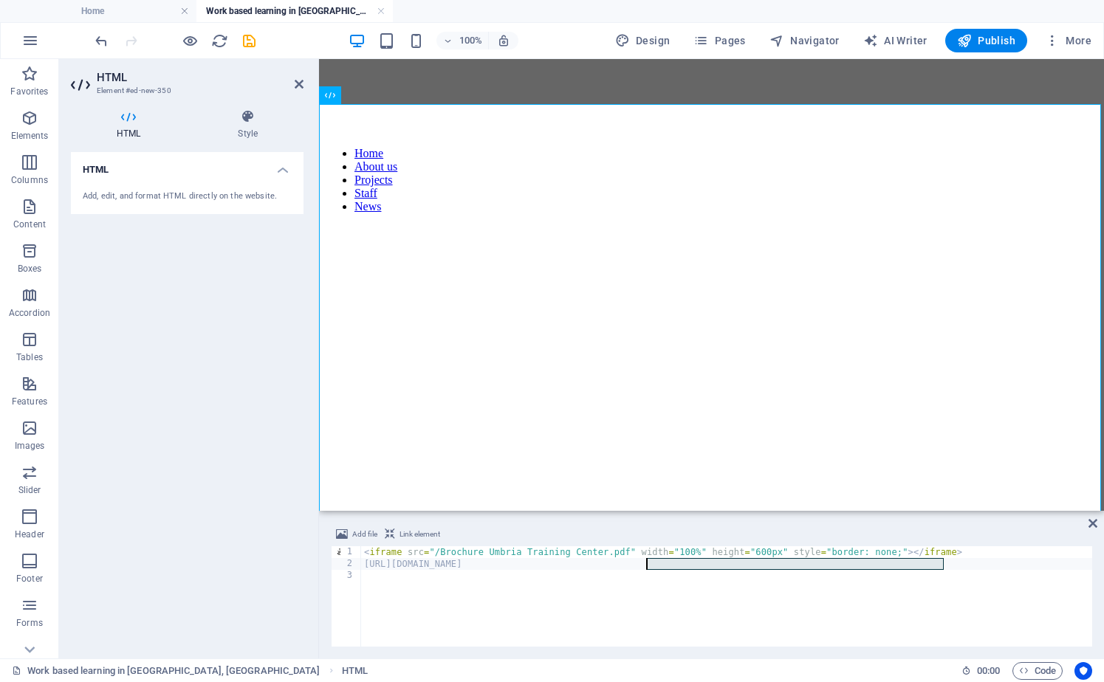
drag, startPoint x: 709, startPoint y: 564, endPoint x: 646, endPoint y: 563, distance: 62.8
click at [646, 563] on div "< iframe src = "/Brochure Umbria Training Center.pdf" width = "100%" height = "…" at bounding box center [726, 606] width 731 height 121
click at [481, 552] on div "< iframe src = "/Brochure Umbria Training Center.pdf" width = "100%" height = "…" at bounding box center [726, 606] width 731 height 121
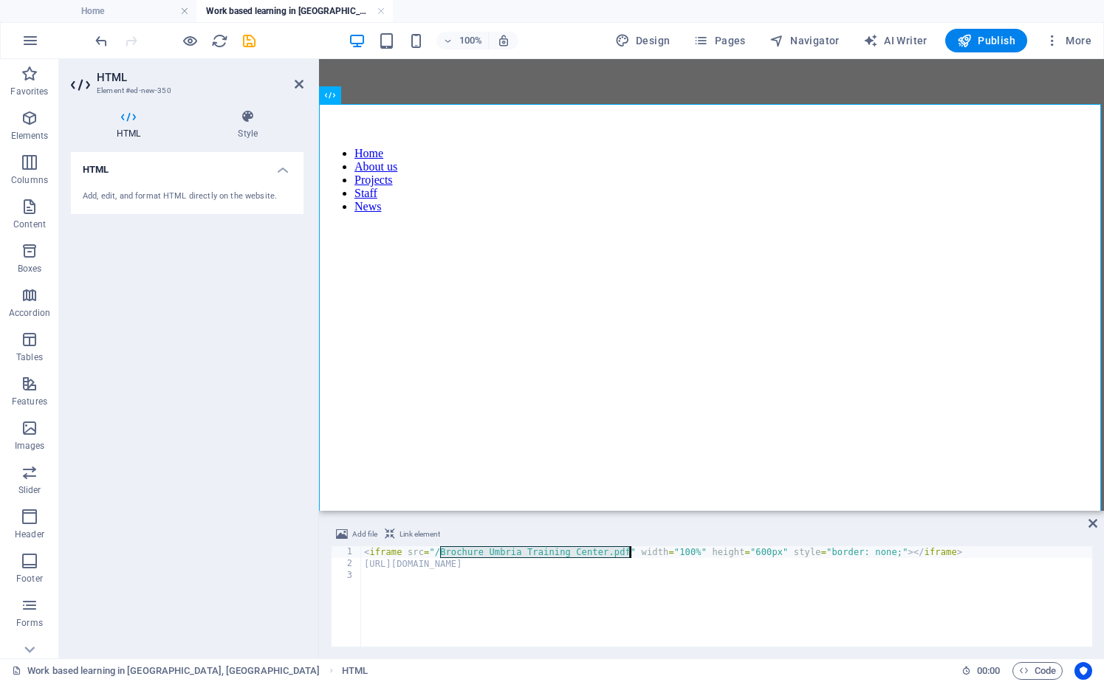
drag, startPoint x: 441, startPoint y: 552, endPoint x: 625, endPoint y: 549, distance: 184.6
click at [626, 549] on div "< iframe src = "/Brochure Umbria Training Center.pdf" width = "100%" height = "…" at bounding box center [726, 606] width 731 height 121
paste textarea "UmbriaTrainingCenter-tKnFn530gWLQZt0sSyztPQ"
type textarea "<iframe src="/BrochureUmbriaTrainingCenter-tKnFn530gWLQZt0sSyztPQ.pdf" width="1…"
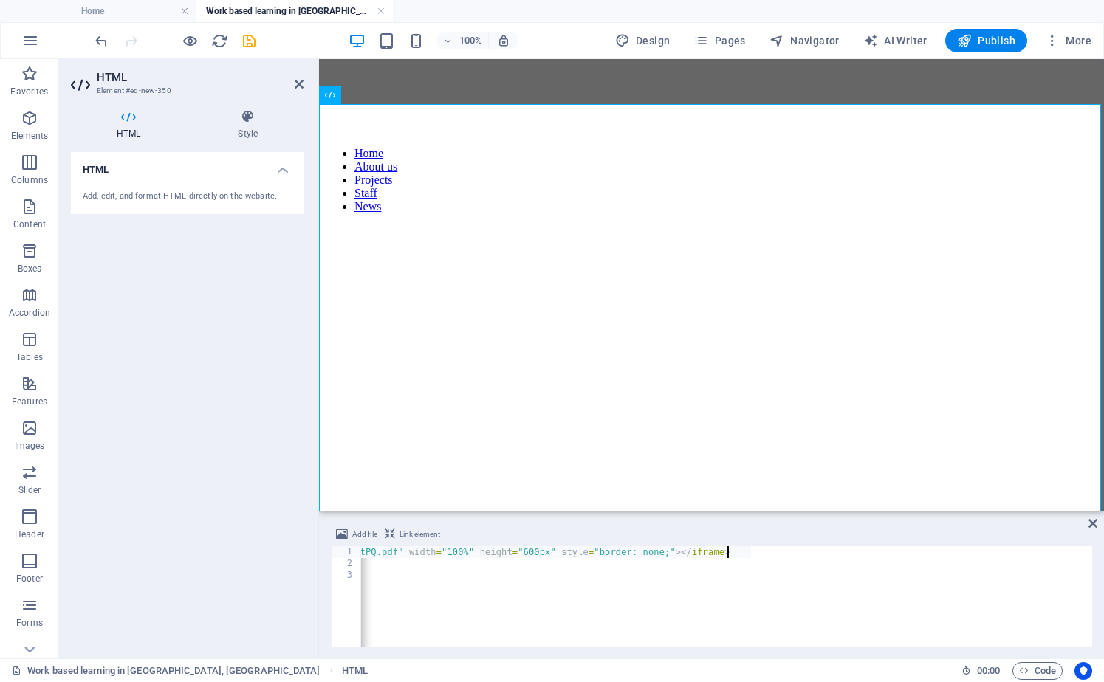
click at [1059, 554] on div "< iframe src = "/BrochureUmbriaTrainingCenter-tKnFn530gWLQZt0sSyztPQ.pdf" width…" at bounding box center [726, 596] width 731 height 100
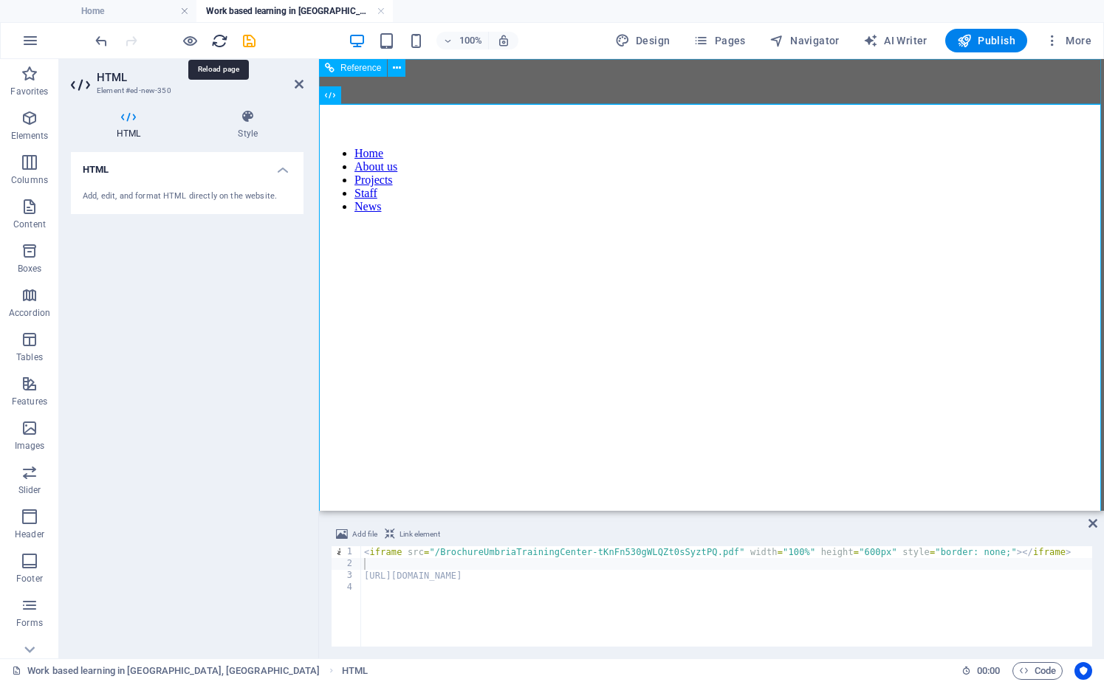
click at [215, 43] on icon "reload" at bounding box center [219, 40] width 17 height 17
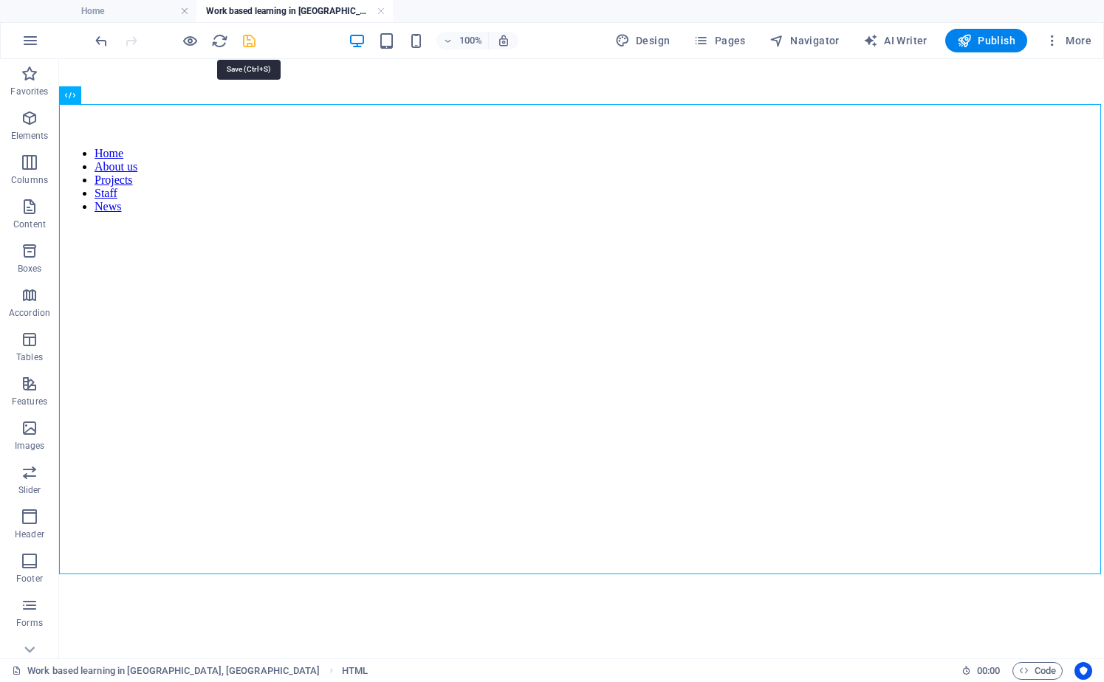
click at [245, 39] on icon "save" at bounding box center [249, 40] width 17 height 17
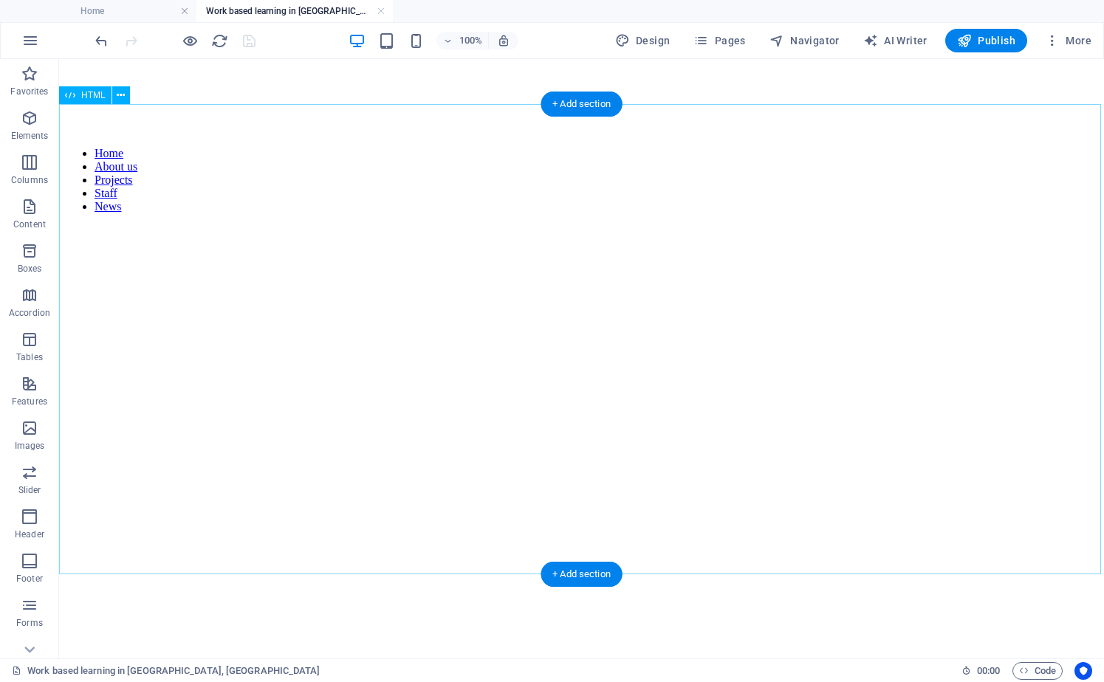
click at [573, 371] on div "[URL][DOMAIN_NAME]" at bounding box center [581, 454] width 1033 height 459
drag, startPoint x: 587, startPoint y: 367, endPoint x: 580, endPoint y: 357, distance: 11.7
click at [587, 367] on div "[URL][DOMAIN_NAME]" at bounding box center [581, 454] width 1033 height 459
click at [120, 98] on icon at bounding box center [121, 96] width 8 height 16
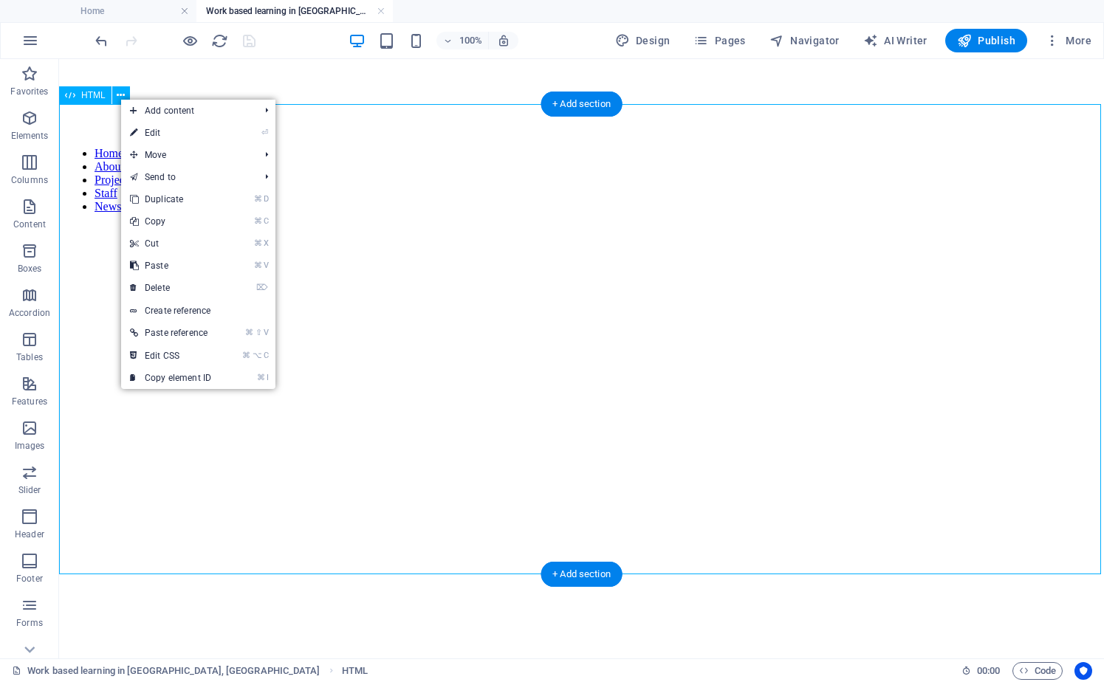
click at [88, 96] on span "HTML" at bounding box center [93, 95] width 24 height 9
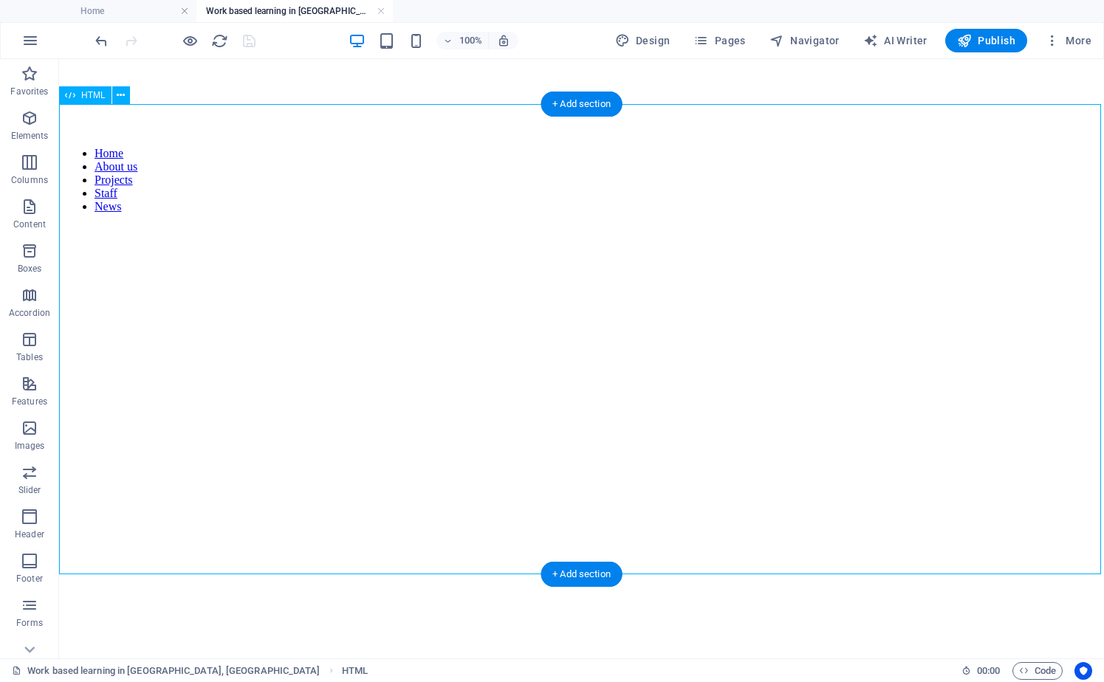
click at [88, 96] on span "HTML" at bounding box center [93, 95] width 24 height 9
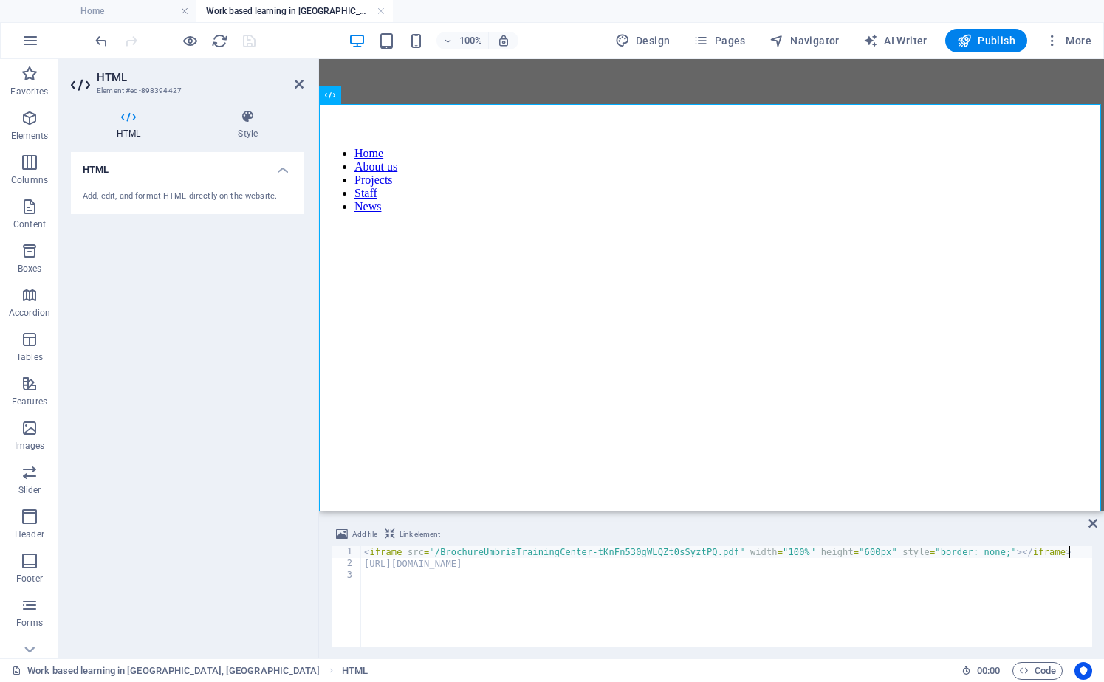
click at [415, 532] on span "Link element" at bounding box center [419, 535] width 41 height 18
click at [419, 532] on span "Link element" at bounding box center [419, 535] width 41 height 18
click at [428, 566] on div "< iframe src = "/BrochureUmbriaTrainingCenter-tKnFn530gWLQZt0sSyztPQ.pdf" width…" at bounding box center [726, 608] width 731 height 124
click at [405, 565] on div "< iframe src = "/BrochureUmbriaTrainingCenter-tKnFn530gWLQZt0sSyztPQ.pdf" width…" at bounding box center [726, 608] width 731 height 124
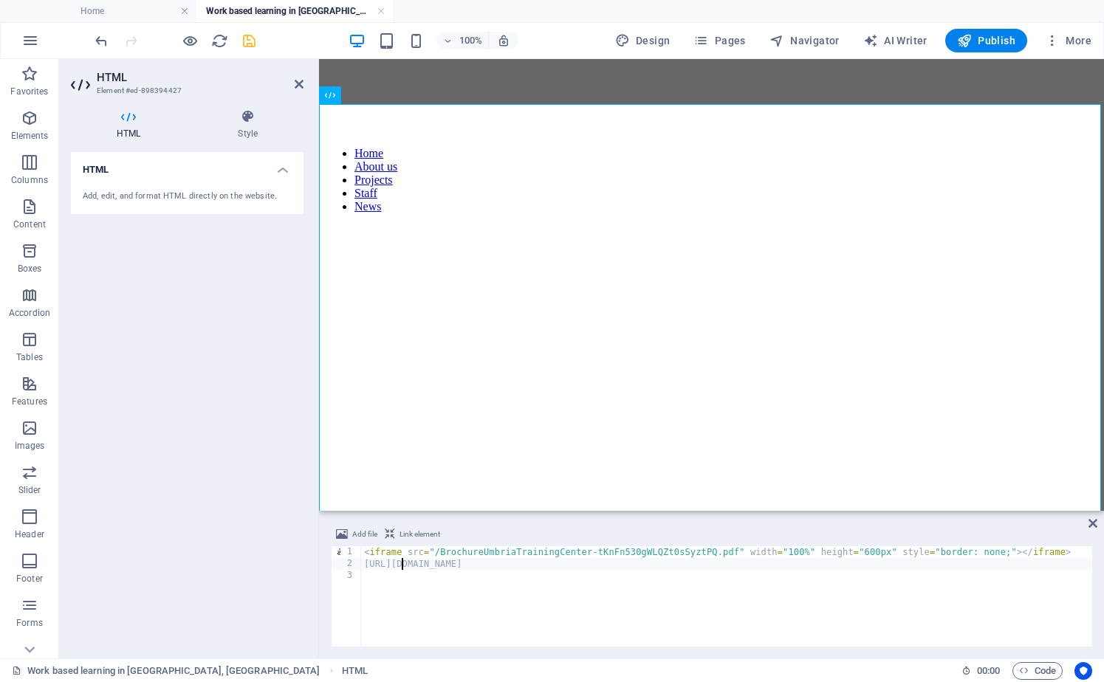
click at [405, 565] on div "< iframe src = "/BrochureUmbriaTrainingCenter-tKnFn530gWLQZt0sSyztPQ.pdf" width…" at bounding box center [726, 608] width 731 height 124
type textarea "[URL][DOMAIN_NAME]"
click at [410, 538] on span "Link element" at bounding box center [419, 535] width 41 height 18
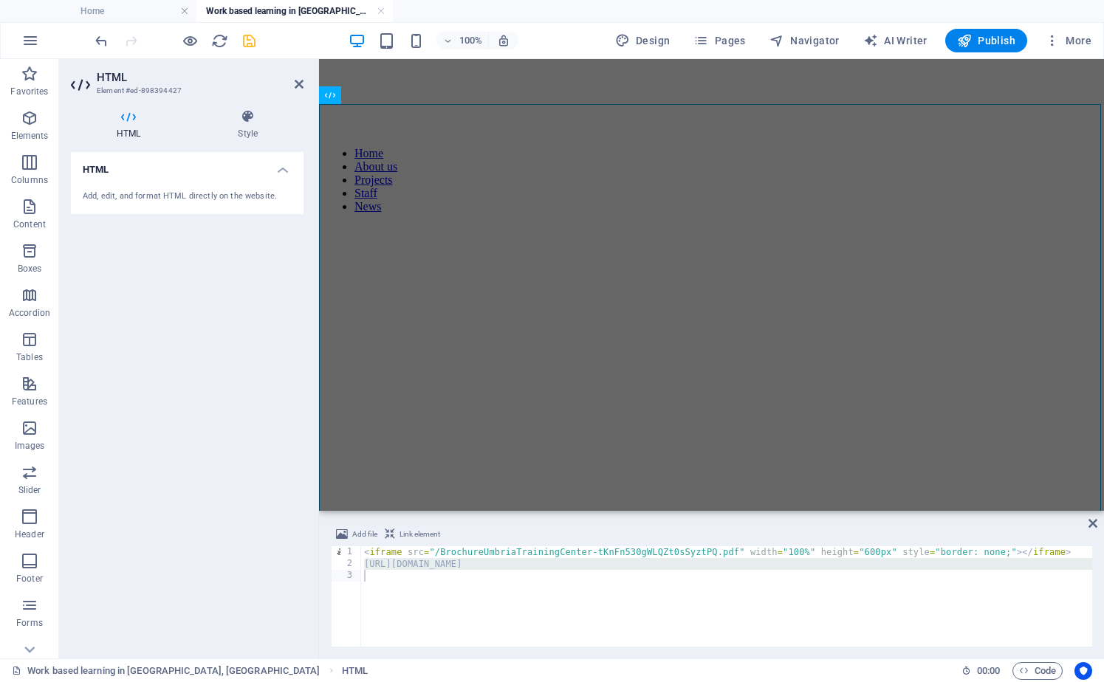
click at [385, 551] on div "< iframe src = "/BrochureUmbriaTrainingCenter-tKnFn530gWLQZt0sSyztPQ.pdf" width…" at bounding box center [726, 608] width 731 height 124
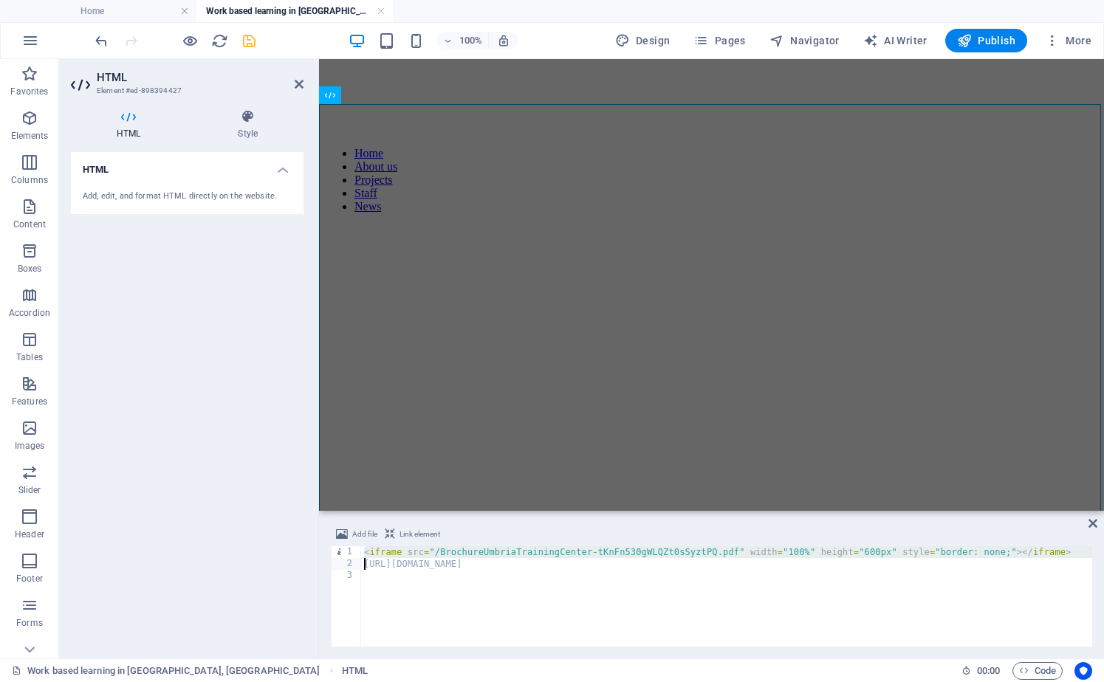
click at [958, 569] on div "< iframe src = "/BrochureUmbriaTrainingCenter-tKnFn530gWLQZt0sSyztPQ.pdf" width…" at bounding box center [726, 608] width 731 height 124
type textarea "[URL][DOMAIN_NAME]"
click at [345, 578] on div "3" at bounding box center [347, 576] width 30 height 12
type textarea "[URL][DOMAIN_NAME]"
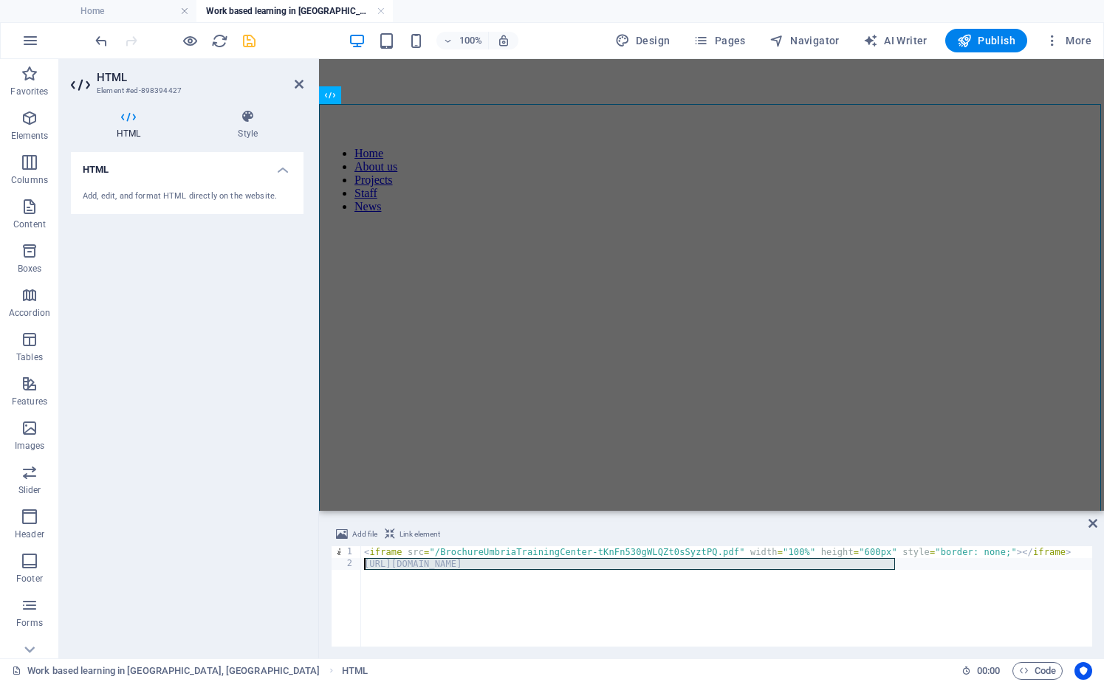
click at [347, 563] on div "2" at bounding box center [347, 564] width 30 height 12
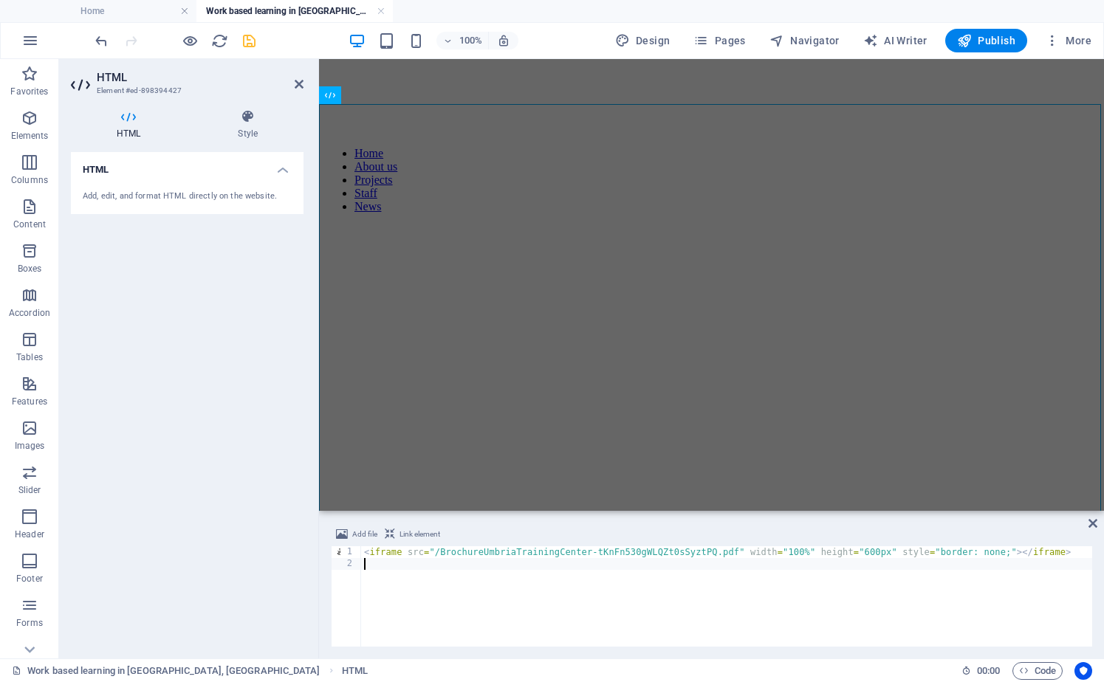
type textarea "<iframe src="/BrochureUmbriaTrainingCenter-tKnFn530gWLQZt0sSyztPQ.pdf" width="1…"
click at [1091, 521] on icon at bounding box center [1092, 524] width 9 height 12
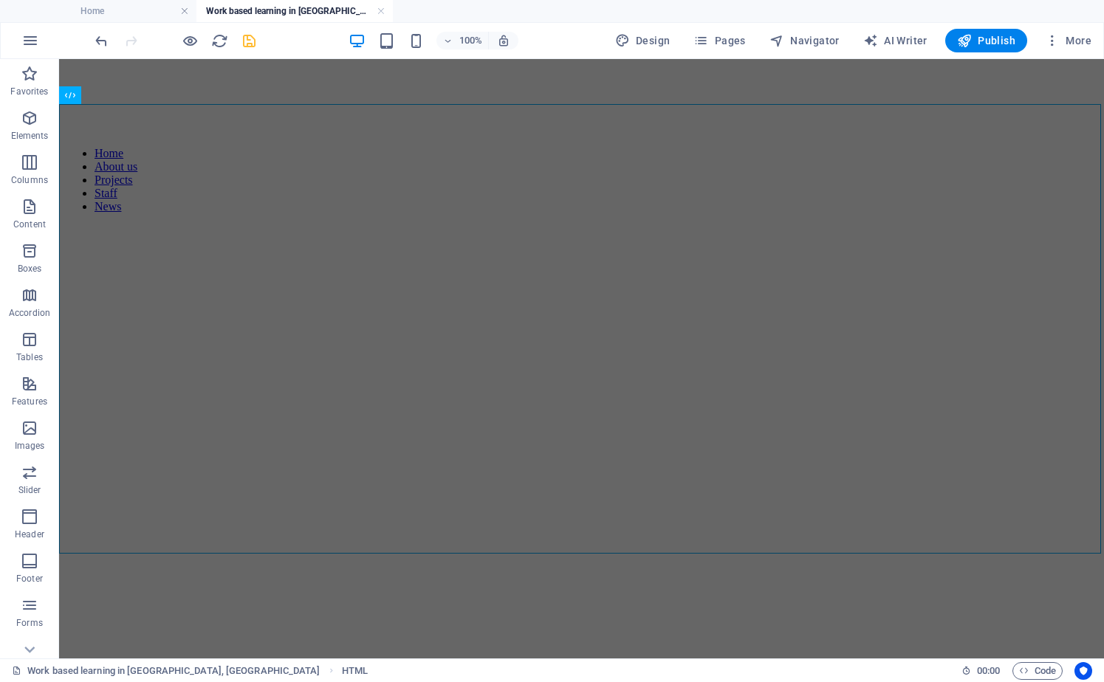
scroll to position [32, 0]
click at [143, 10] on h4 "Home" at bounding box center [98, 11] width 196 height 16
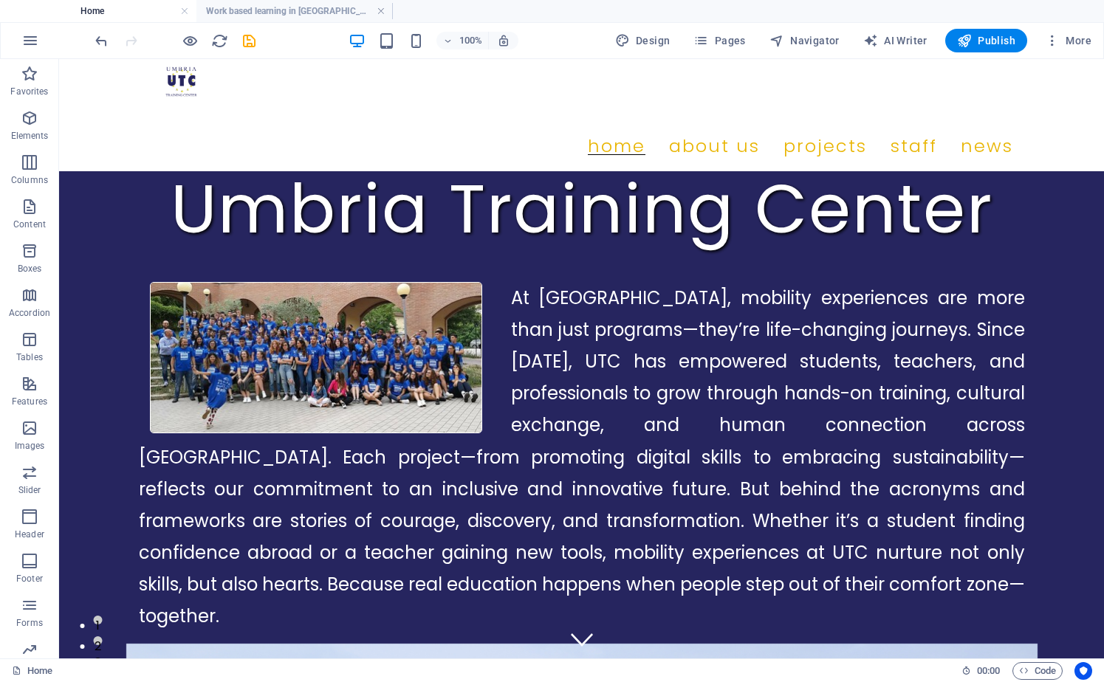
click at [403, 9] on ul "Home Work based learning in [GEOGRAPHIC_DATA], [GEOGRAPHIC_DATA]" at bounding box center [552, 11] width 1104 height 22
click at [276, 11] on h4 "Work based learning in [GEOGRAPHIC_DATA], [GEOGRAPHIC_DATA]" at bounding box center [294, 11] width 196 height 16
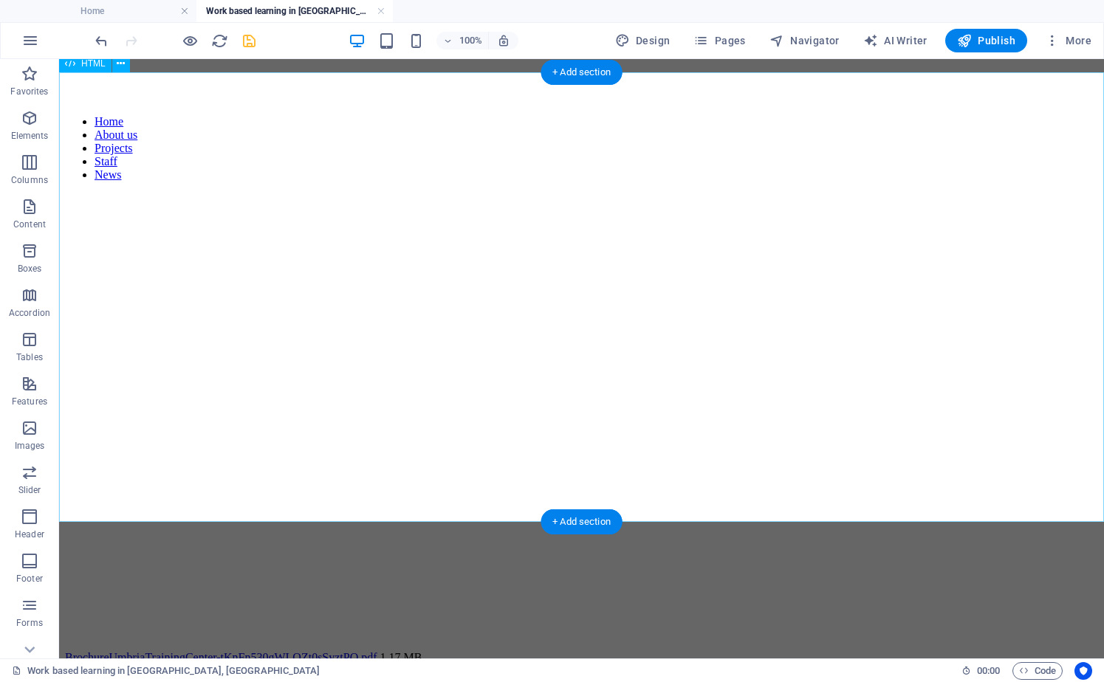
click at [94, 69] on div "HTML" at bounding box center [85, 64] width 52 height 18
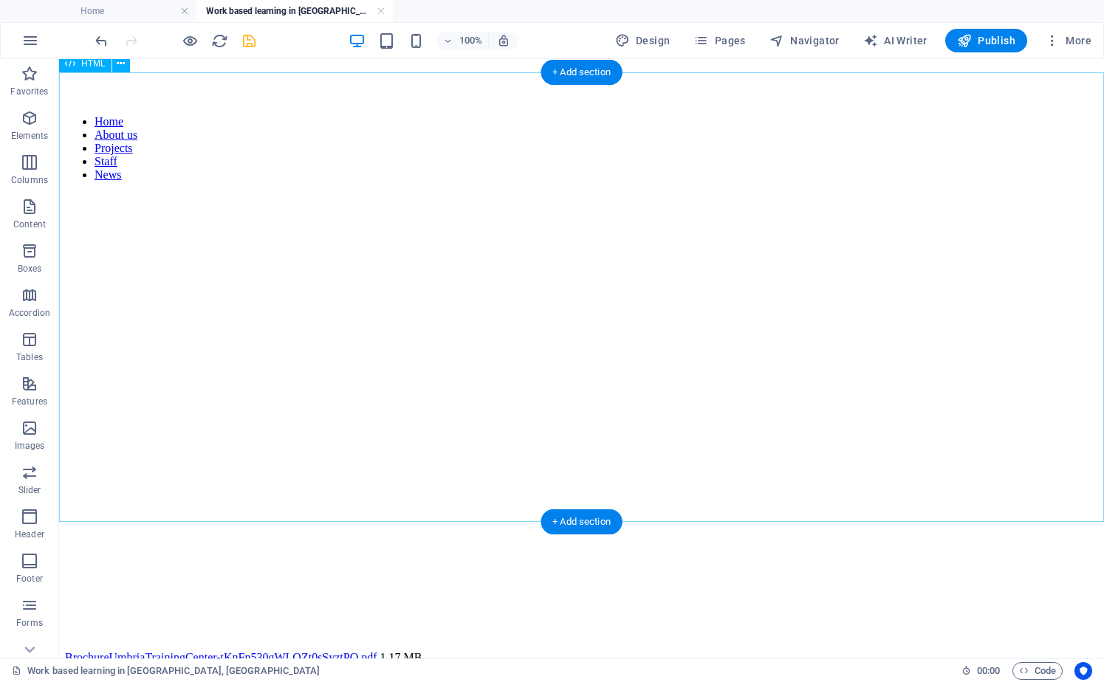
click at [94, 69] on div "HTML" at bounding box center [85, 64] width 52 height 18
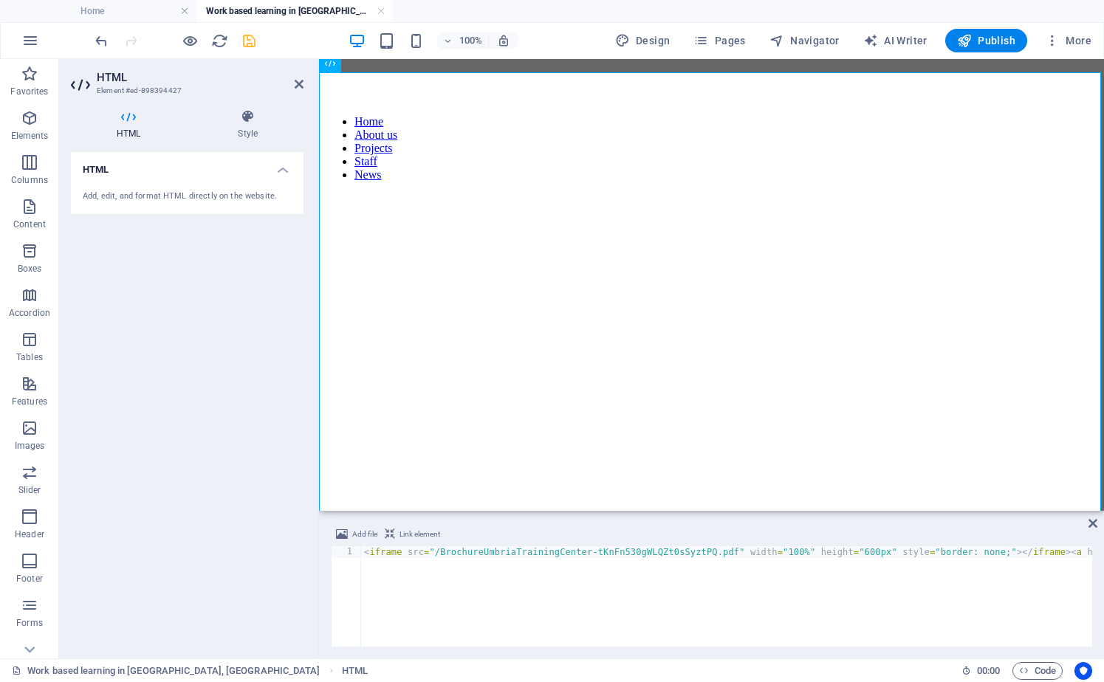
click at [467, 559] on div "< iframe src = "/BrochureUmbriaTrainingCenter-tKnFn530gWLQZt0sSyztPQ.pdf" width…" at bounding box center [846, 608] width 970 height 124
drag, startPoint x: 498, startPoint y: 552, endPoint x: 504, endPoint y: 564, distance: 13.2
click at [498, 552] on div "< iframe src = "/BrochureUmbriaTrainingCenter-tKnFn530gWLQZt0sSyztPQ.pdf" width…" at bounding box center [607, 606] width 970 height 121
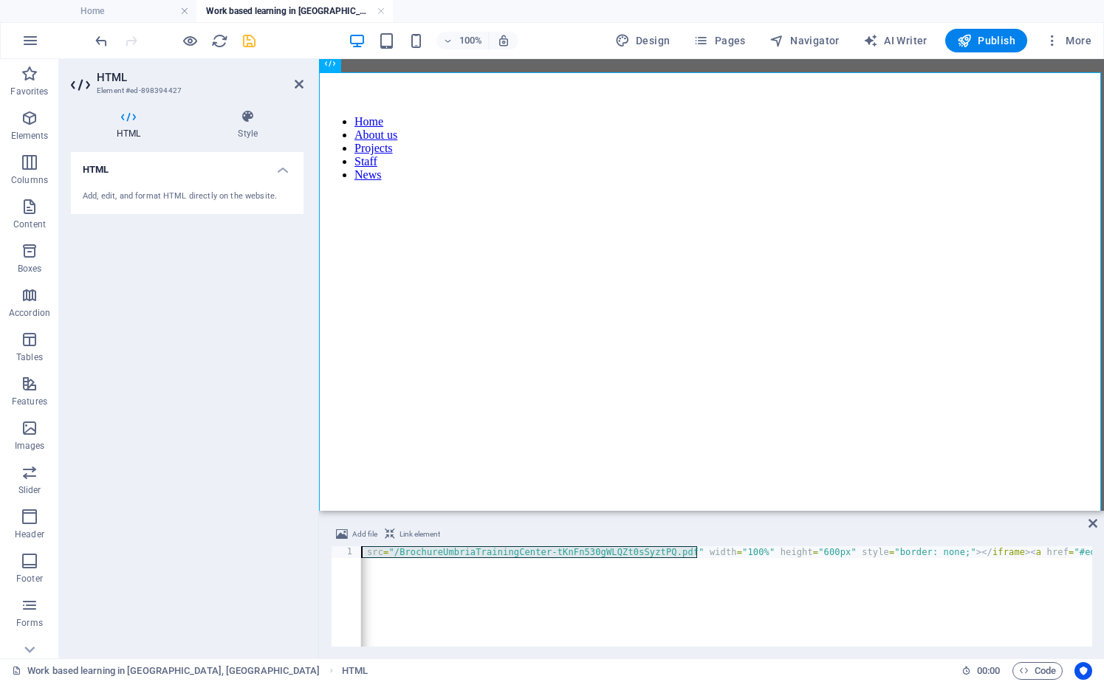
scroll to position [0, 41]
type textarea "<iframe src="/brochure_umbria_training_center.pdf" width="100%" height="600px" …"
click at [1089, 524] on icon at bounding box center [1092, 524] width 9 height 12
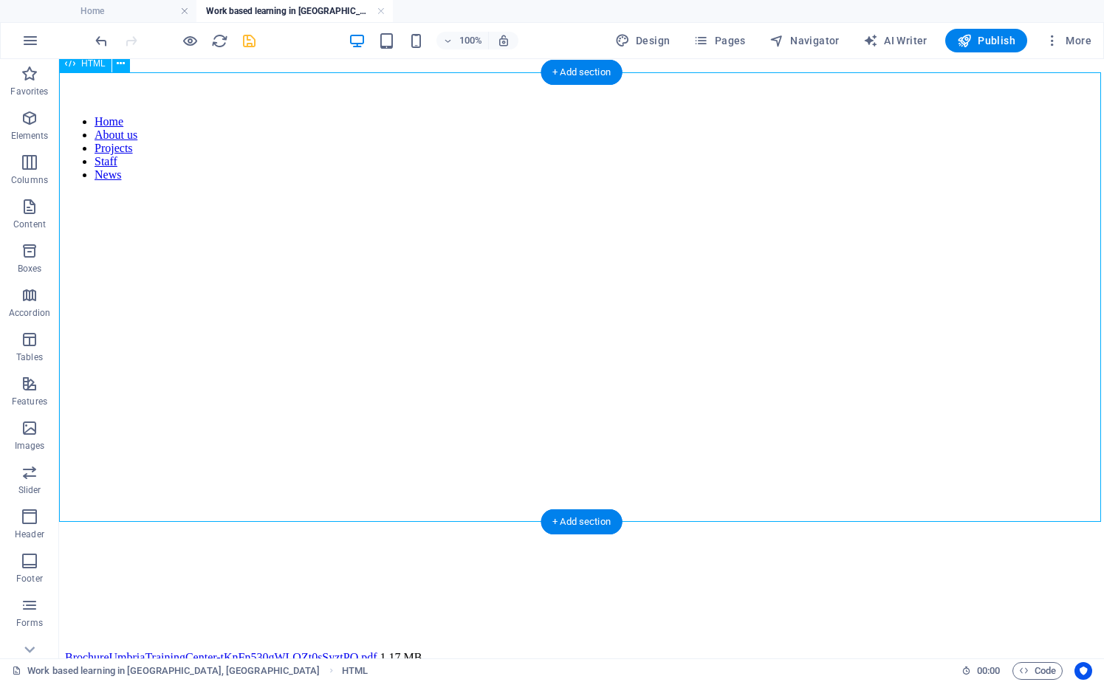
click at [515, 276] on div at bounding box center [581, 416] width 1033 height 446
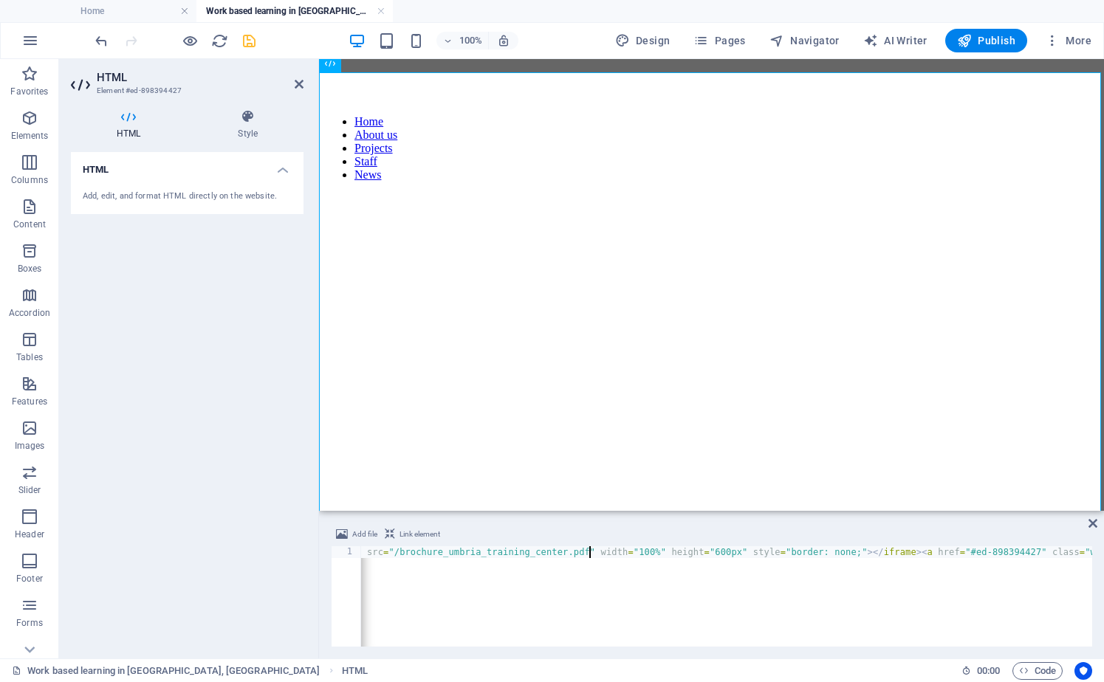
click at [657, 579] on div "< iframe src = "/brochure_umbria_training_center.pdf" width = "100%" height = "…" at bounding box center [751, 606] width 862 height 121
click at [430, 552] on div "< iframe src = "/brochure_umbria_training_center.pdf" width = "100%" height = "…" at bounding box center [661, 606] width 862 height 121
click at [436, 551] on div "< iframe src = "/brochure_umbria_training_center.pdf" width = "100%" height = "…" at bounding box center [792, 606] width 862 height 121
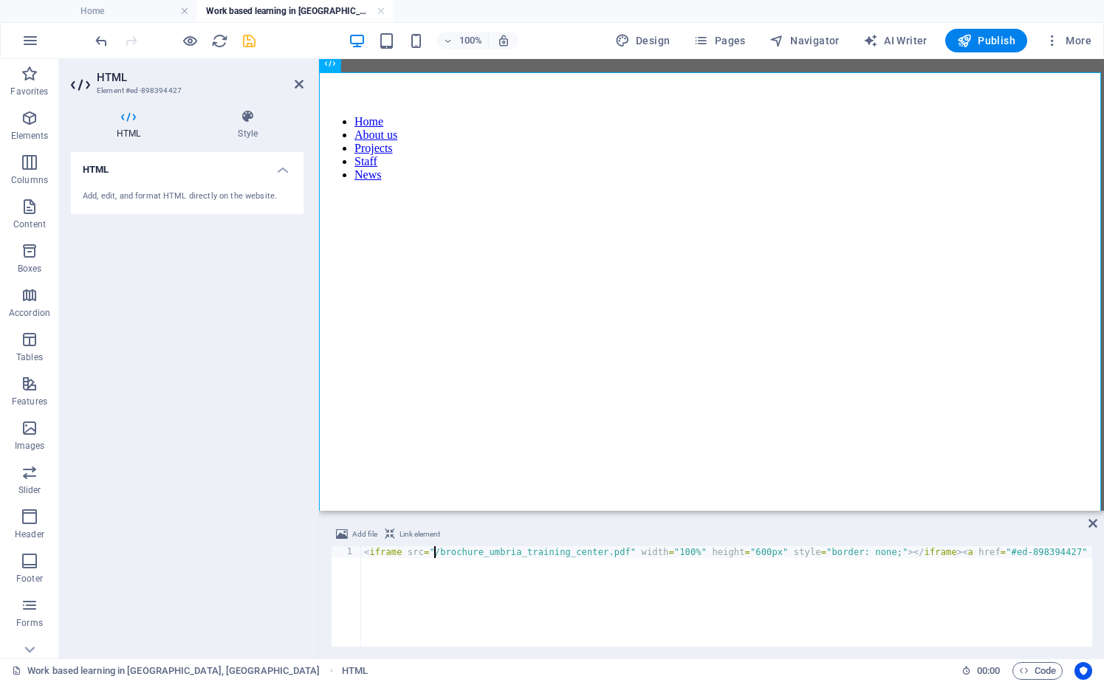
paste textarea "[URL][DOMAIN_NAME]"
type textarea "<iframe src="[URL][DOMAIN_NAME]" width="100%" height="600px" style="border: non…"
click at [545, 605] on div "< iframe src = "[URL][DOMAIN_NAME]" width = "100%" height = "600px" style = "bo…" at bounding box center [849, 606] width 976 height 121
click at [296, 83] on icon at bounding box center [299, 84] width 9 height 12
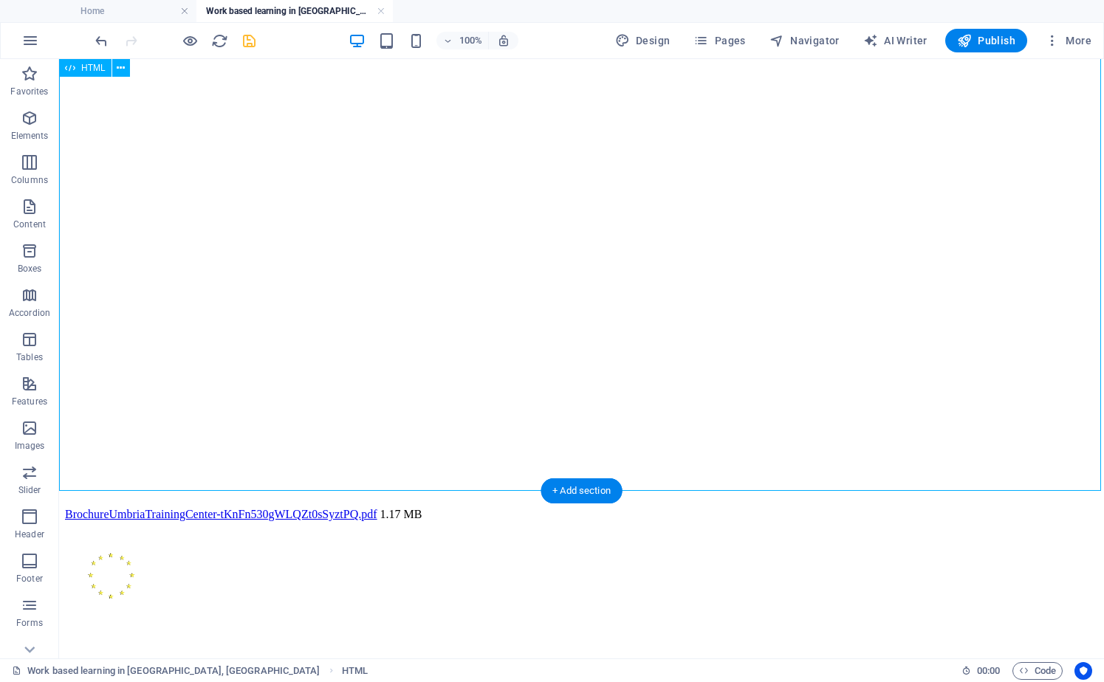
scroll to position [0, 0]
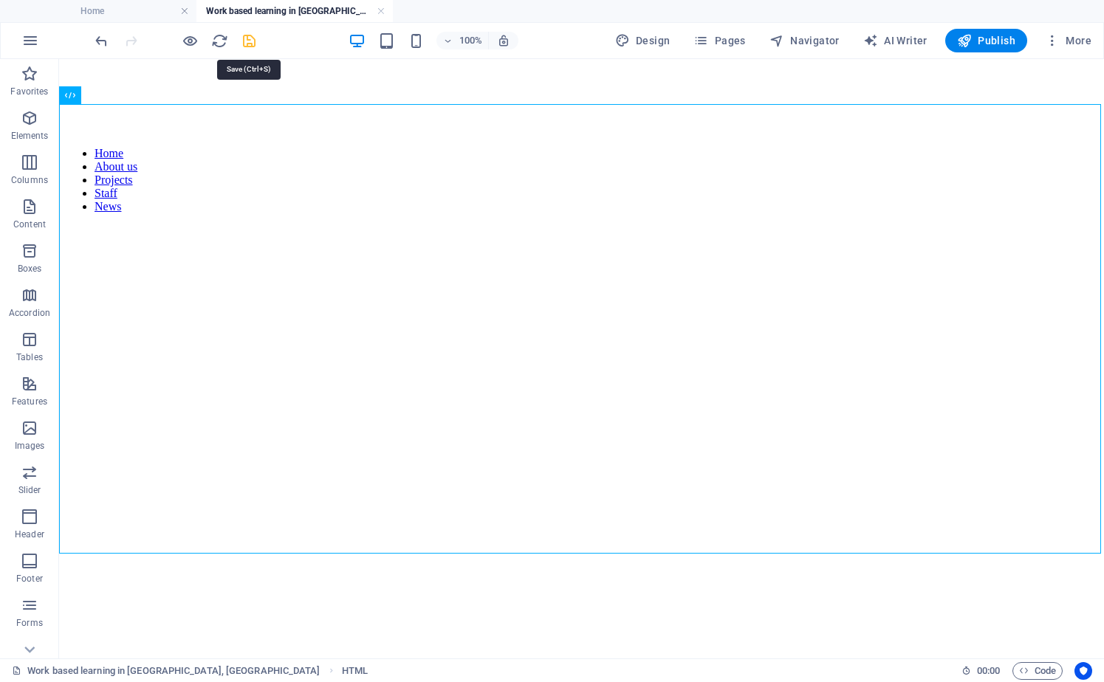
click at [247, 38] on icon "save" at bounding box center [249, 40] width 17 height 17
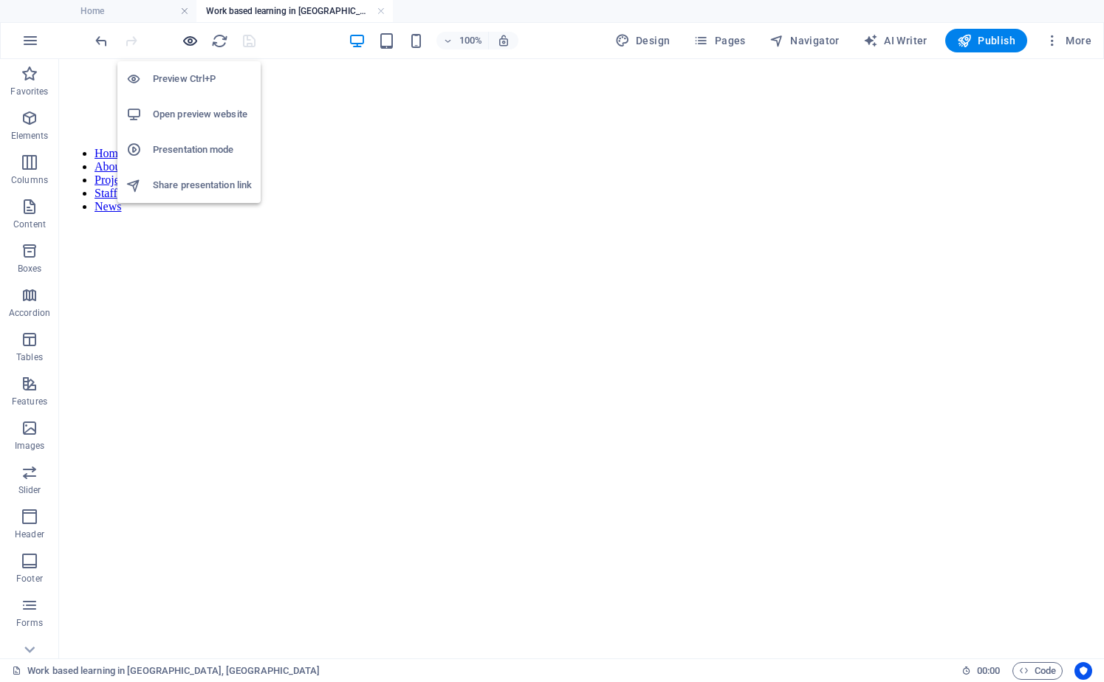
click at [192, 44] on icon "button" at bounding box center [190, 40] width 17 height 17
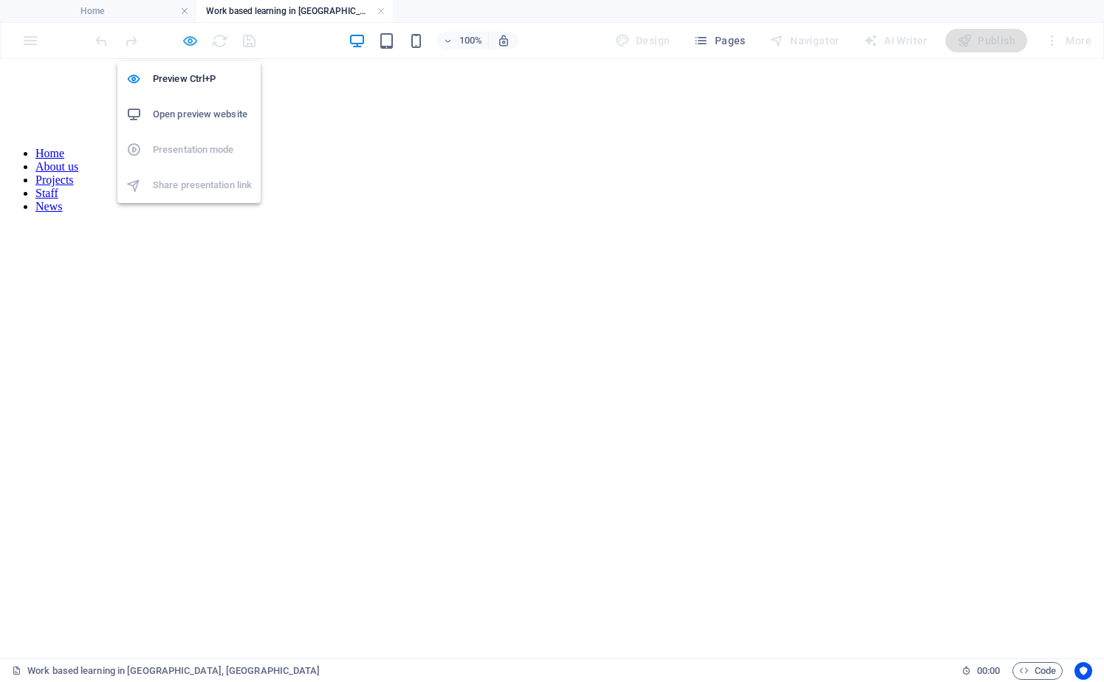
click at [187, 40] on icon "button" at bounding box center [190, 40] width 17 height 17
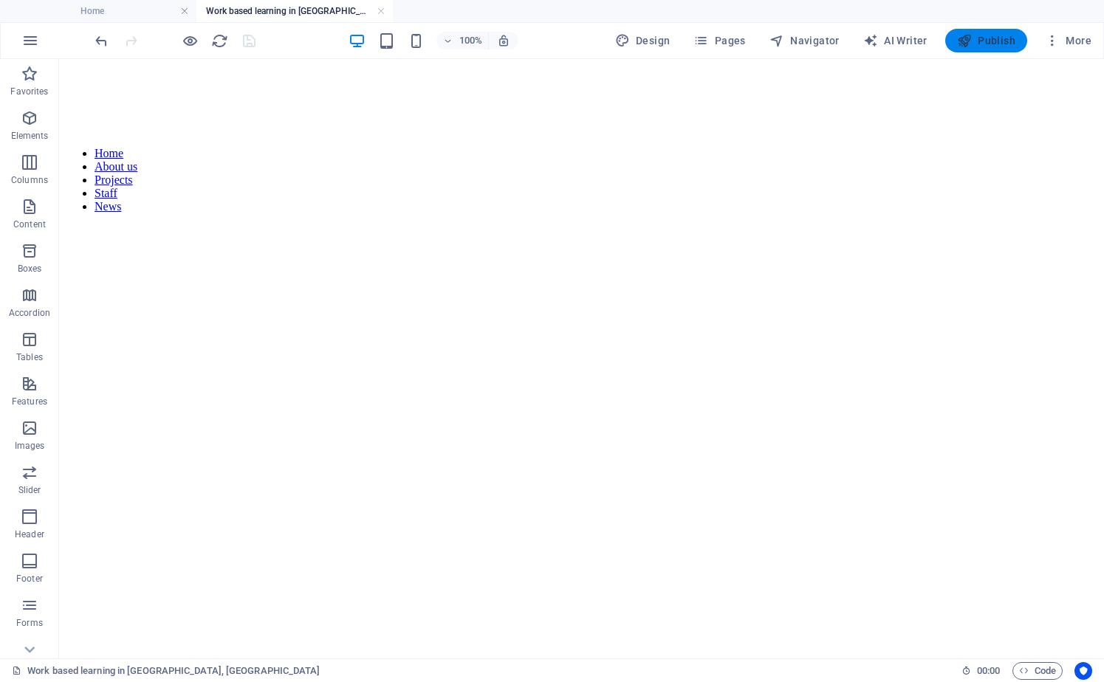
click at [984, 42] on span "Publish" at bounding box center [986, 40] width 58 height 15
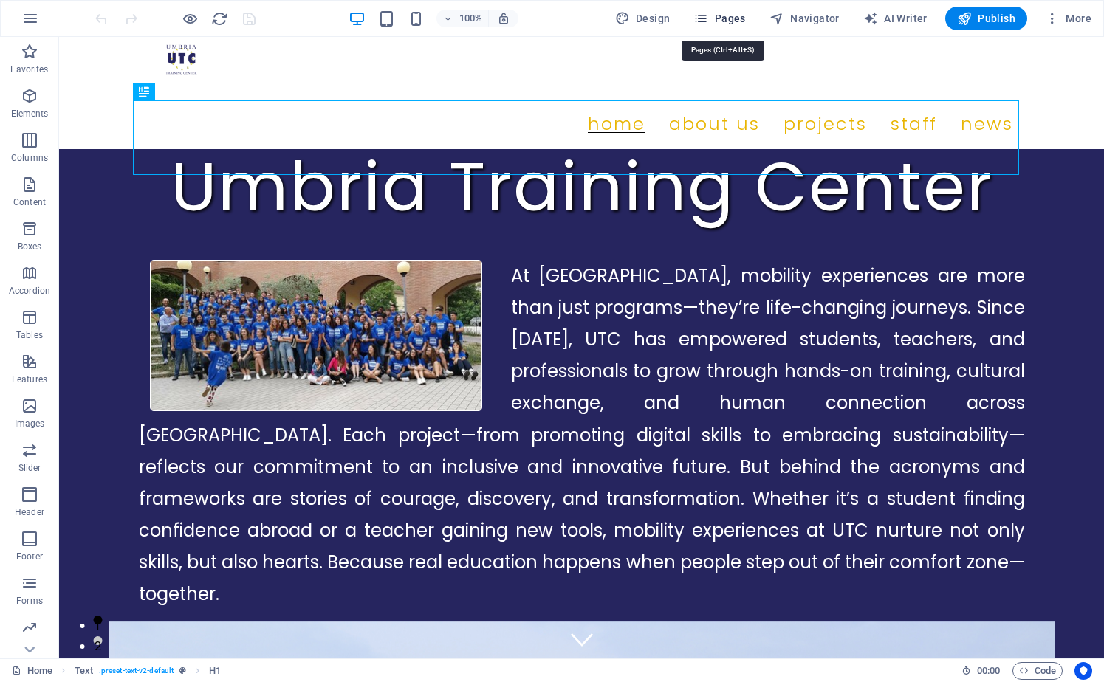
click at [724, 15] on span "Pages" at bounding box center [719, 18] width 52 height 15
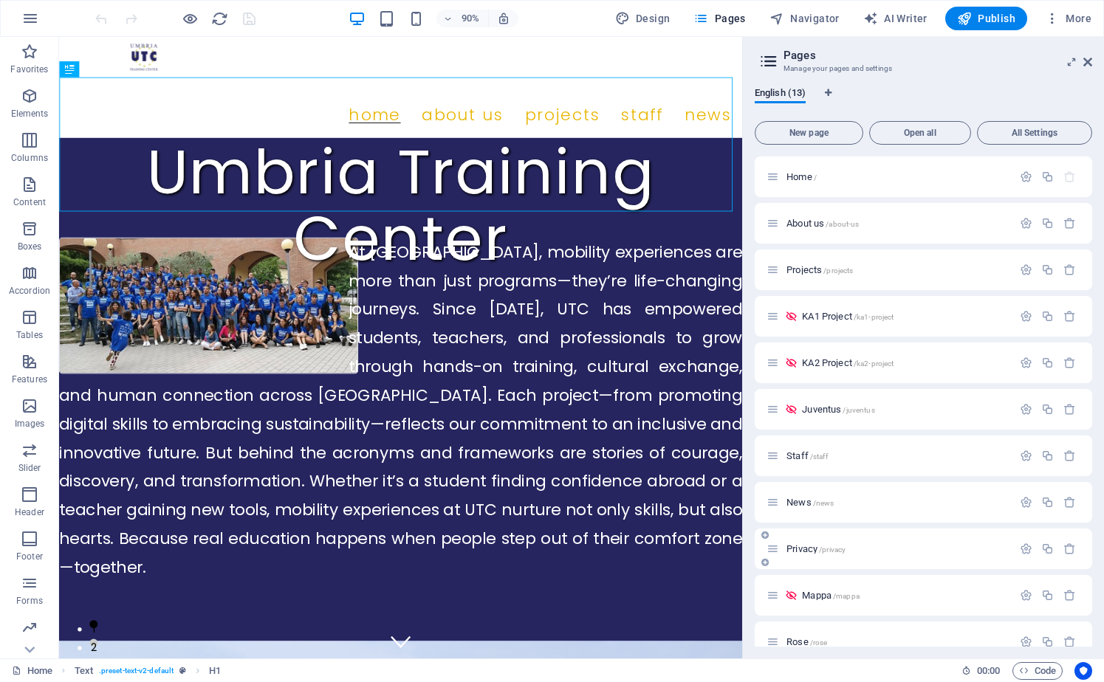
scroll to position [114, 0]
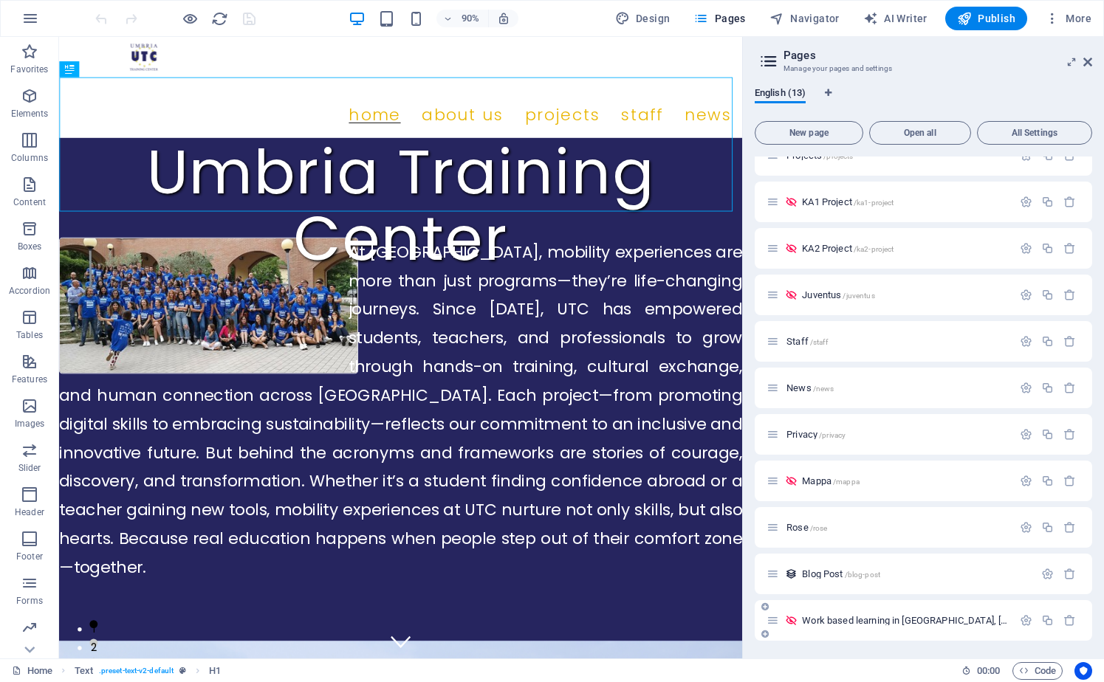
click at [910, 622] on span "Work based learning in [GEOGRAPHIC_DATA], [GEOGRAPHIC_DATA] /work-based-learnin…" at bounding box center [1064, 620] width 525 height 11
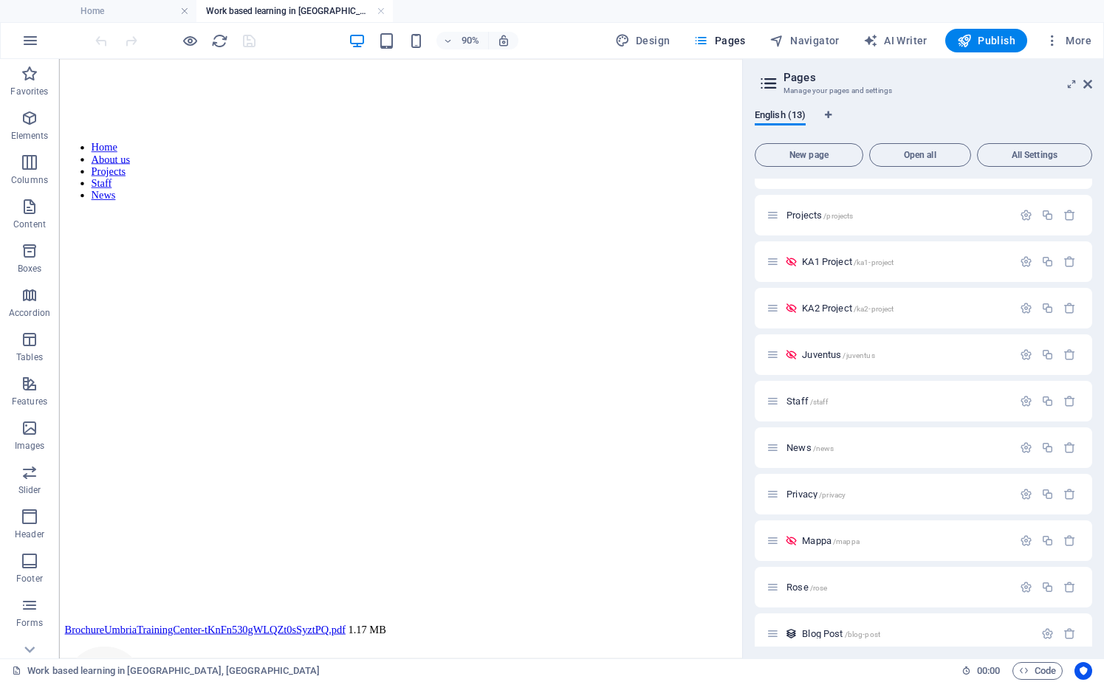
scroll to position [137, 0]
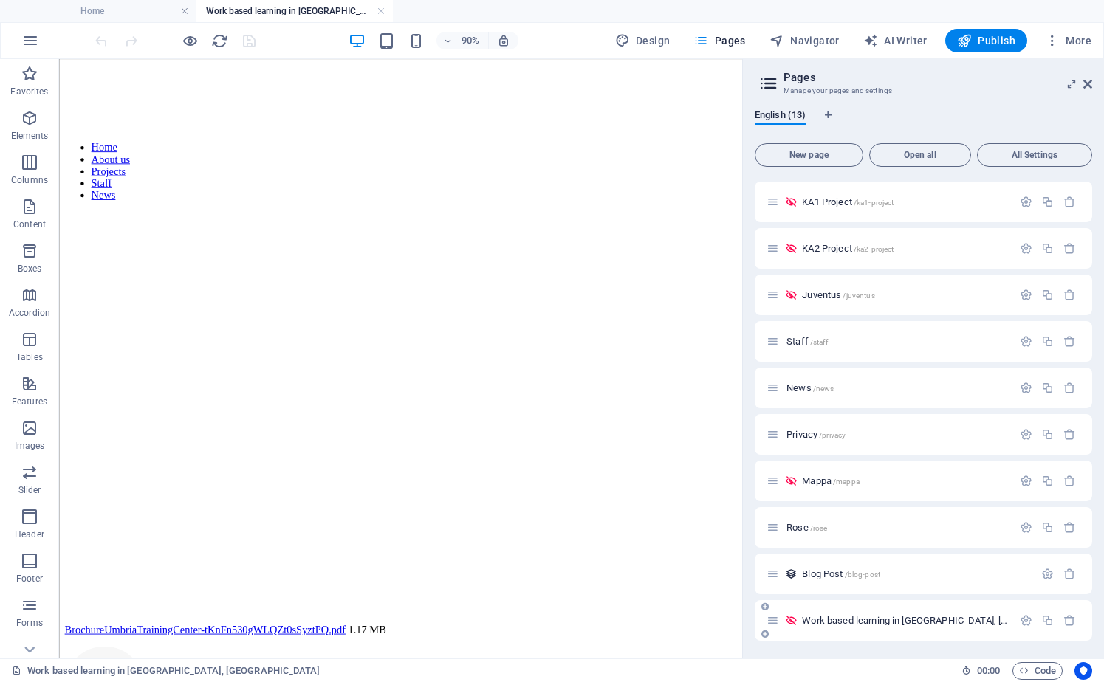
click at [1026, 619] on icon "button" at bounding box center [1026, 620] width 13 height 13
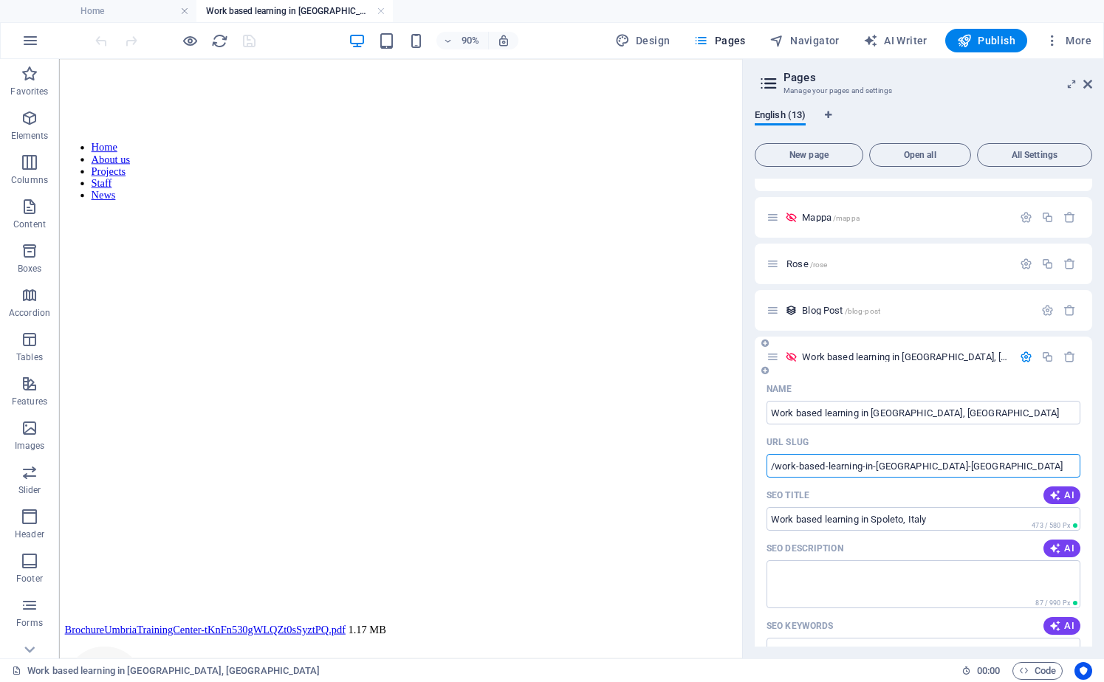
click at [948, 465] on input "/work-based-learning-in-[GEOGRAPHIC_DATA]-[GEOGRAPHIC_DATA]" at bounding box center [923, 466] width 314 height 24
click at [1086, 86] on icon at bounding box center [1087, 84] width 9 height 12
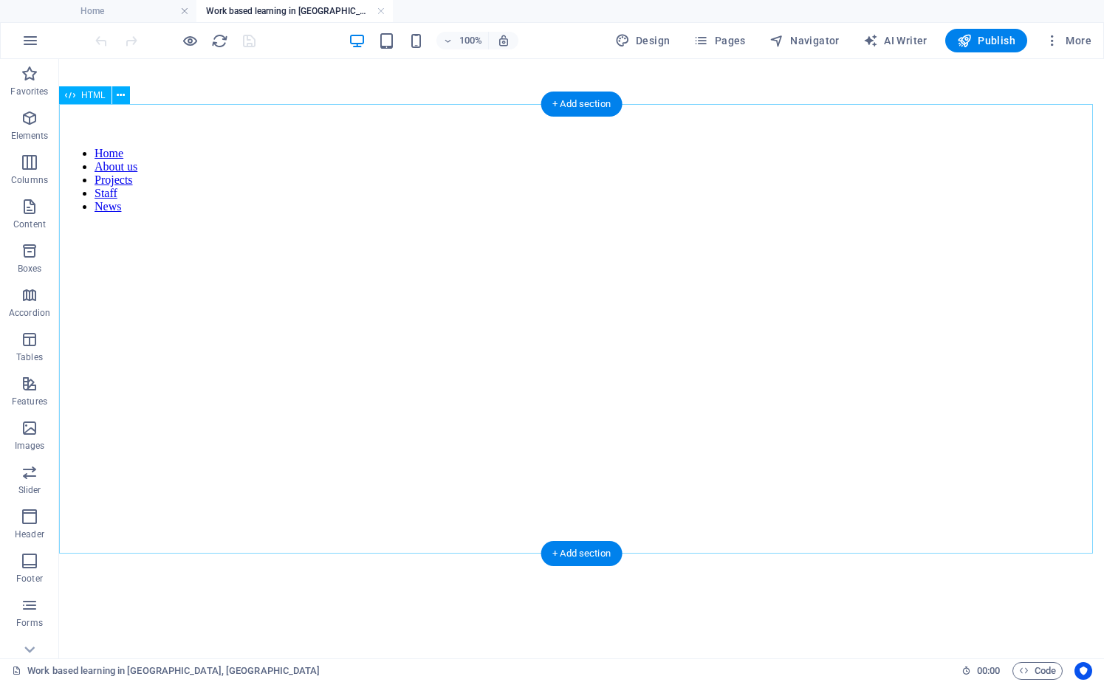
click at [364, 297] on div at bounding box center [581, 448] width 1033 height 446
click at [159, 225] on div at bounding box center [581, 448] width 1033 height 446
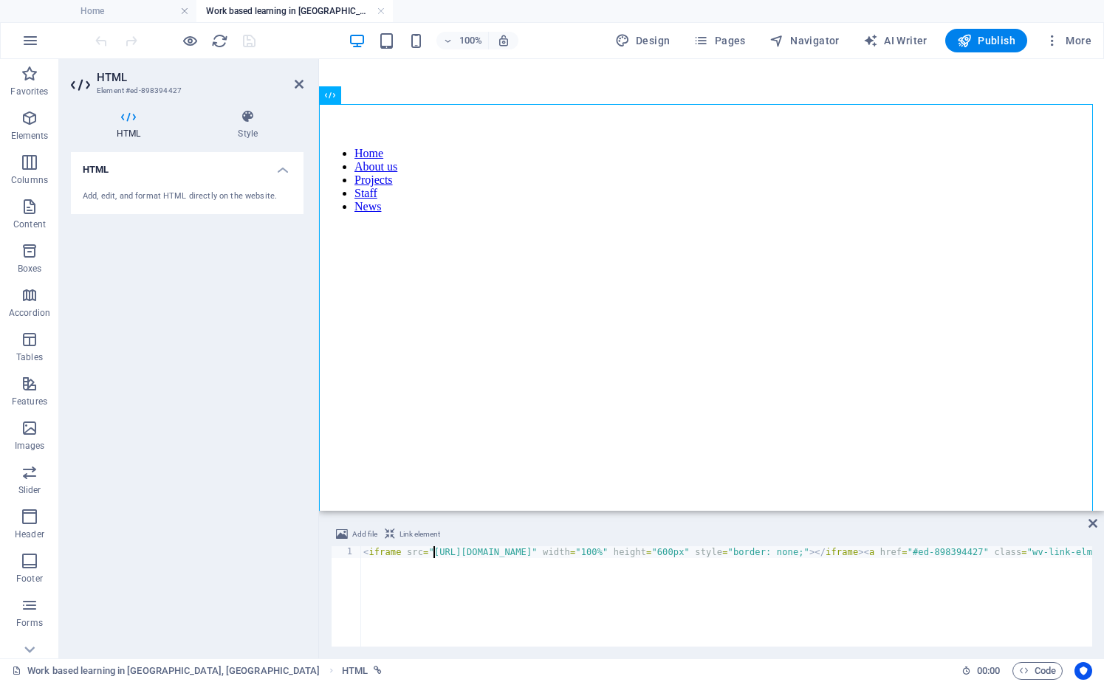
click at [436, 553] on div "< iframe src = "[URL][DOMAIN_NAME]" width = "100%" height = "600px" style = "bo…" at bounding box center [848, 606] width 976 height 121
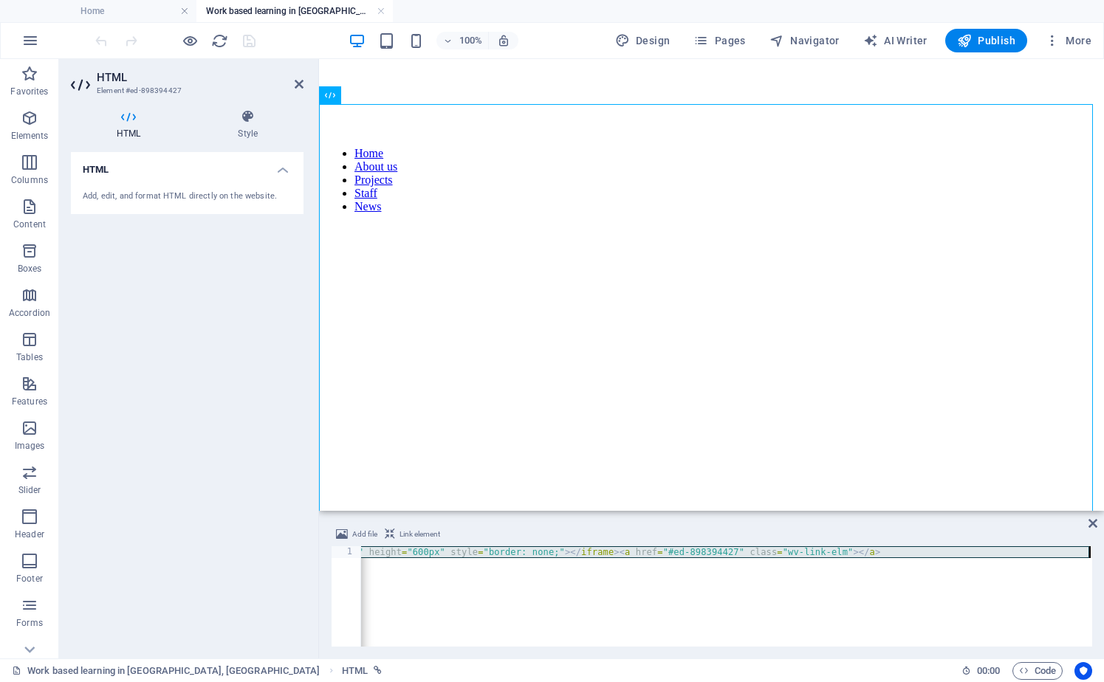
scroll to position [0, 244]
drag, startPoint x: 433, startPoint y: 552, endPoint x: 685, endPoint y: 554, distance: 251.8
click at [696, 555] on div "< iframe src = "[URL][DOMAIN_NAME]" width = "100%" height = "600px" style = "bo…" at bounding box center [604, 606] width 976 height 121
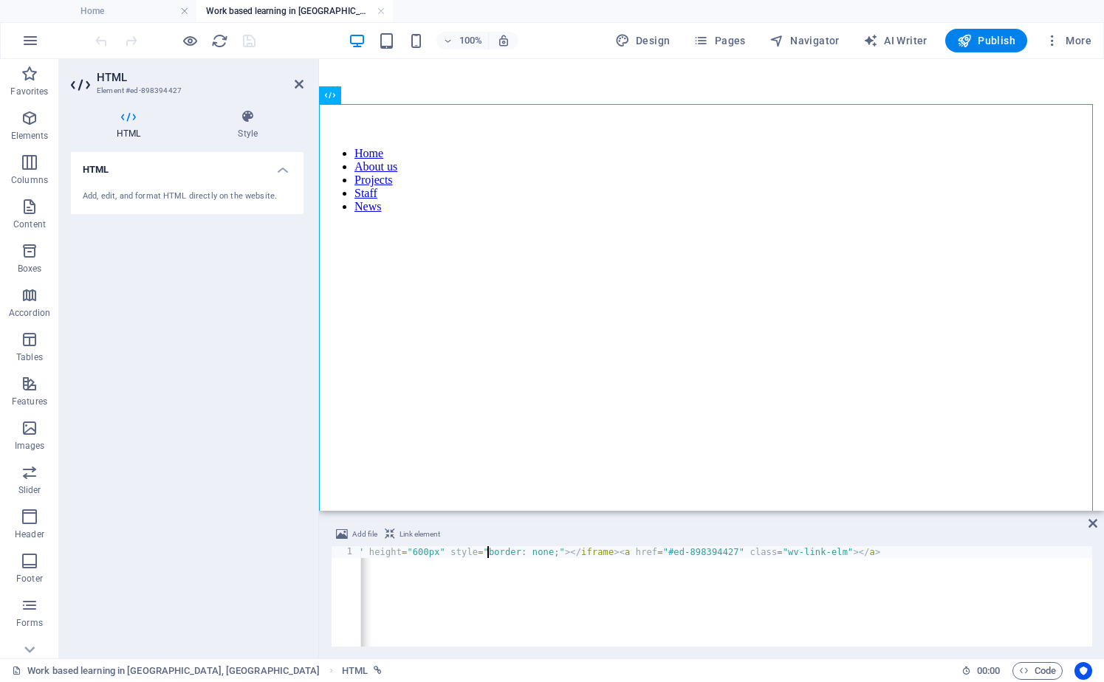
click at [488, 551] on div "< iframe src = "[URL][DOMAIN_NAME]" width = "100%" height = "600px" style = "bo…" at bounding box center [604, 606] width 976 height 121
click at [498, 550] on div "< iframe src = "[URL][DOMAIN_NAME]" width = "100%" height = "600px" style = "bo…" at bounding box center [604, 606] width 976 height 121
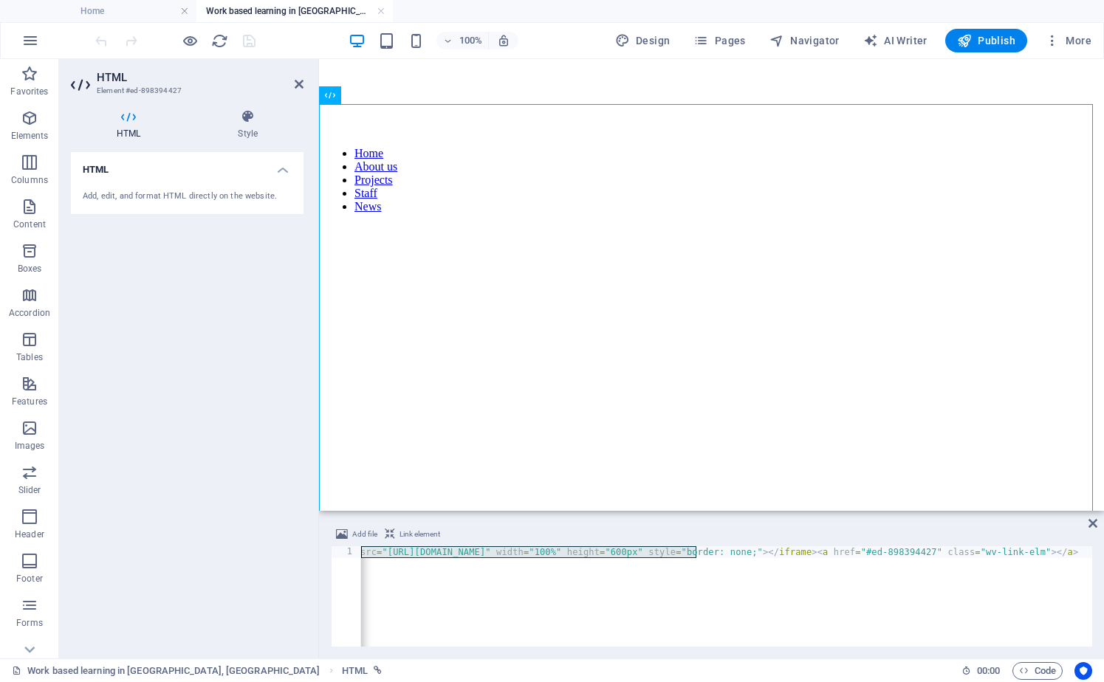
scroll to position [0, 30]
paste textarea "<iframe src="https://drive.google.com/file/d/1Es0j832yK0JXKyyTyfIbDJnasWFM5rRd/…"
type textarea "<iframe src="<iframe src="https://drive.google.com/file/d/1Es0j832yK0JXKyyTyfIb…"
click at [670, 594] on div "< iframe src = "<iframe src=" https: // drive.google.com / file / d / 1Es0j832y…" at bounding box center [970, 606] width 1421 height 121
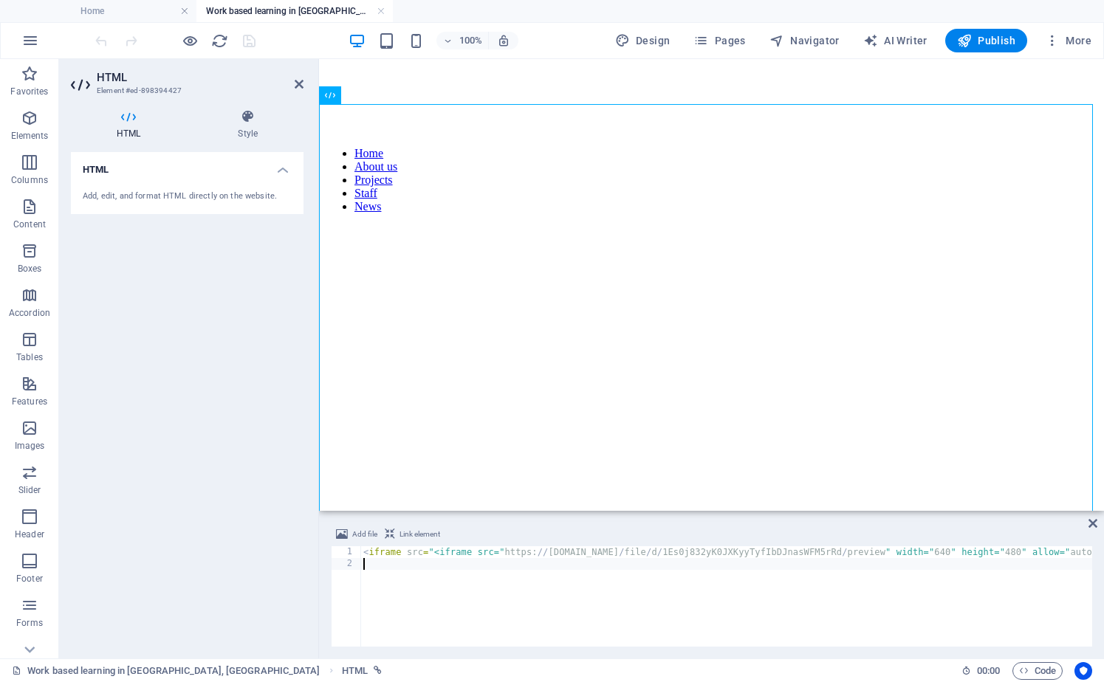
scroll to position [0, 0]
click at [515, 551] on div "< iframe src = "<iframe src=" https: // drive.google.com / file / d / 1Es0j832y…" at bounding box center [1070, 606] width 1421 height 121
click at [385, 554] on div "< iframe src = "<iframe src=" https: // drive.google.com / file / d / 1Es0j832y…" at bounding box center [1070, 606] width 1421 height 121
click at [417, 552] on div "< iframe src = "<iframe src=" https: // drive.google.com / file / d / 1Es0j832y…" at bounding box center [1070, 606] width 1421 height 121
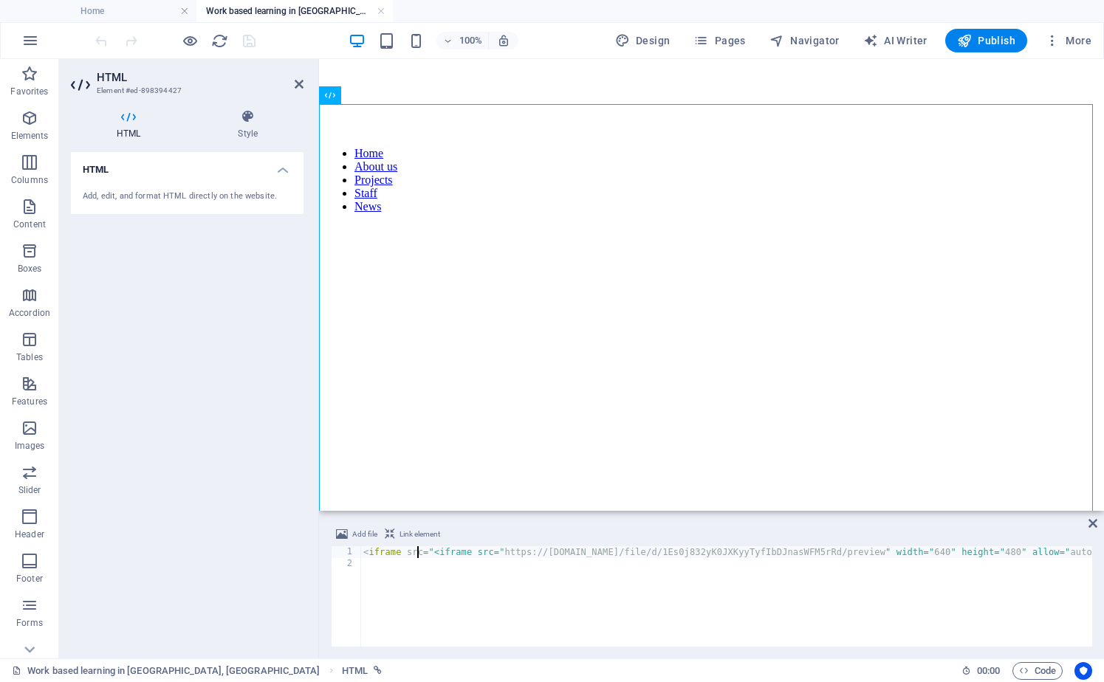
click at [417, 552] on div "< iframe src = "<iframe src=" https: // drive.google.com / file / d / 1Es0j832y…" at bounding box center [1070, 606] width 1421 height 121
paste textarea "https://drive.google.com/file/d/1Es0j832yK0JXKyyTyfIbDJnasWFM5rRd/preview" widt…"
type textarea "<iframe src="https://drive.google.com/file/d/1Es0j832yK0JXKyyTyfIbDJnasWFM5rRd/…"
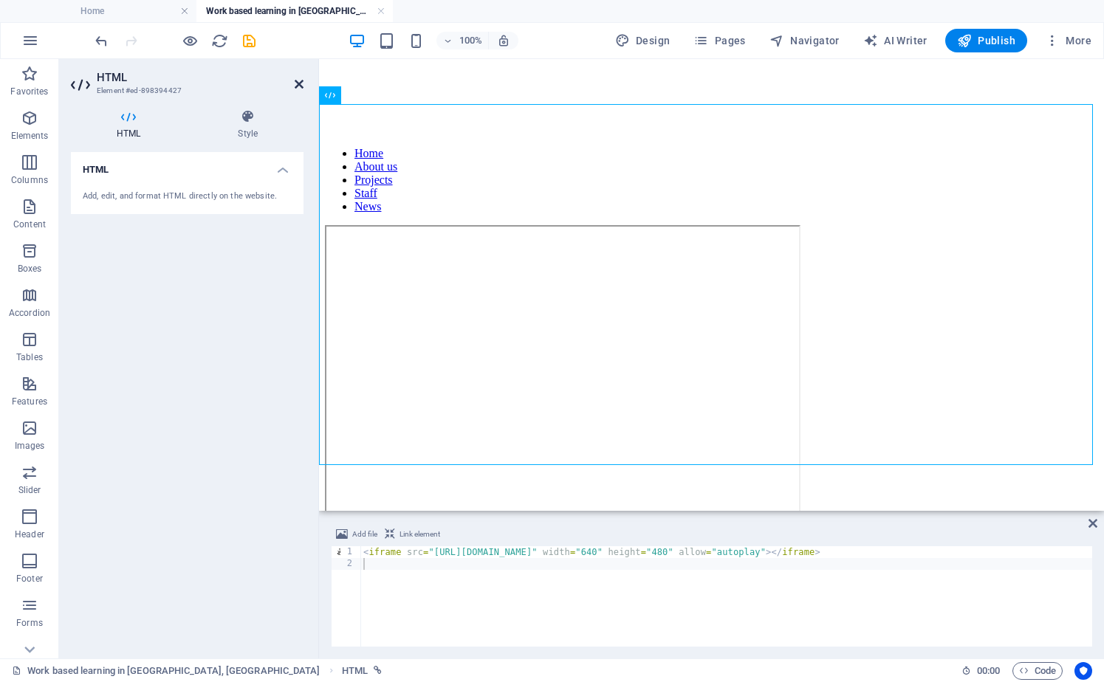
drag, startPoint x: 298, startPoint y: 80, endPoint x: 240, endPoint y: 21, distance: 82.5
click at [298, 80] on icon at bounding box center [299, 84] width 9 height 12
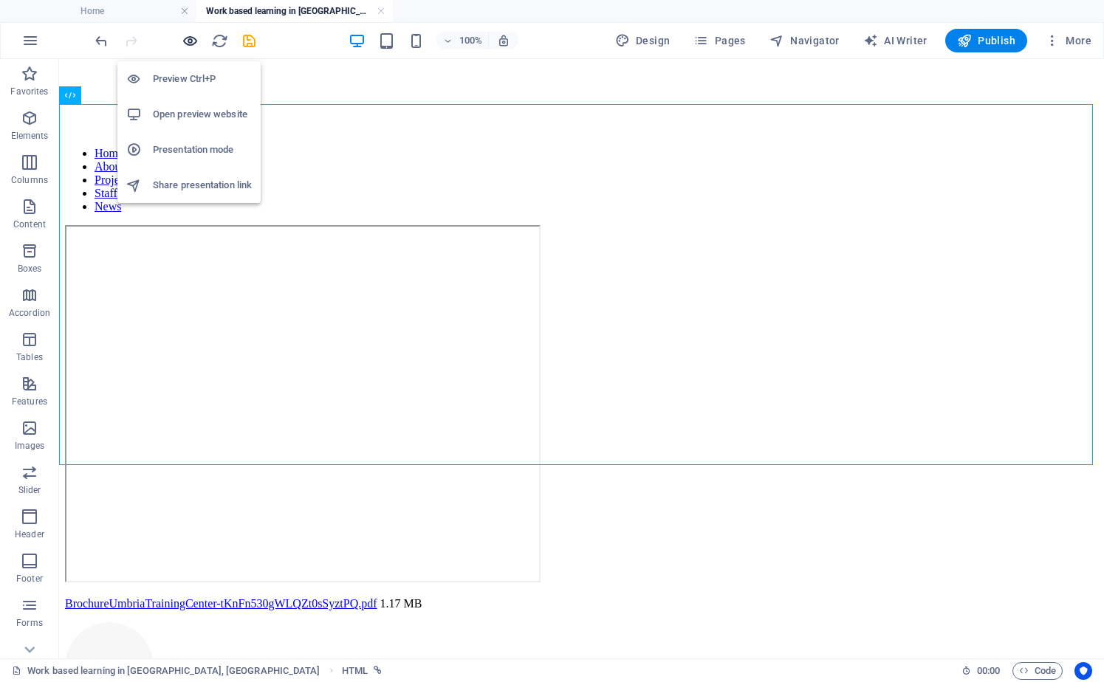
click at [193, 39] on icon "button" at bounding box center [190, 40] width 17 height 17
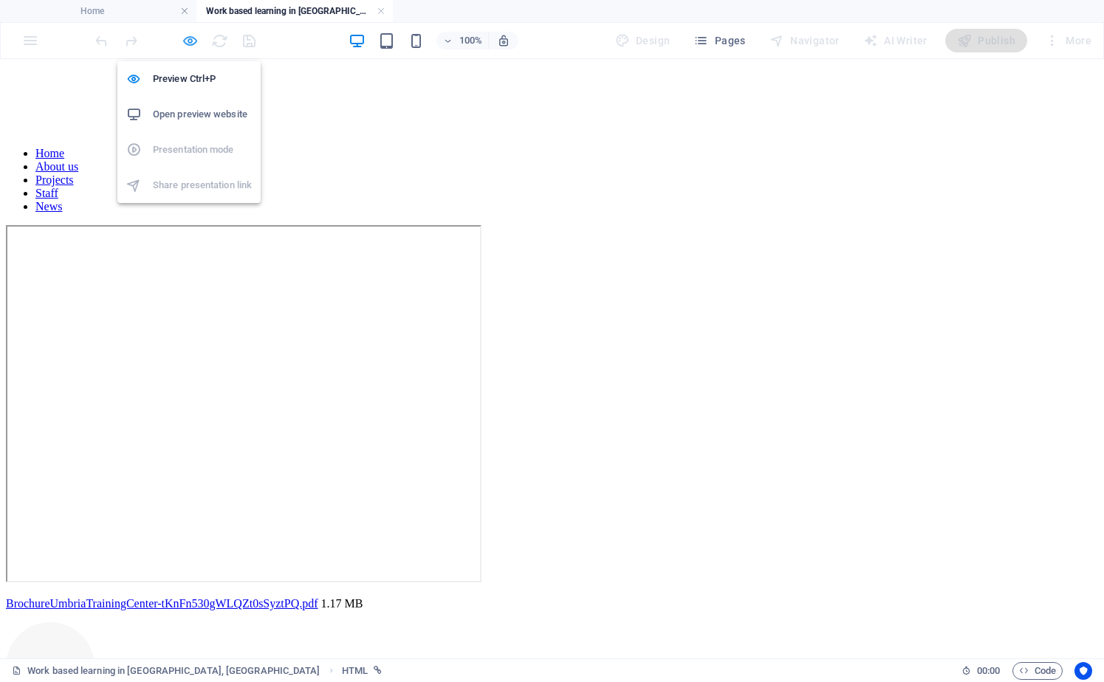
click at [190, 41] on icon "button" at bounding box center [190, 40] width 17 height 17
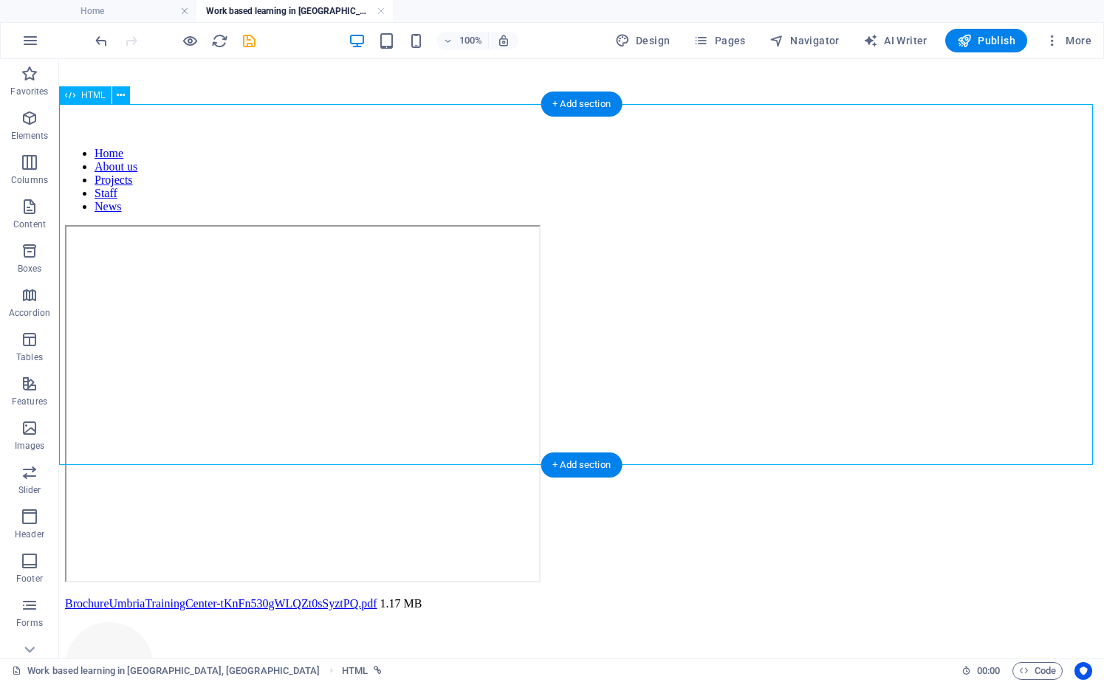
click at [331, 225] on div at bounding box center [581, 405] width 1033 height 360
click at [394, 225] on div at bounding box center [581, 405] width 1033 height 360
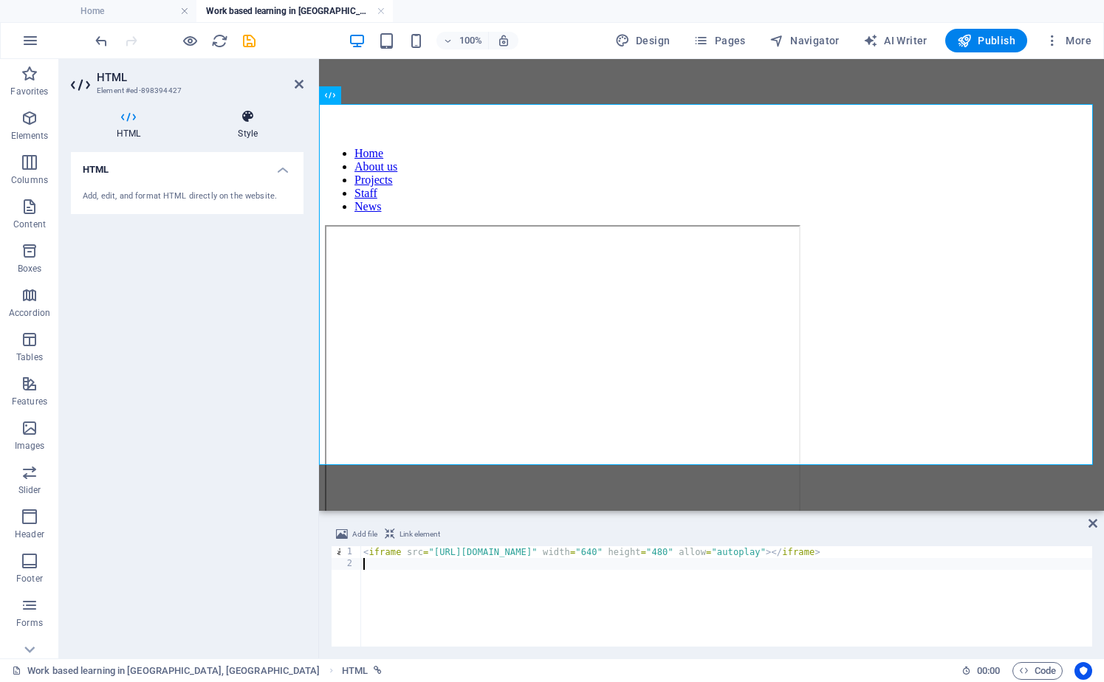
click at [250, 123] on icon at bounding box center [247, 116] width 111 height 15
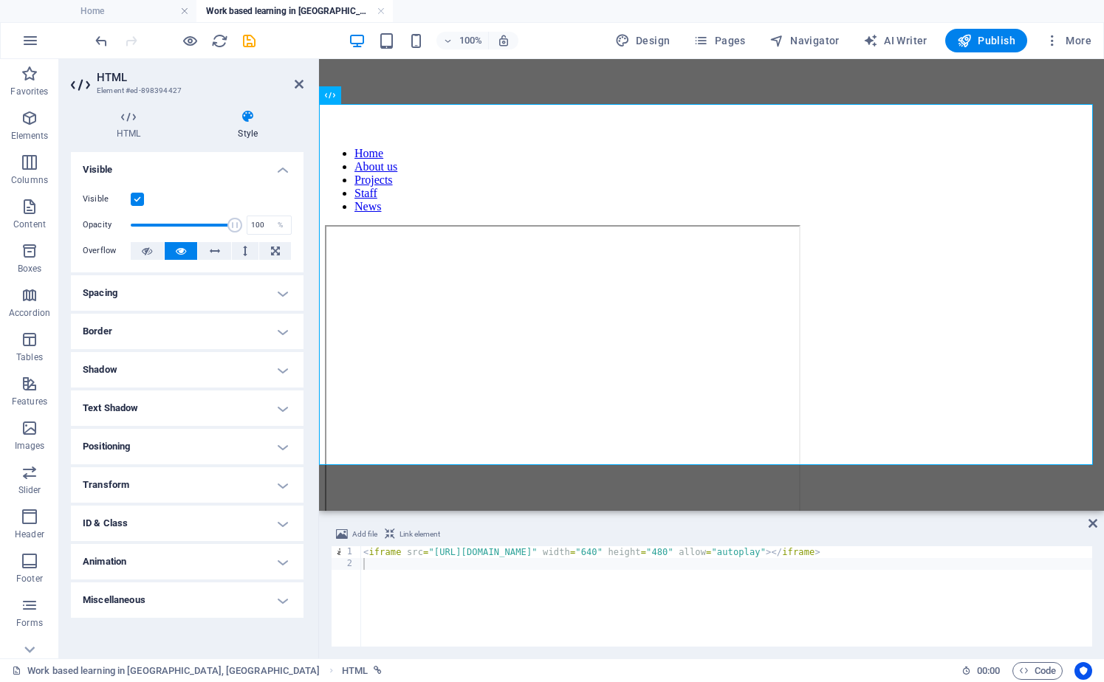
click at [217, 299] on h4 "Spacing" at bounding box center [187, 292] width 233 height 35
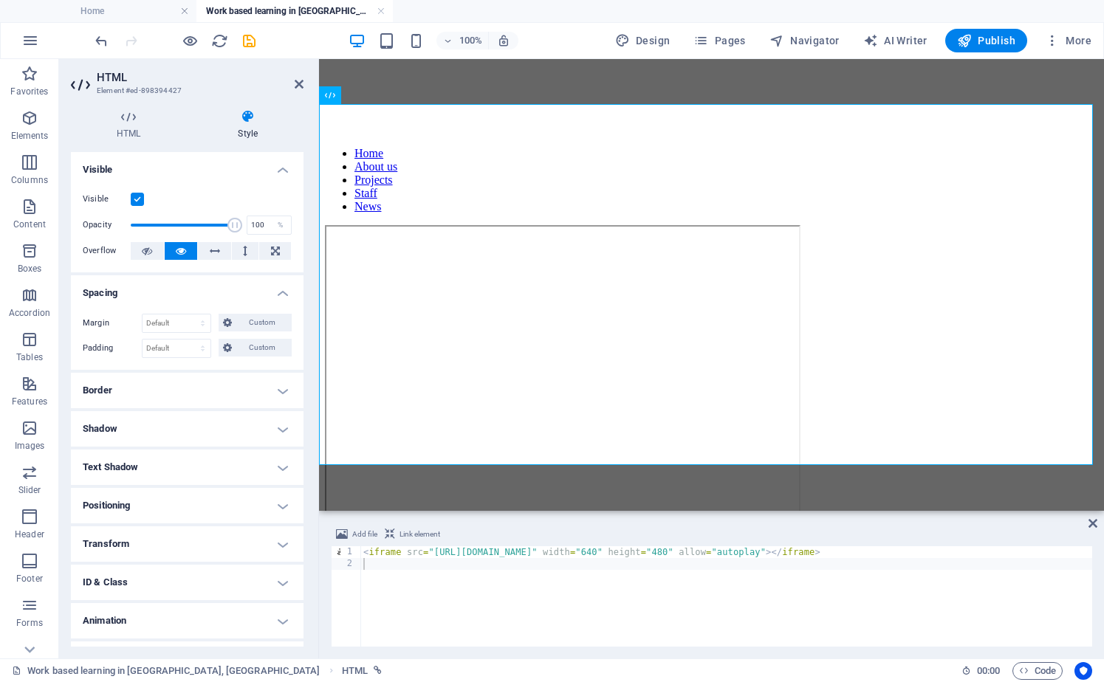
click at [278, 290] on h4 "Spacing" at bounding box center [187, 288] width 233 height 27
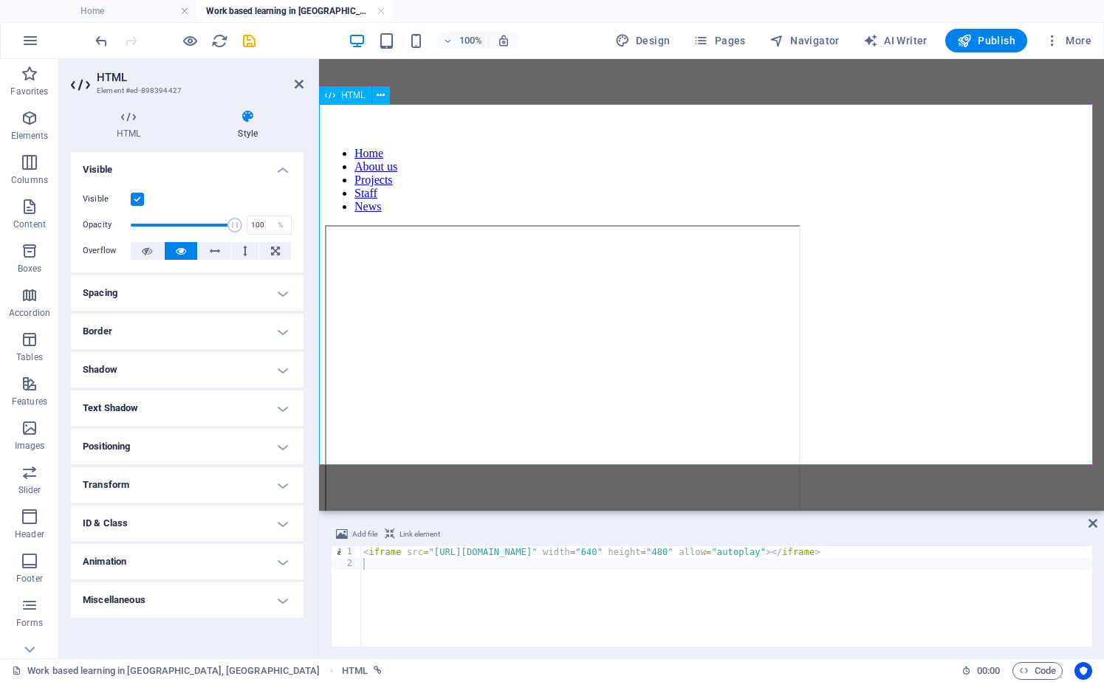
click at [769, 225] on div at bounding box center [711, 405] width 773 height 360
click at [761, 225] on div at bounding box center [711, 405] width 773 height 360
click at [274, 444] on h4 "Positioning" at bounding box center [187, 446] width 233 height 35
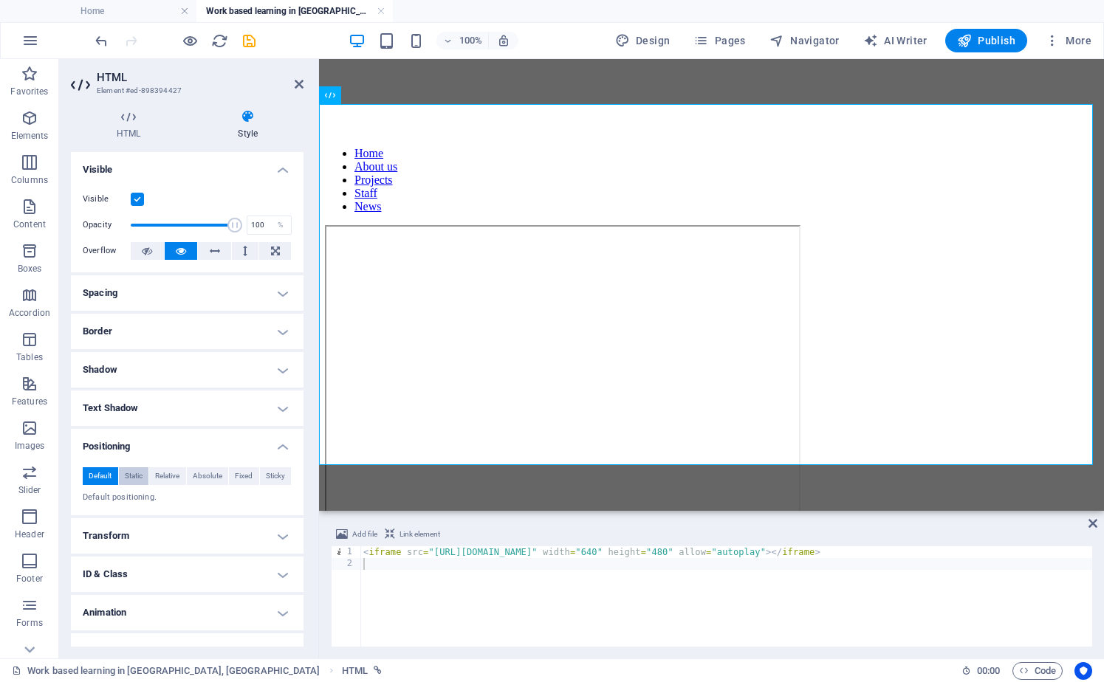
click at [133, 473] on span "Static" at bounding box center [134, 476] width 18 height 18
click at [168, 472] on span "Relative" at bounding box center [167, 476] width 24 height 18
click at [201, 474] on span "Absolute" at bounding box center [208, 476] width 30 height 18
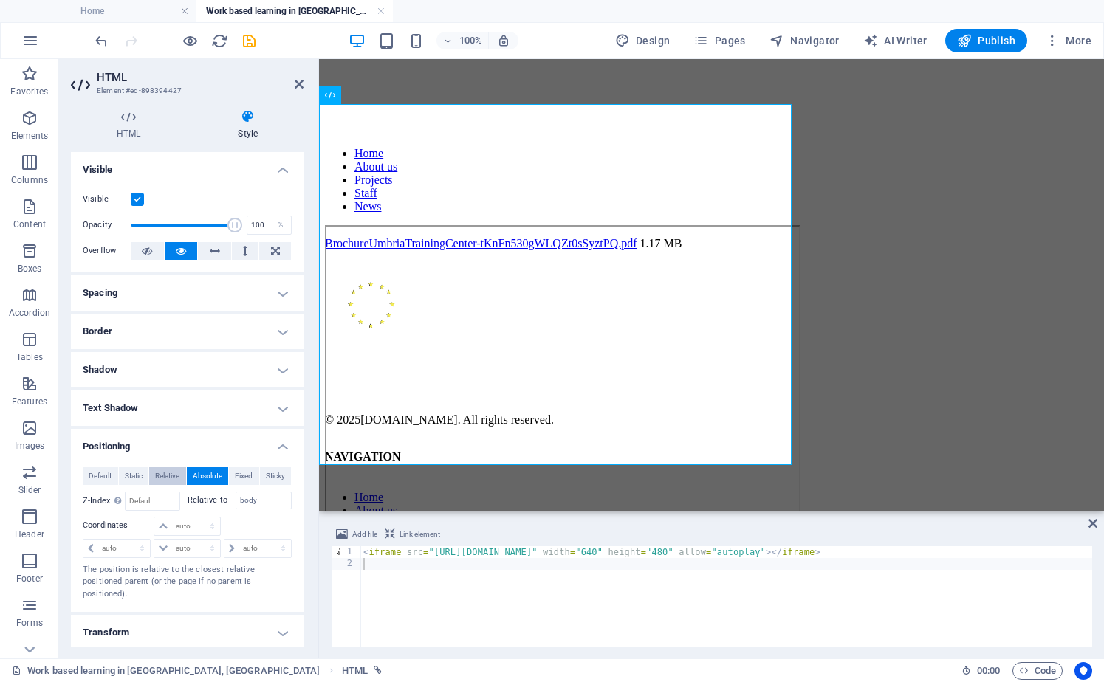
click at [177, 473] on span "Relative" at bounding box center [167, 476] width 24 height 18
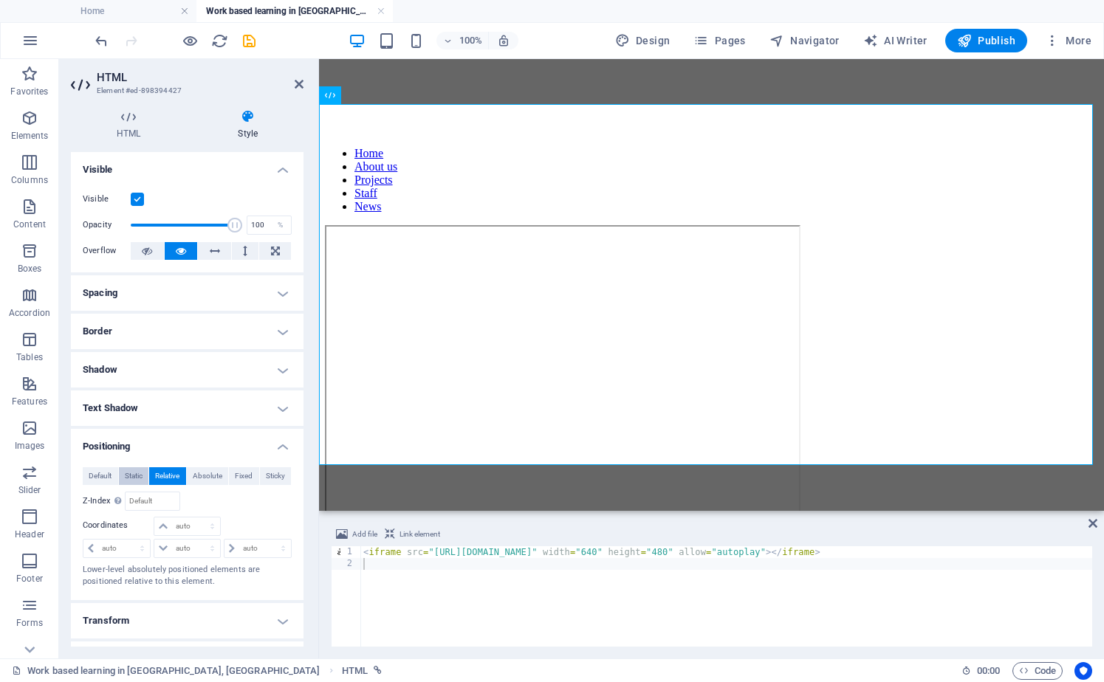
click at [137, 476] on span "Static" at bounding box center [134, 476] width 18 height 18
click at [103, 473] on span "Default" at bounding box center [100, 476] width 23 height 18
click at [278, 334] on h4 "Border" at bounding box center [187, 331] width 233 height 35
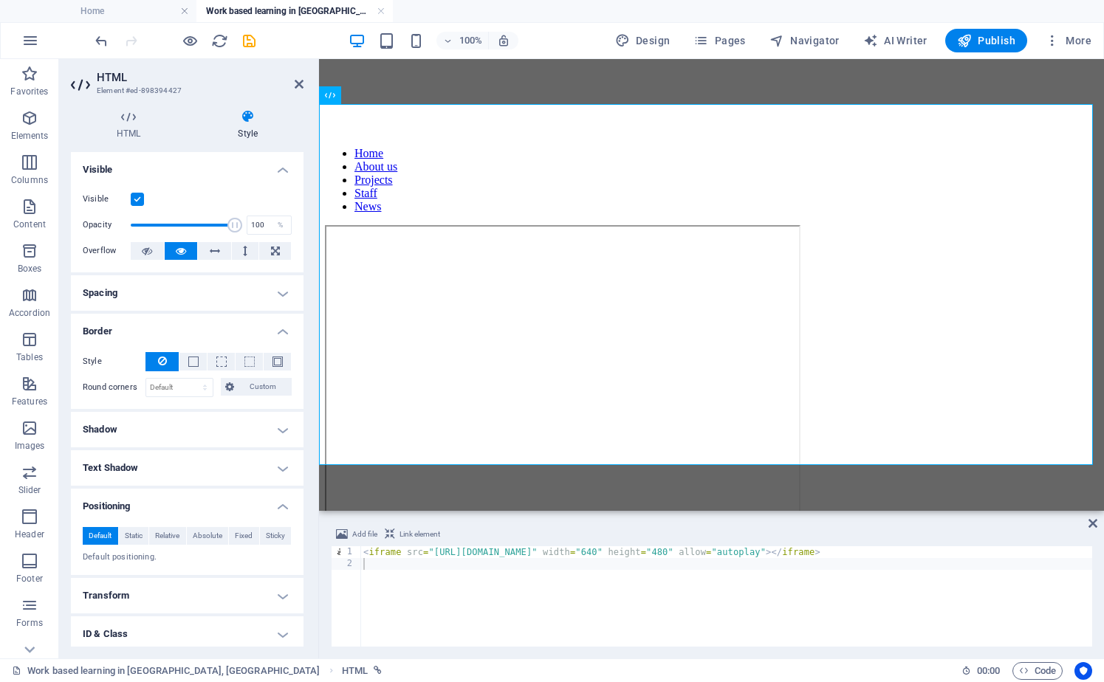
click at [278, 334] on h4 "Border" at bounding box center [187, 327] width 233 height 27
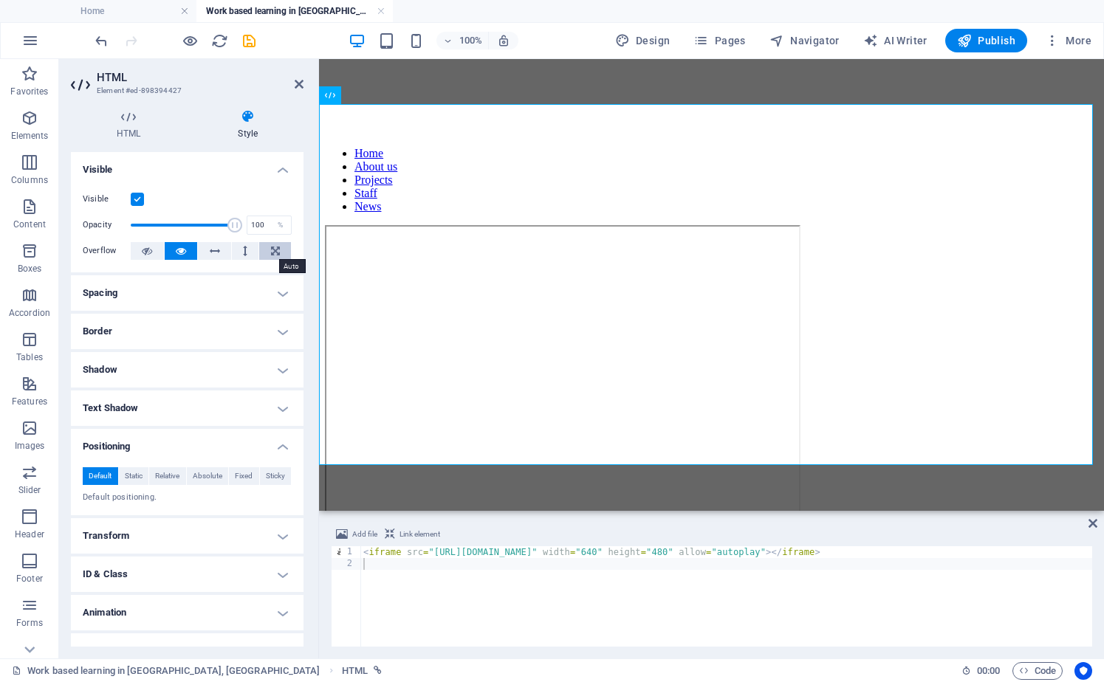
click at [271, 250] on icon at bounding box center [275, 251] width 9 height 18
click at [298, 84] on icon at bounding box center [299, 84] width 9 height 12
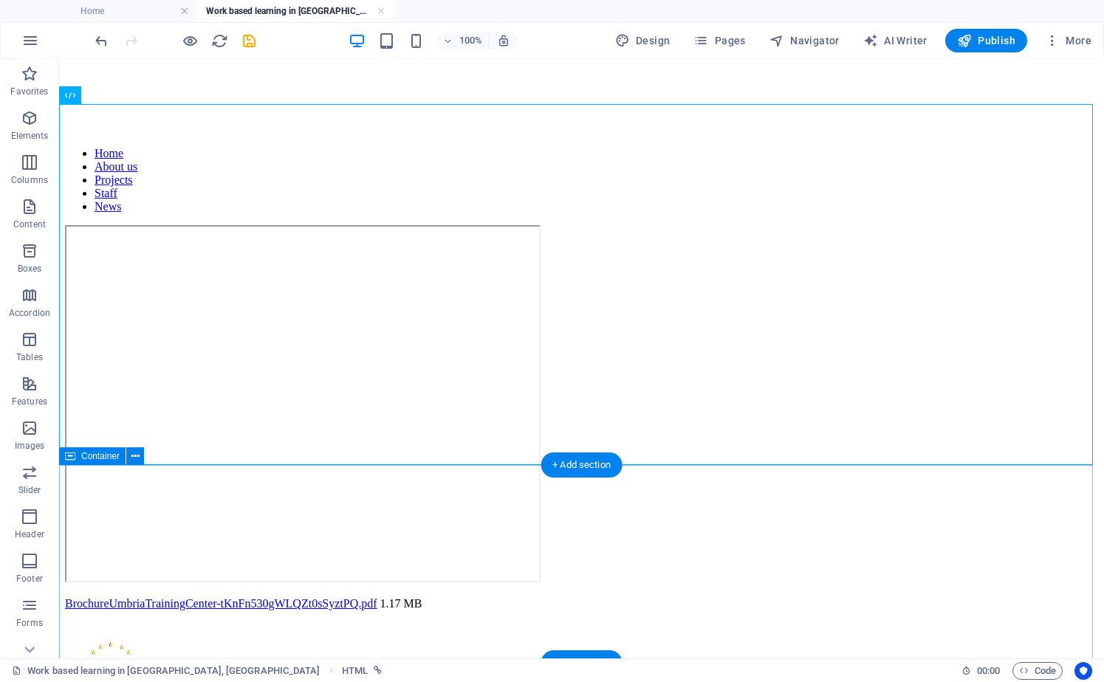
click at [454, 597] on div "BrochureUmbriaTrainingCenter-tKnFn530gWLQZt0sSyztPQ.pdf 1.17 MB" at bounding box center [581, 603] width 1033 height 13
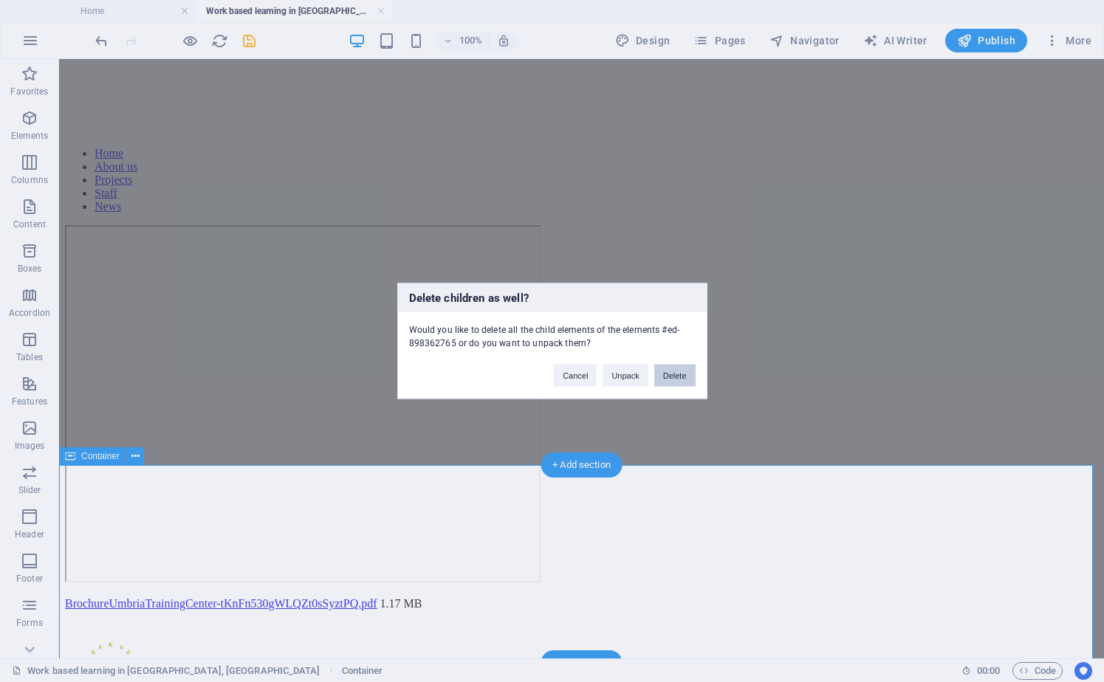
click at [677, 379] on button "Delete" at bounding box center [674, 376] width 41 height 22
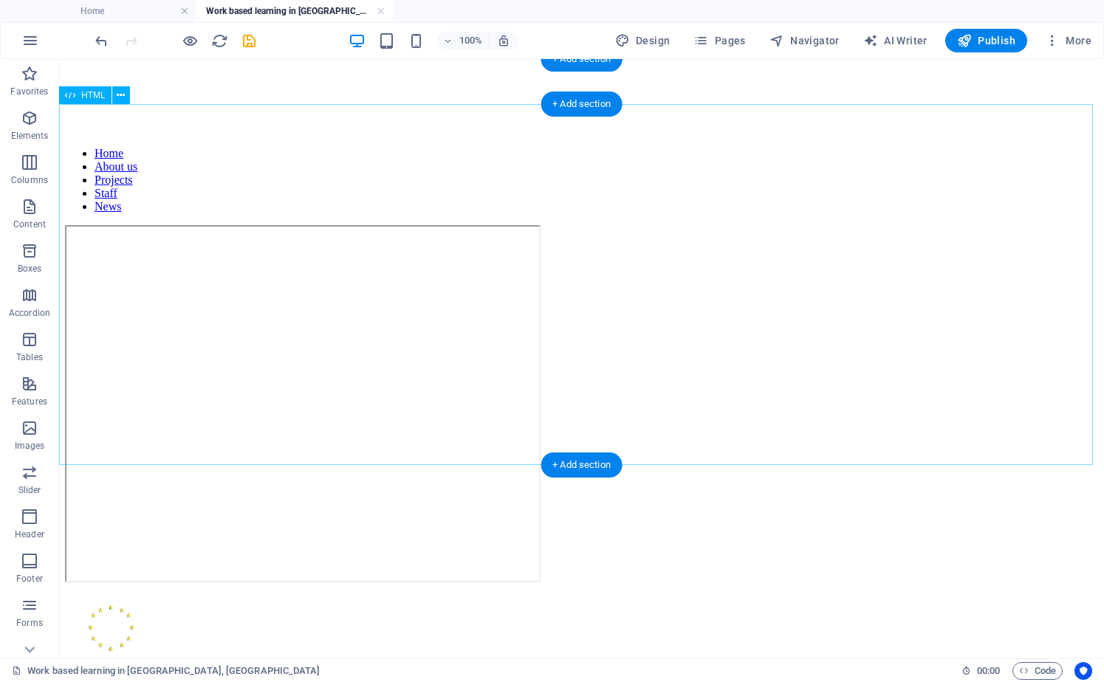
click at [634, 275] on div at bounding box center [581, 405] width 1033 height 360
click at [609, 259] on div at bounding box center [581, 405] width 1033 height 360
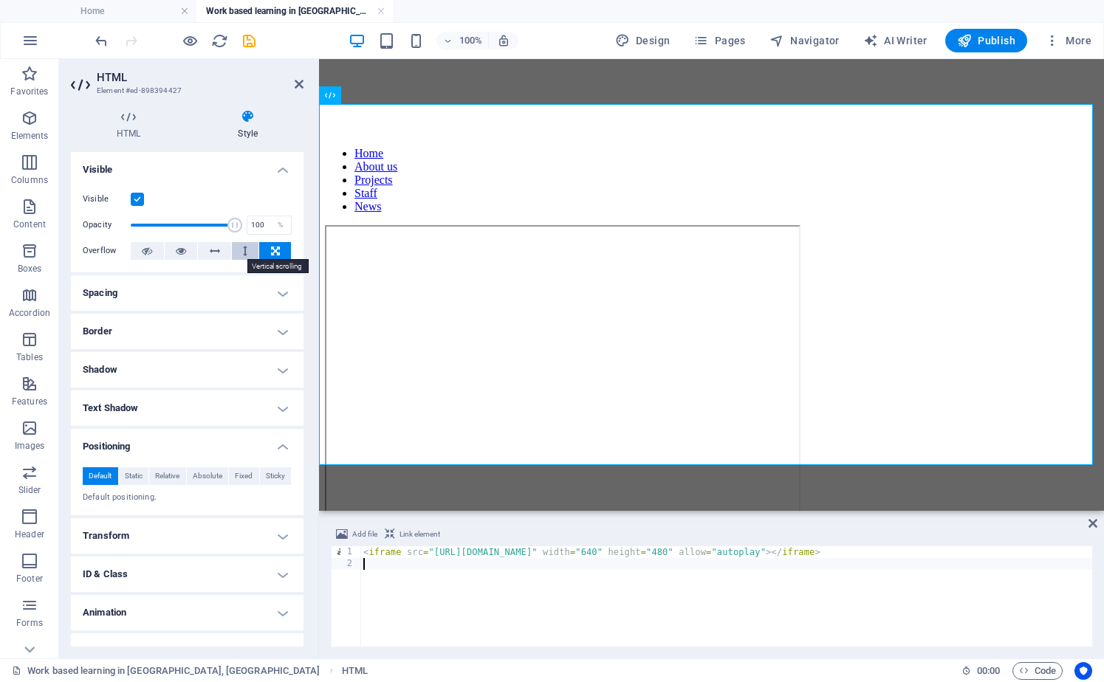
click at [239, 252] on button at bounding box center [245, 251] width 27 height 18
click at [222, 250] on button at bounding box center [214, 251] width 33 height 18
click at [171, 251] on button at bounding box center [181, 251] width 33 height 18
click at [247, 477] on span "Fixed" at bounding box center [244, 476] width 18 height 18
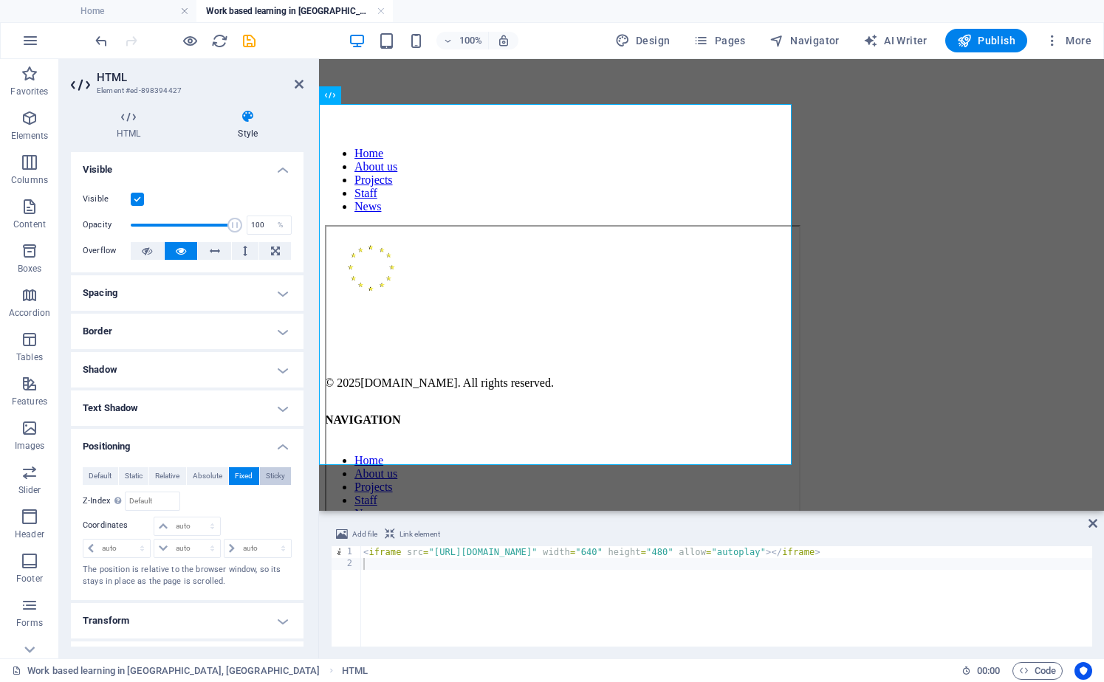
click at [272, 473] on span "Sticky" at bounding box center [275, 476] width 19 height 18
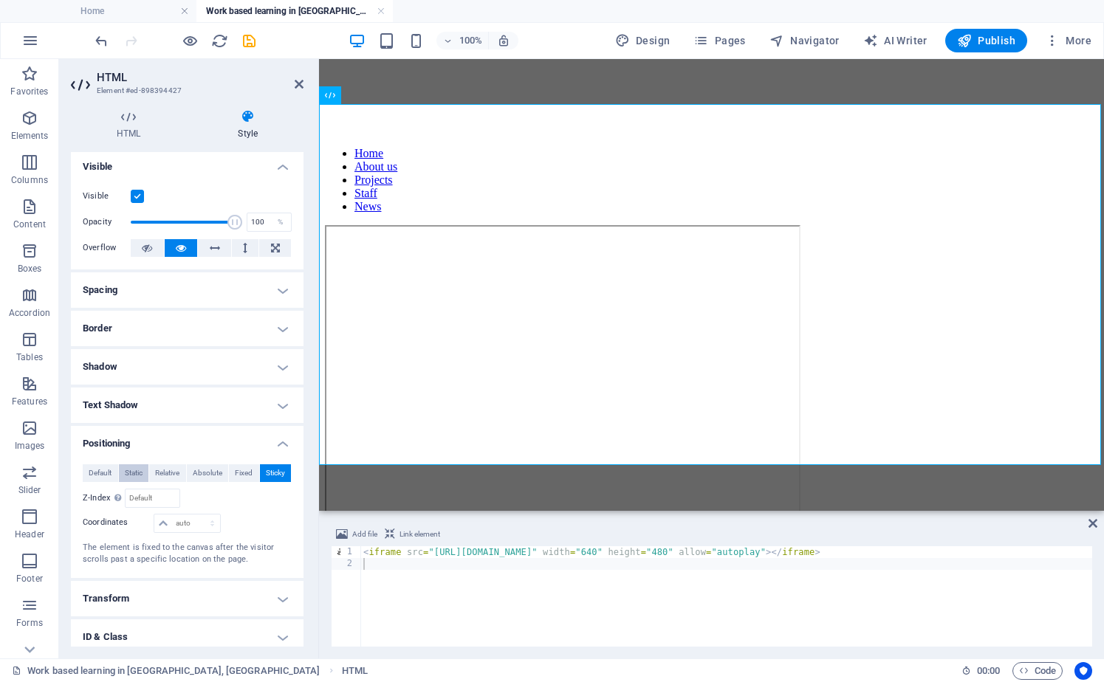
click at [137, 471] on span "Static" at bounding box center [134, 473] width 18 height 18
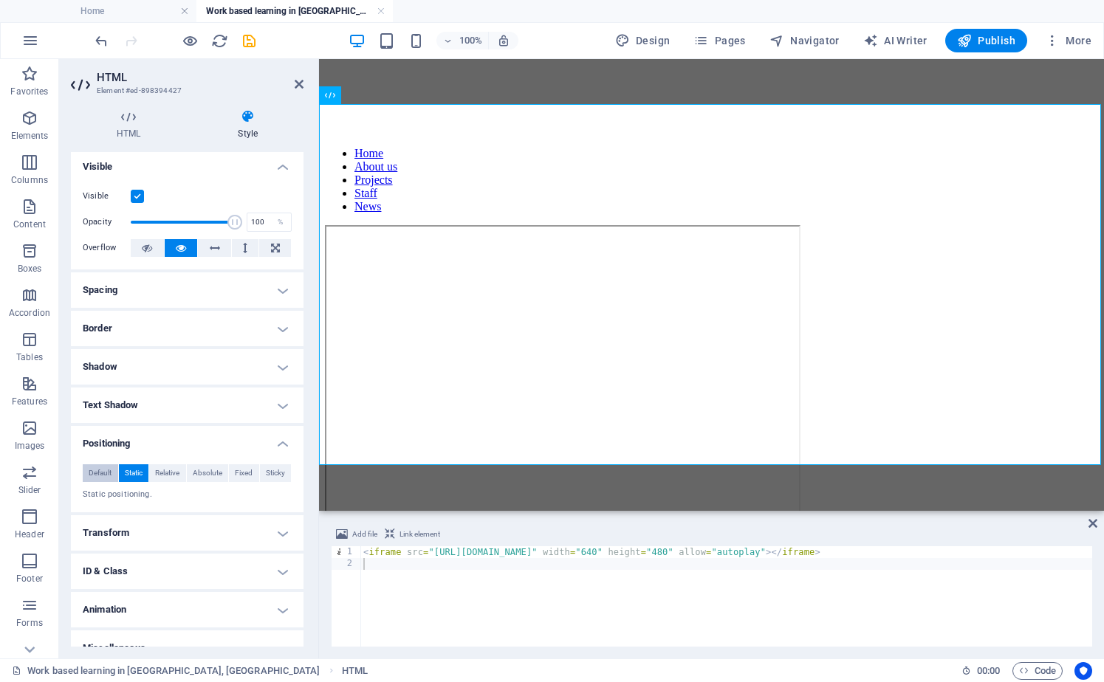
click at [91, 475] on span "Default" at bounding box center [100, 473] width 23 height 18
click at [244, 38] on icon "save" at bounding box center [249, 40] width 17 height 17
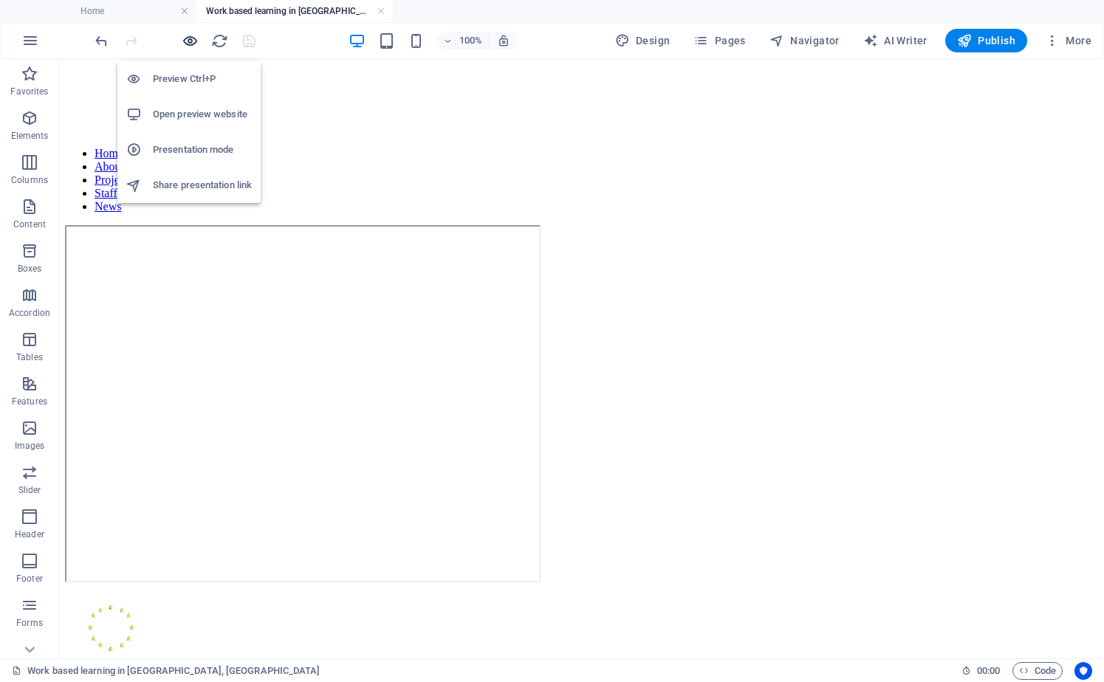
click at [191, 41] on icon "button" at bounding box center [190, 40] width 17 height 17
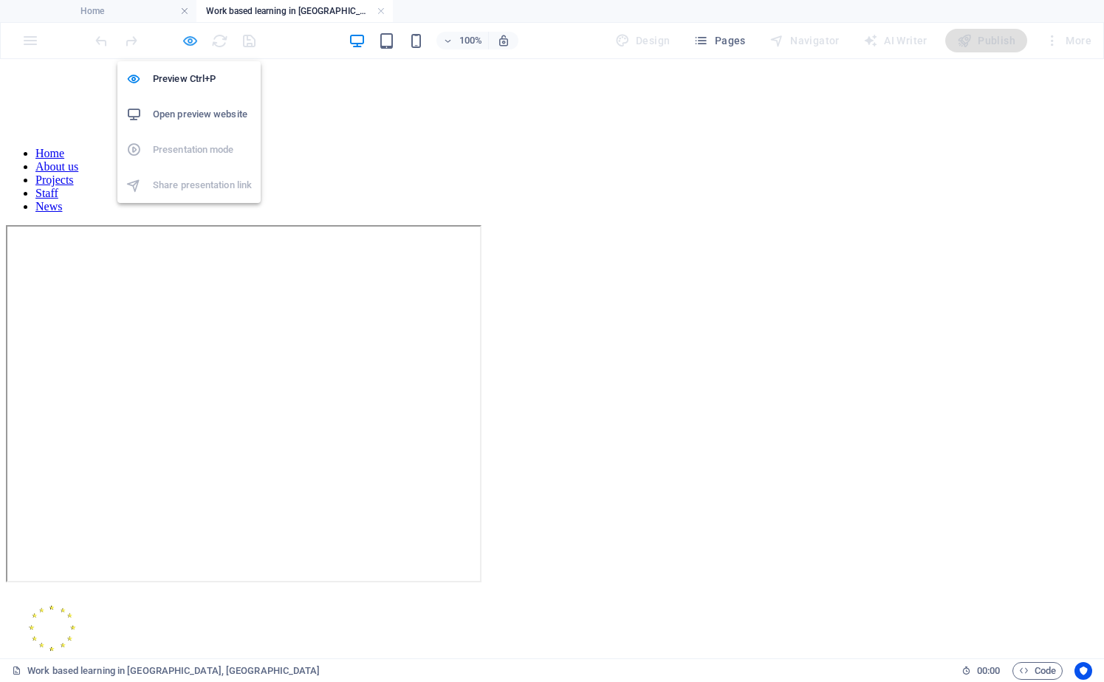
click at [188, 38] on icon "button" at bounding box center [190, 40] width 17 height 17
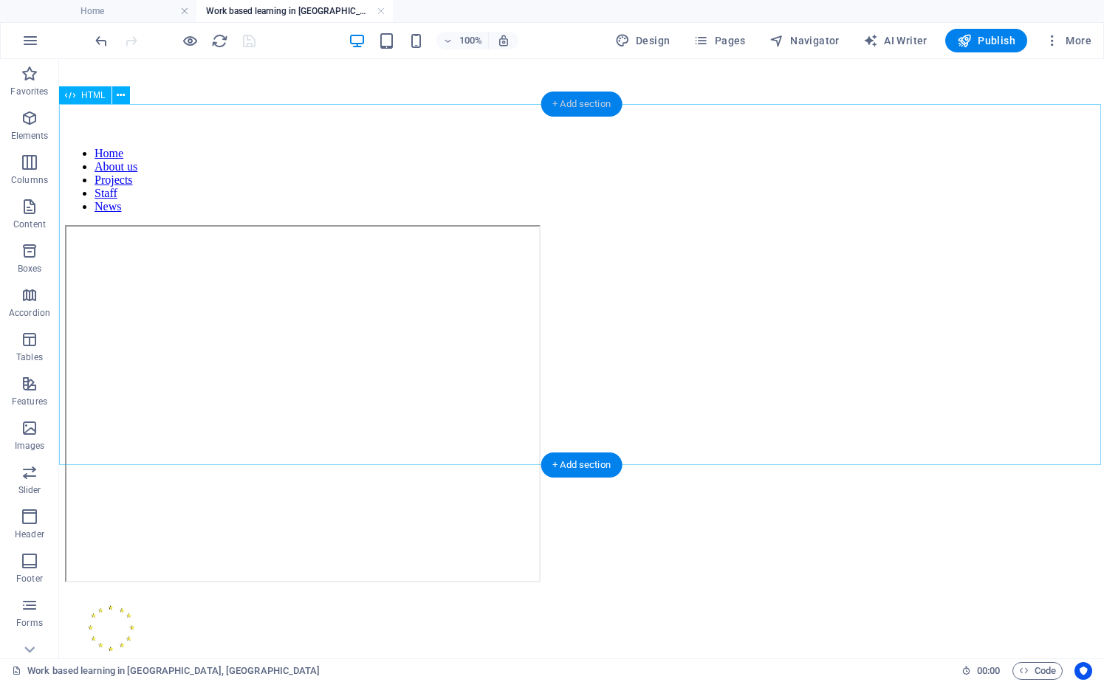
click at [580, 108] on div "+ Add section" at bounding box center [581, 104] width 82 height 25
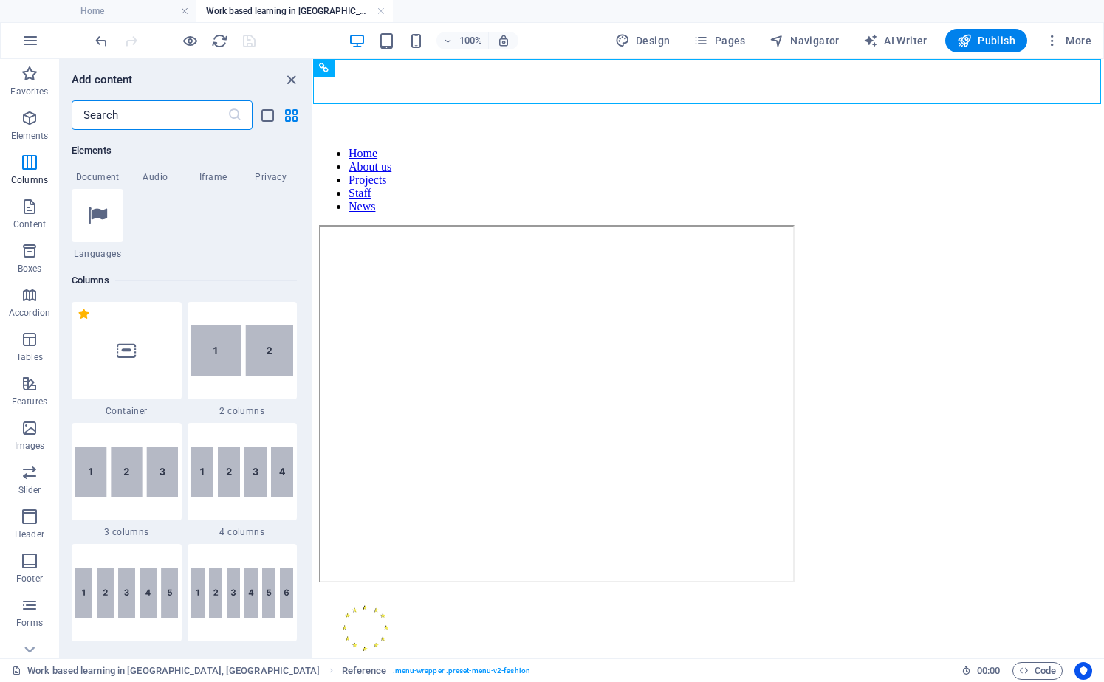
scroll to position [102, 0]
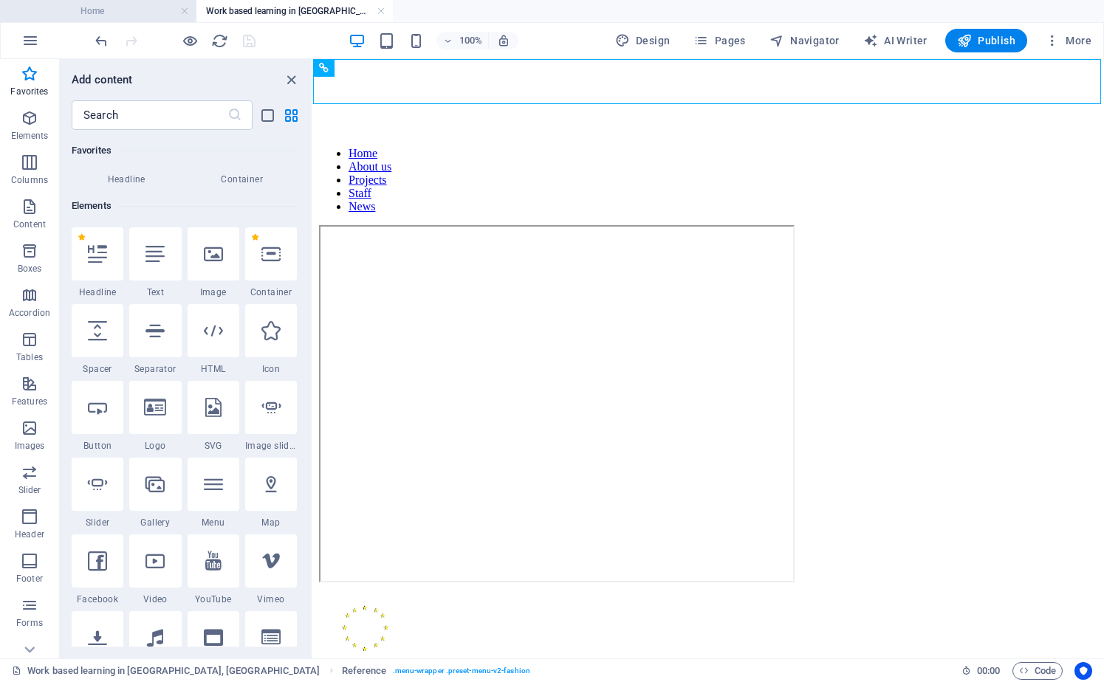
click at [103, 13] on h4 "Home" at bounding box center [98, 11] width 196 height 16
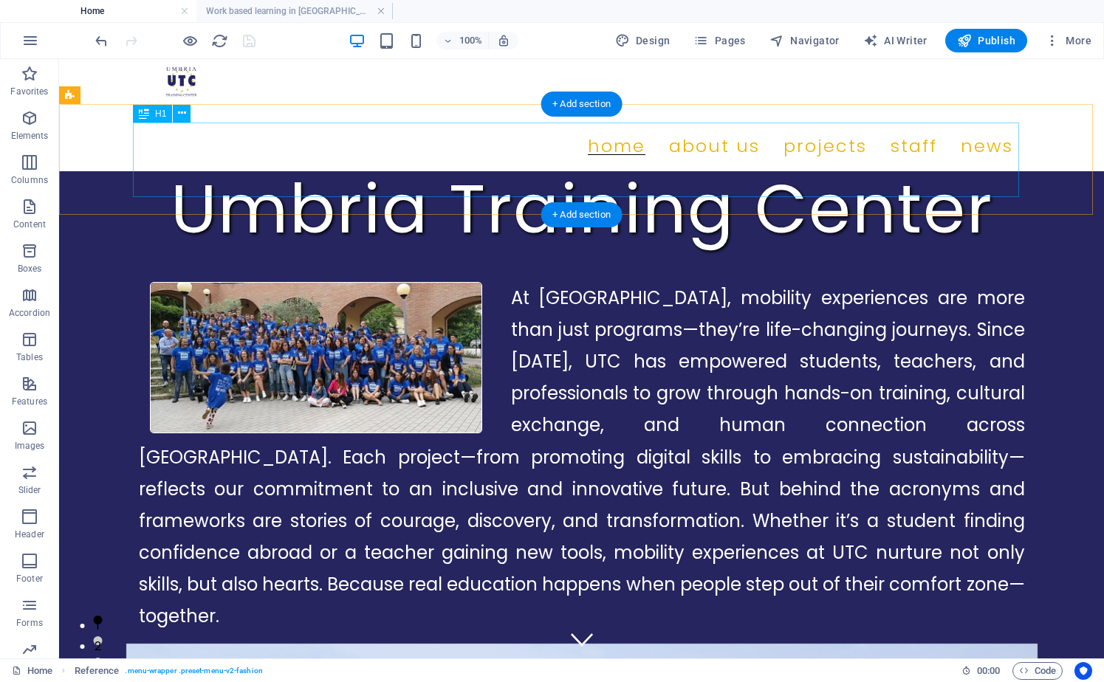
click at [315, 171] on div "Umbria Training Center" at bounding box center [582, 208] width 886 height 75
click at [116, 171] on div "Umbria Training Center" at bounding box center [581, 226] width 1045 height 111
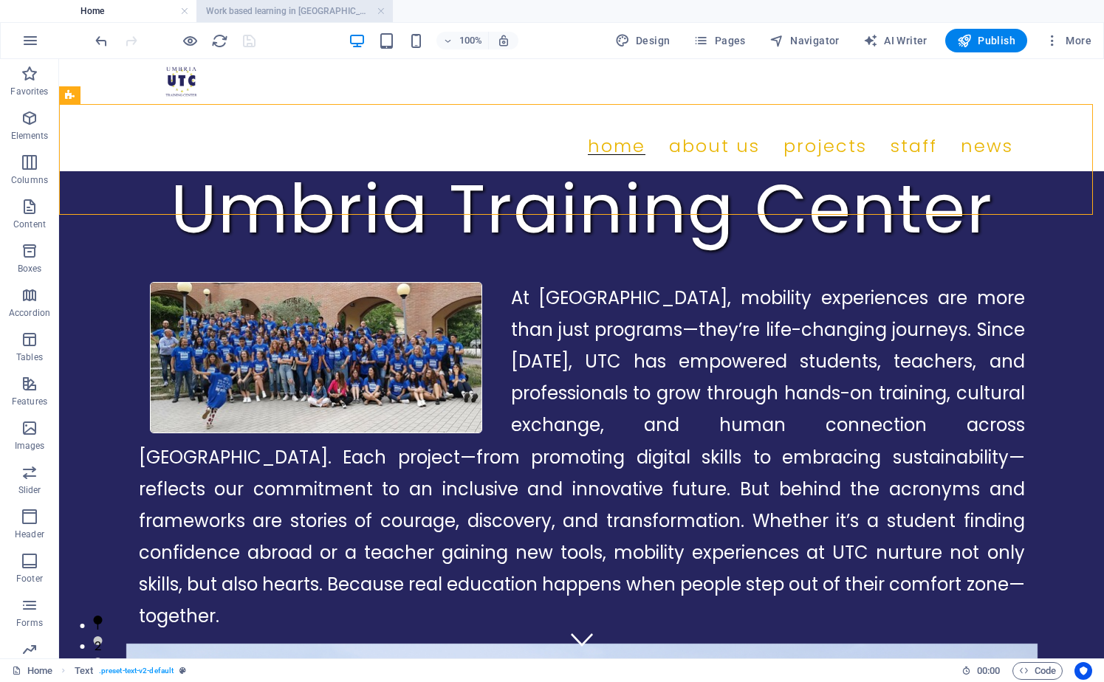
click at [306, 7] on h4 "Work based learning in [GEOGRAPHIC_DATA], [GEOGRAPHIC_DATA]" at bounding box center [294, 11] width 196 height 16
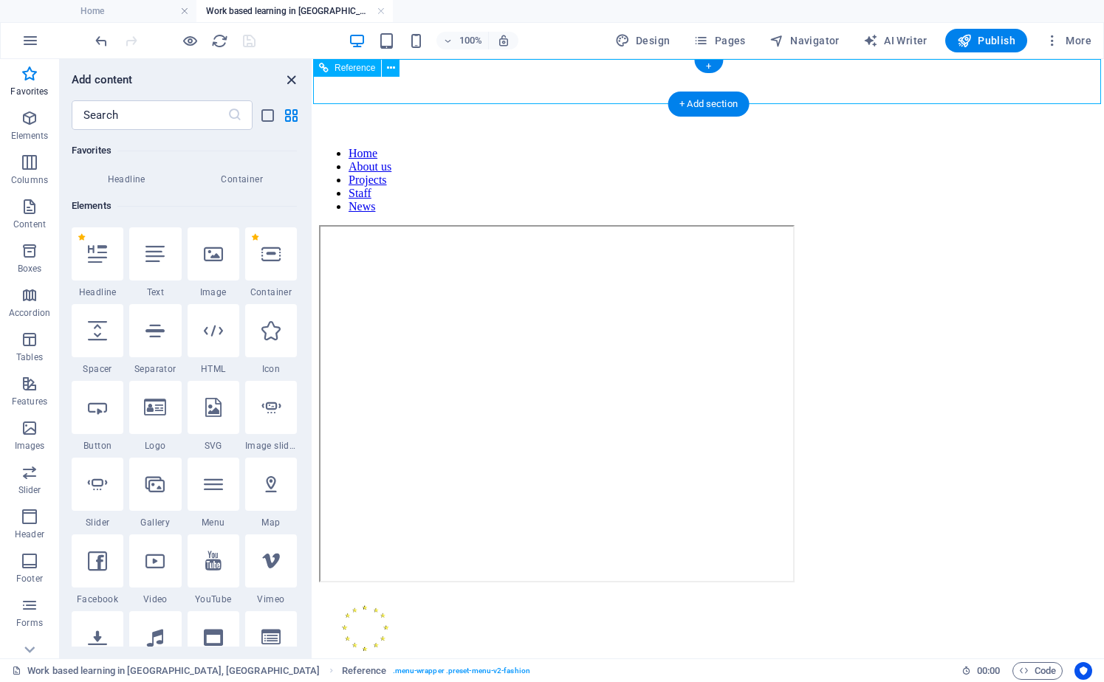
click at [286, 77] on icon "close panel" at bounding box center [291, 80] width 17 height 17
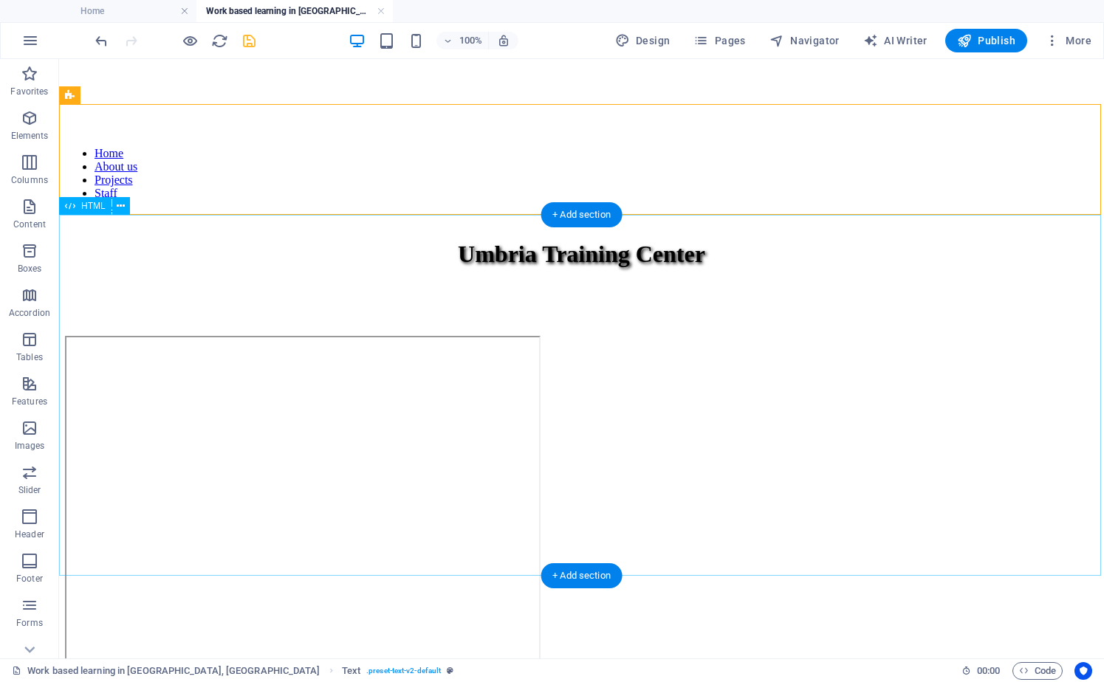
click at [639, 339] on div at bounding box center [581, 516] width 1033 height 360
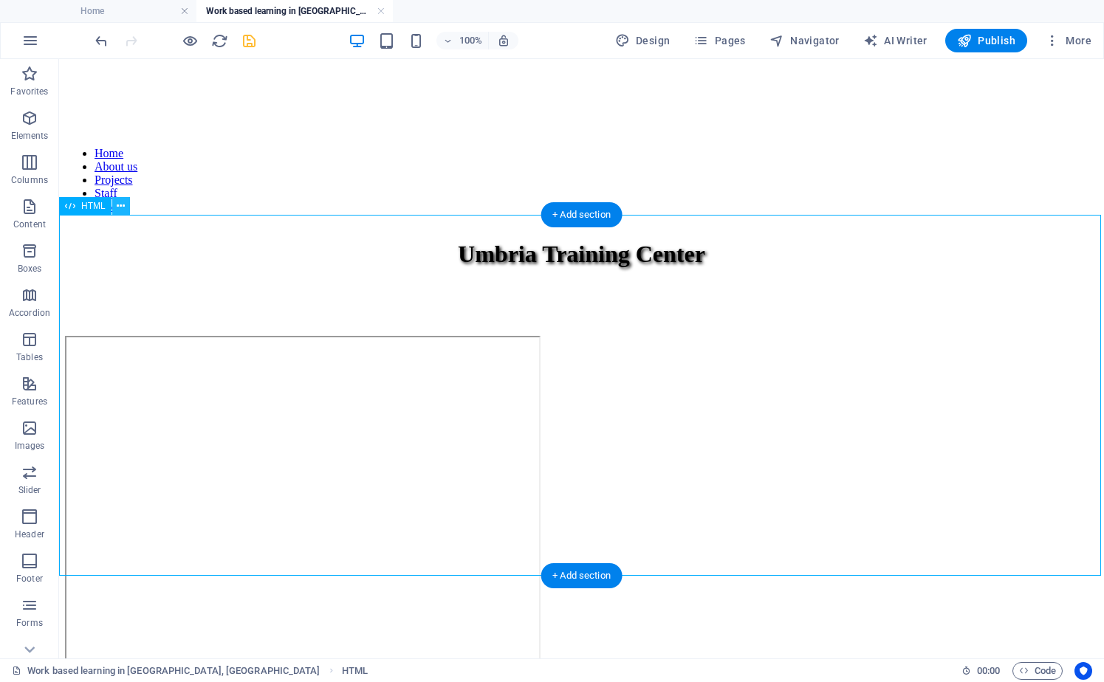
click at [120, 210] on icon at bounding box center [121, 207] width 8 height 16
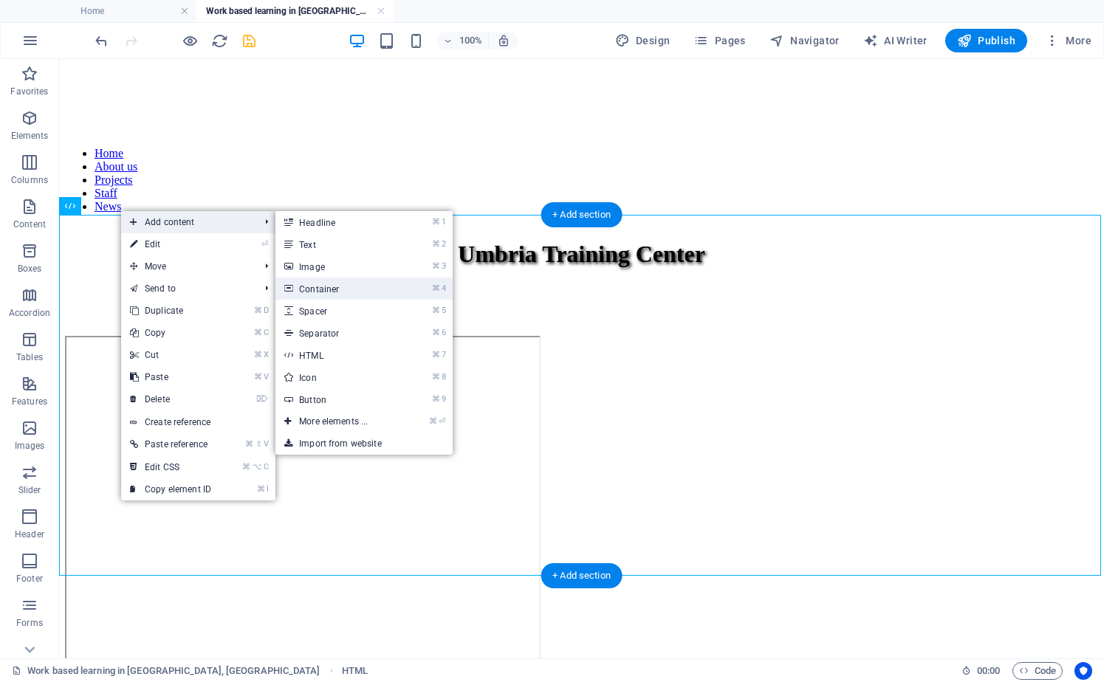
click at [358, 284] on link "⌘ 4 Container" at bounding box center [336, 289] width 122 height 22
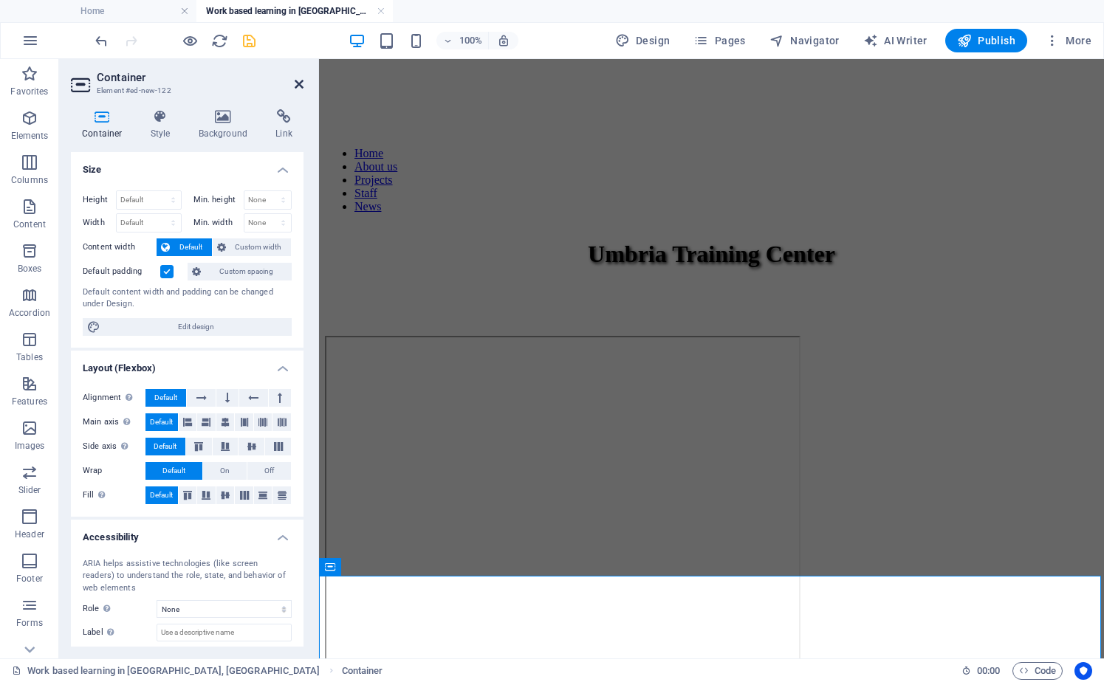
click at [296, 82] on icon at bounding box center [299, 84] width 9 height 12
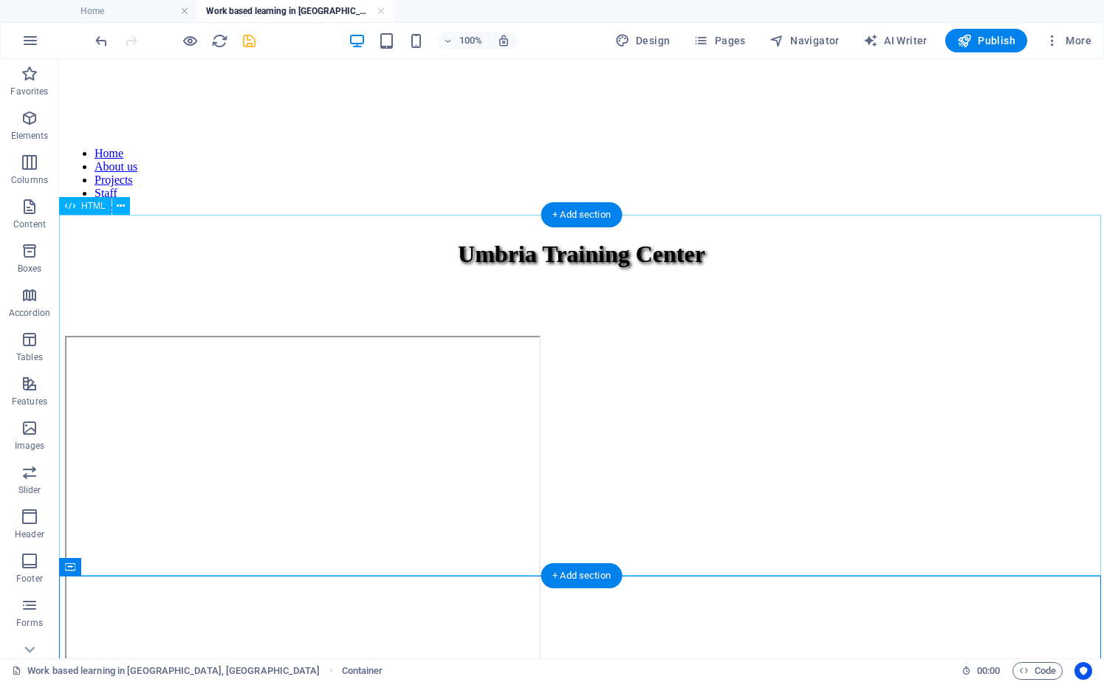
click at [627, 336] on div at bounding box center [581, 516] width 1033 height 360
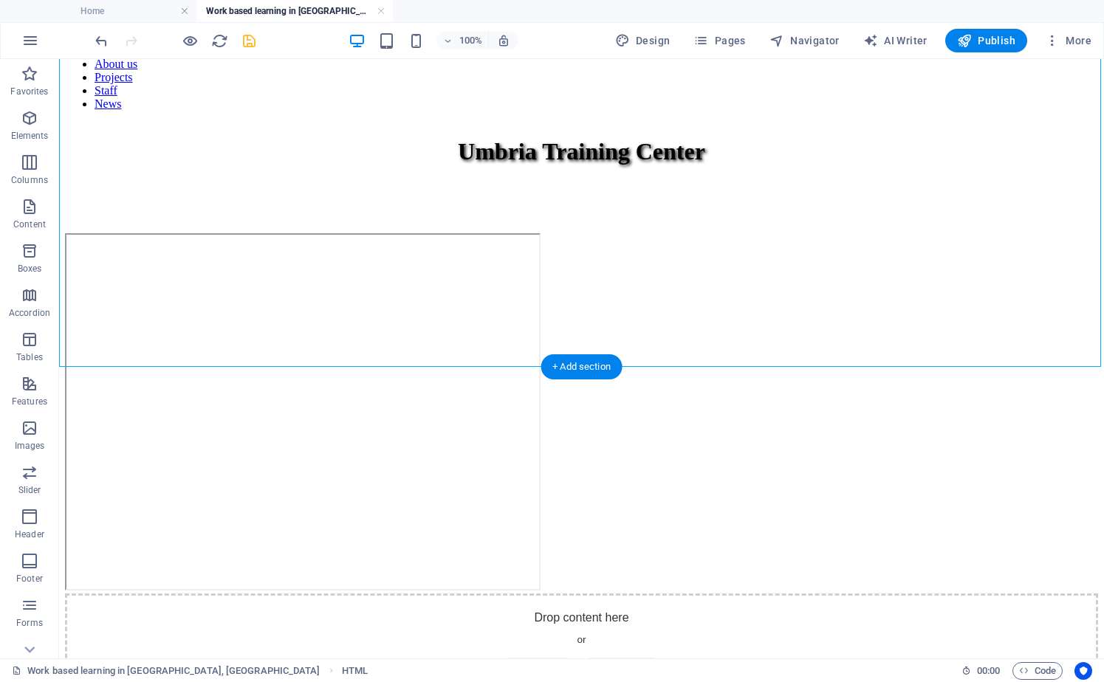
scroll to position [209, 0]
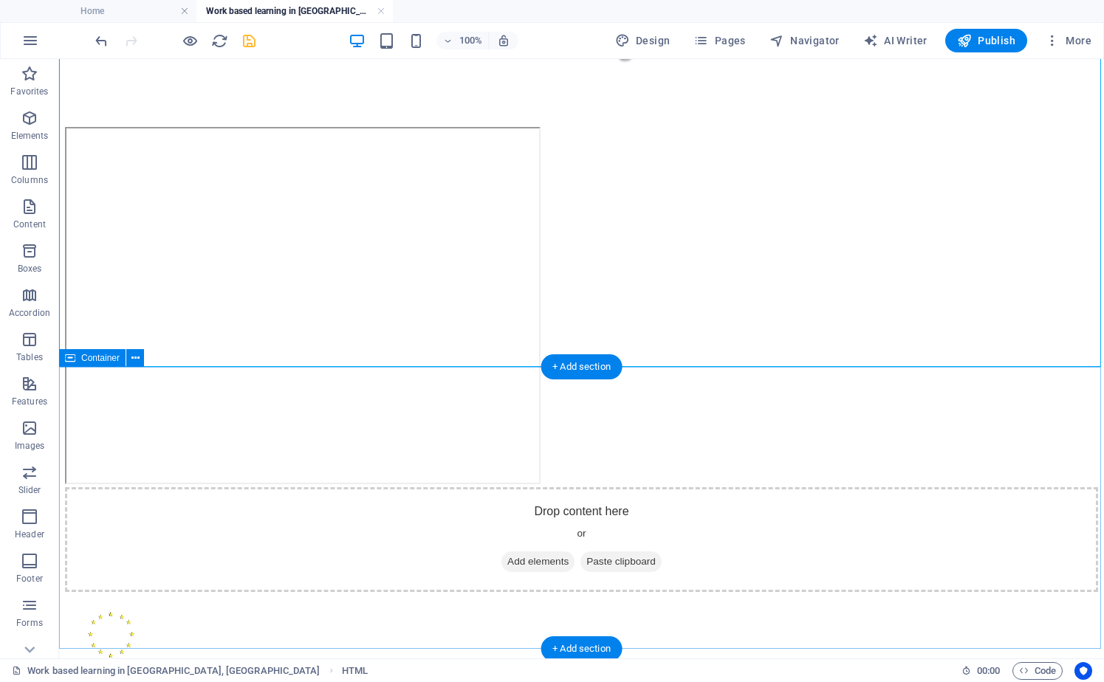
click at [573, 487] on div "Drop content here or Add elements Paste clipboard" at bounding box center [581, 539] width 1033 height 105
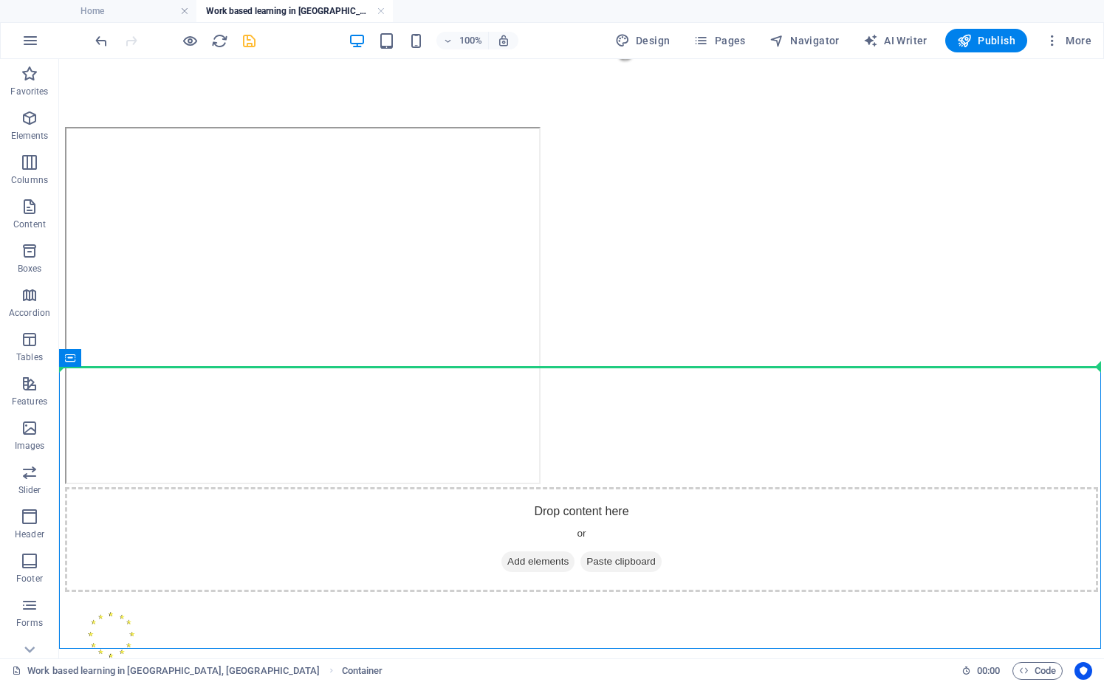
drag, startPoint x: 544, startPoint y: 423, endPoint x: 59, endPoint y: 238, distance: 519.0
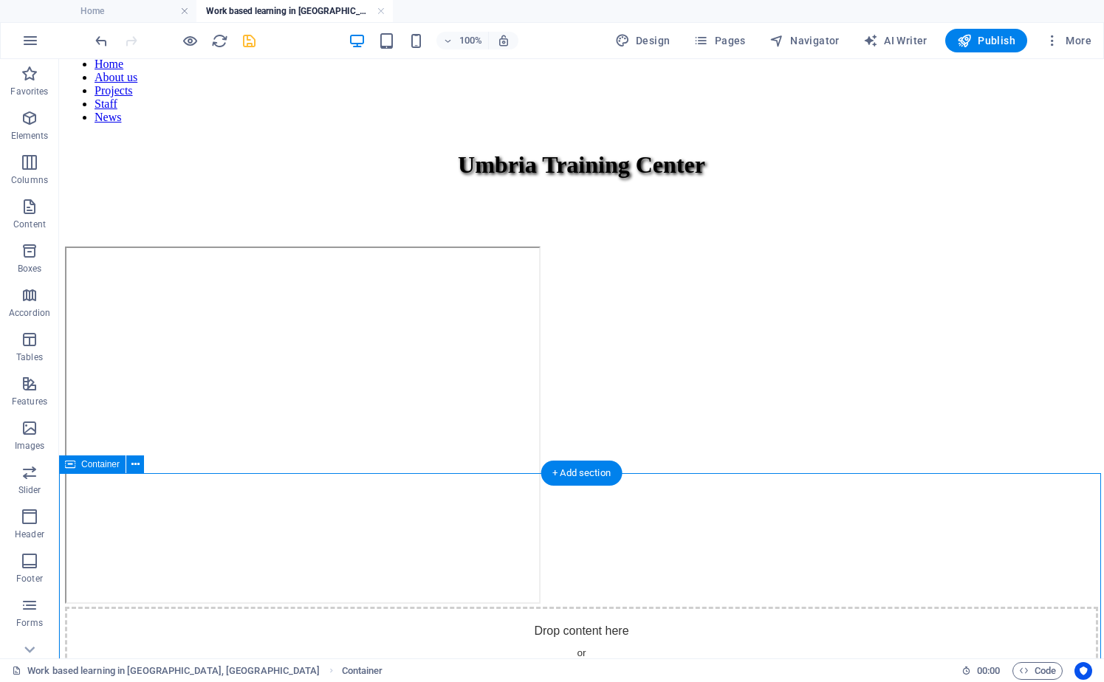
scroll to position [108, 0]
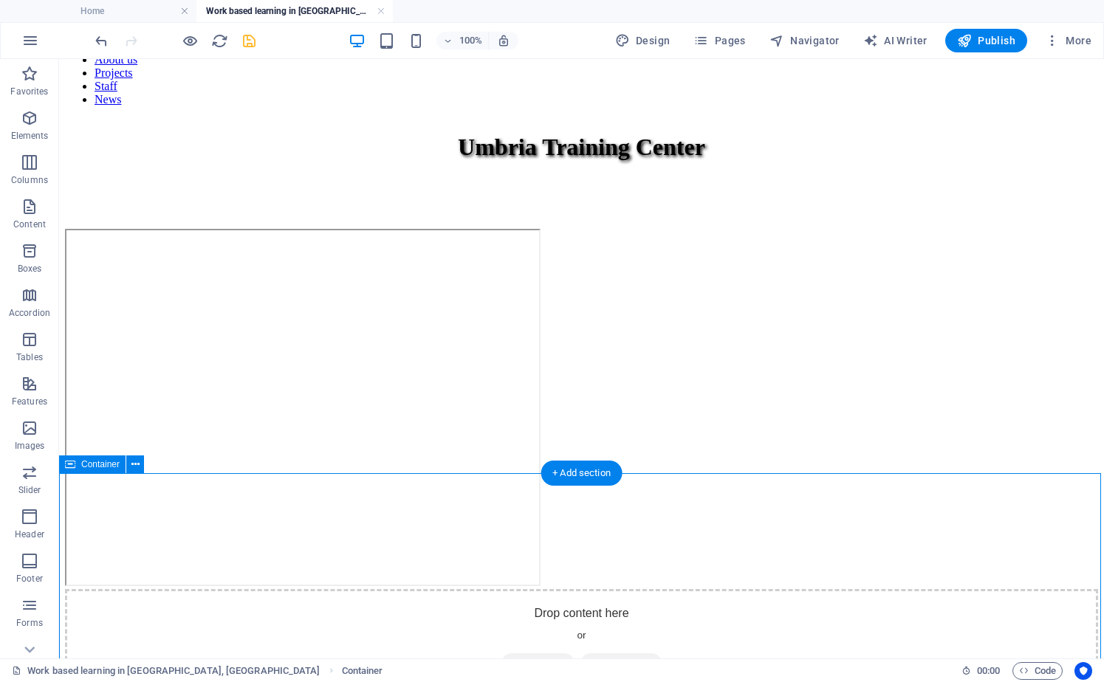
drag, startPoint x: 233, startPoint y: 613, endPoint x: 218, endPoint y: 555, distance: 59.6
click at [212, 589] on div "Drop content here or Add elements Paste clipboard" at bounding box center [581, 641] width 1033 height 105
drag, startPoint x: 229, startPoint y: 515, endPoint x: 245, endPoint y: 514, distance: 16.3
click at [230, 588] on div "Drop content here or Add elements Paste clipboard" at bounding box center [581, 640] width 1033 height 105
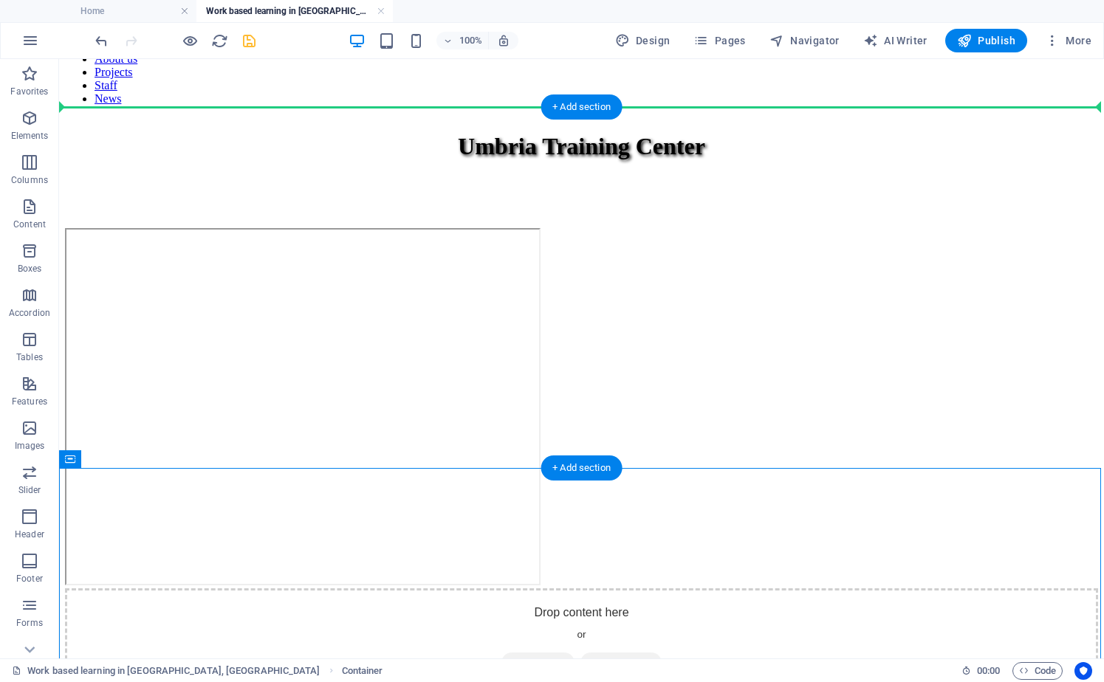
drag, startPoint x: 365, startPoint y: 515, endPoint x: 266, endPoint y: 267, distance: 266.7
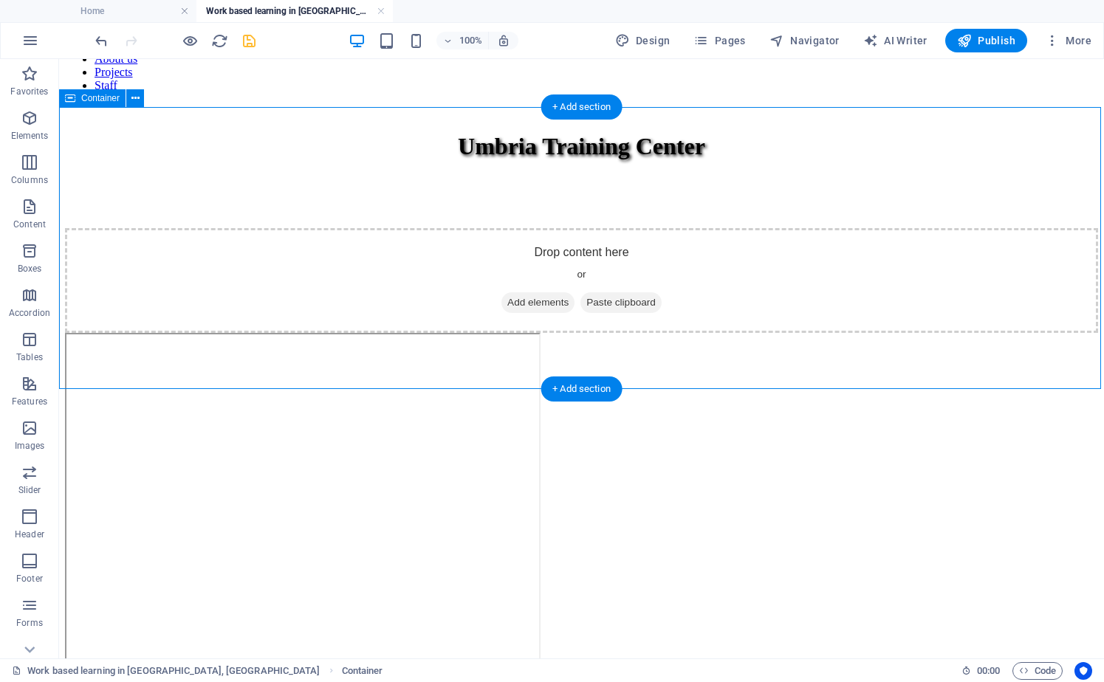
scroll to position [0, 0]
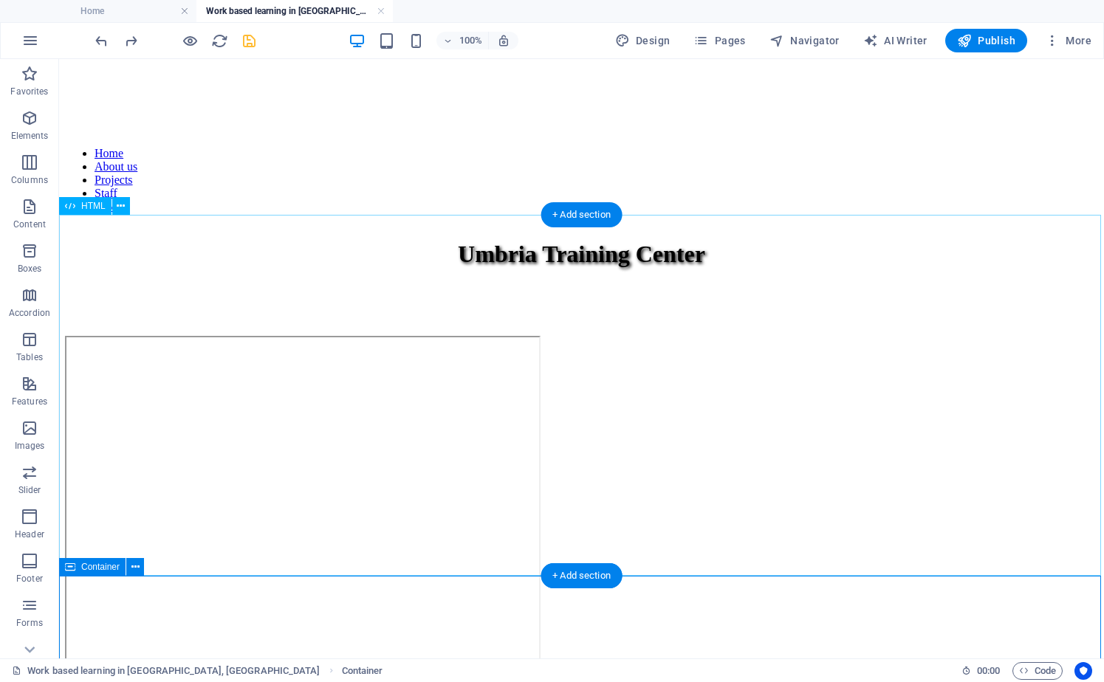
click at [519, 375] on div at bounding box center [581, 516] width 1033 height 360
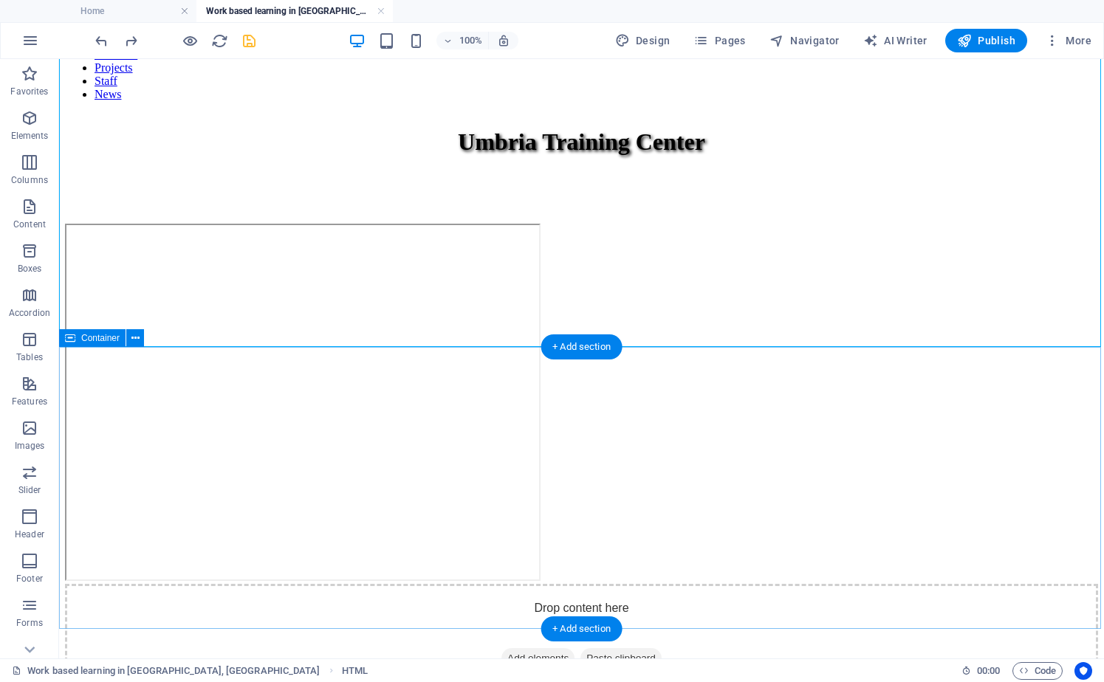
scroll to position [371, 0]
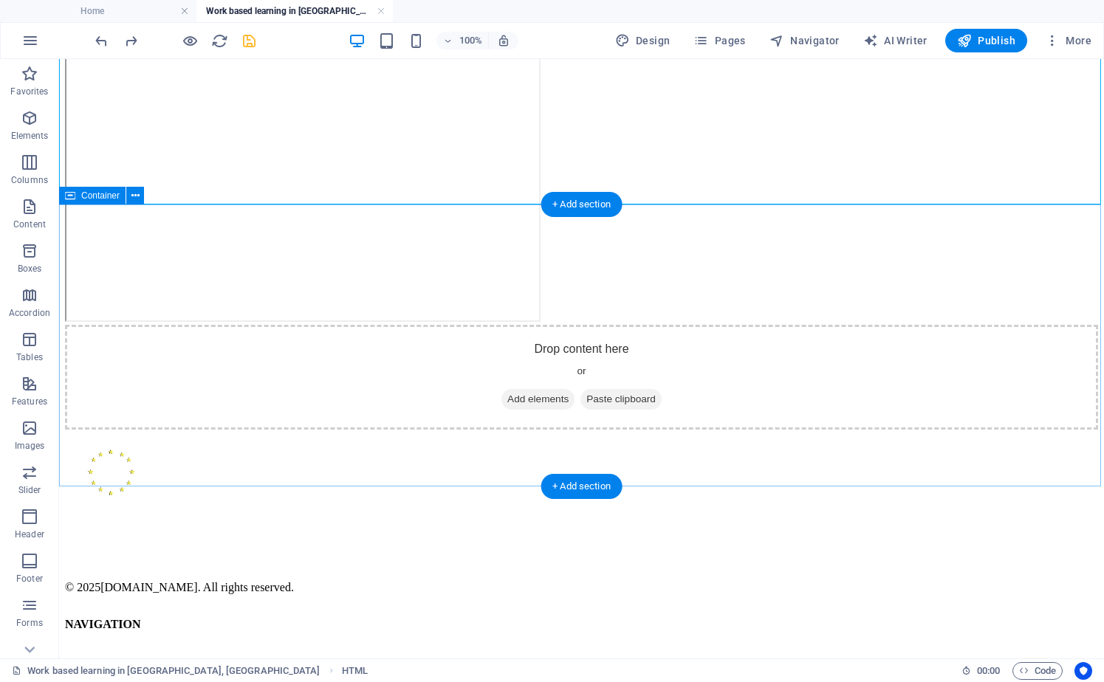
click at [560, 426] on div "Drop content here or Add elements Paste clipboard" at bounding box center [581, 377] width 1033 height 105
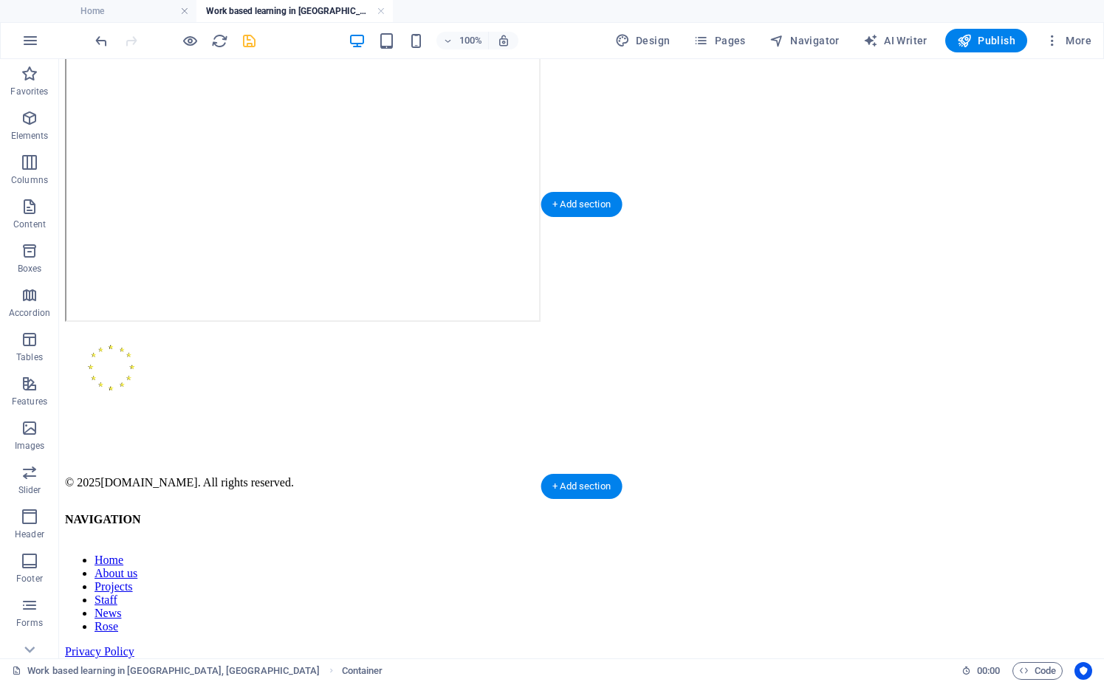
scroll to position [139, 0]
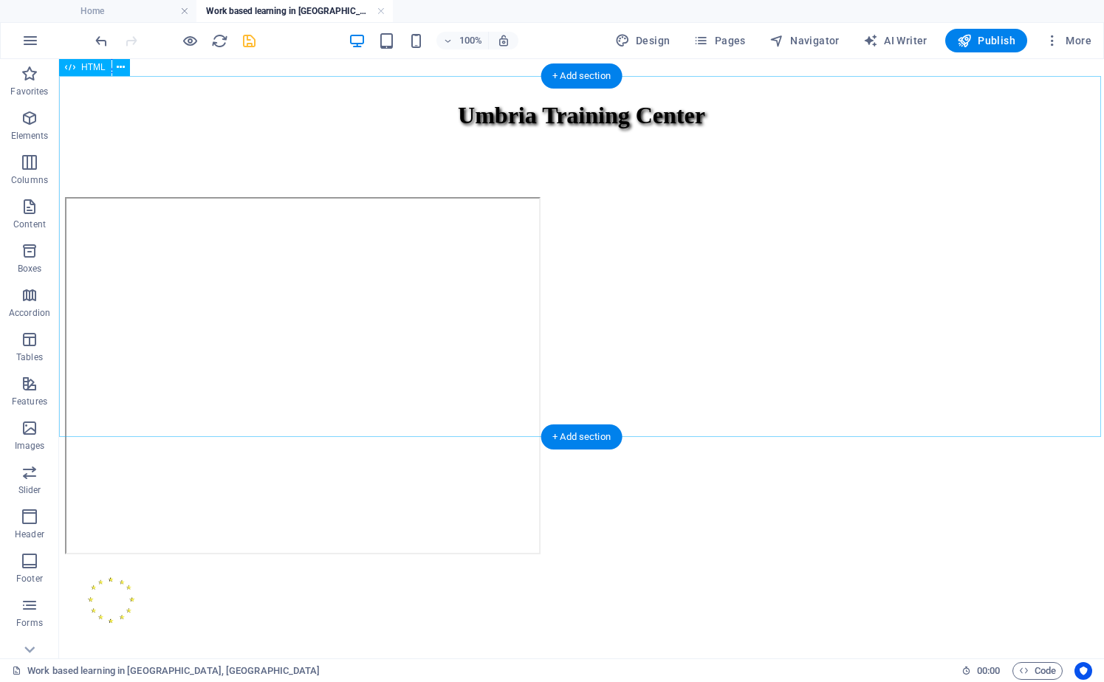
click at [625, 328] on div at bounding box center [581, 377] width 1033 height 360
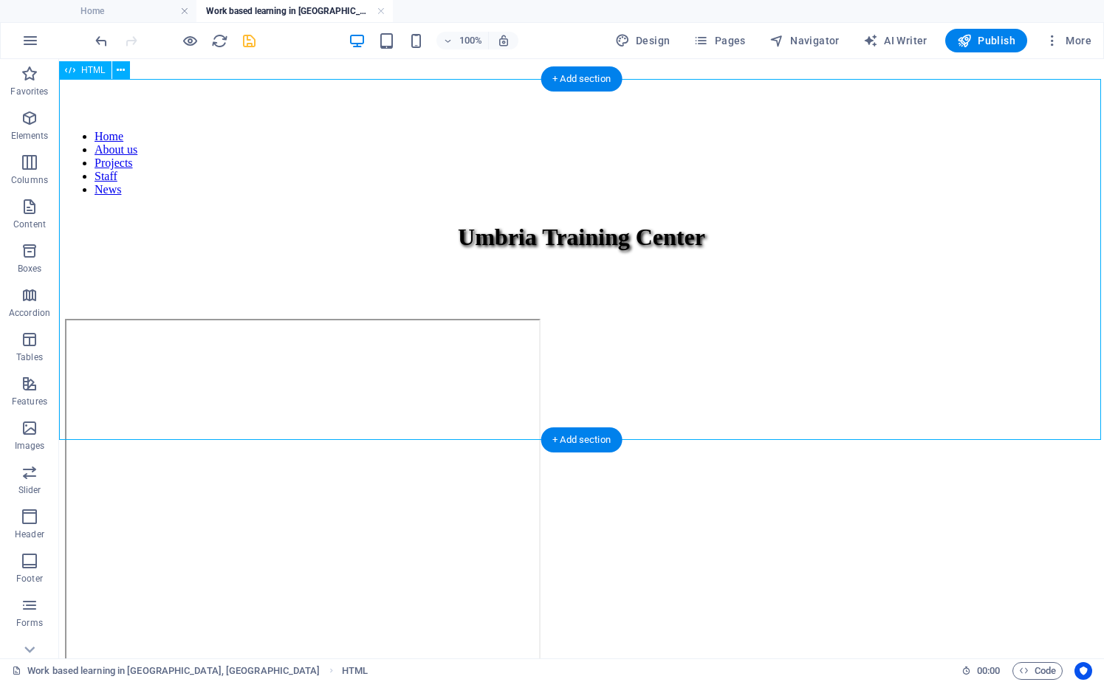
scroll to position [0, 0]
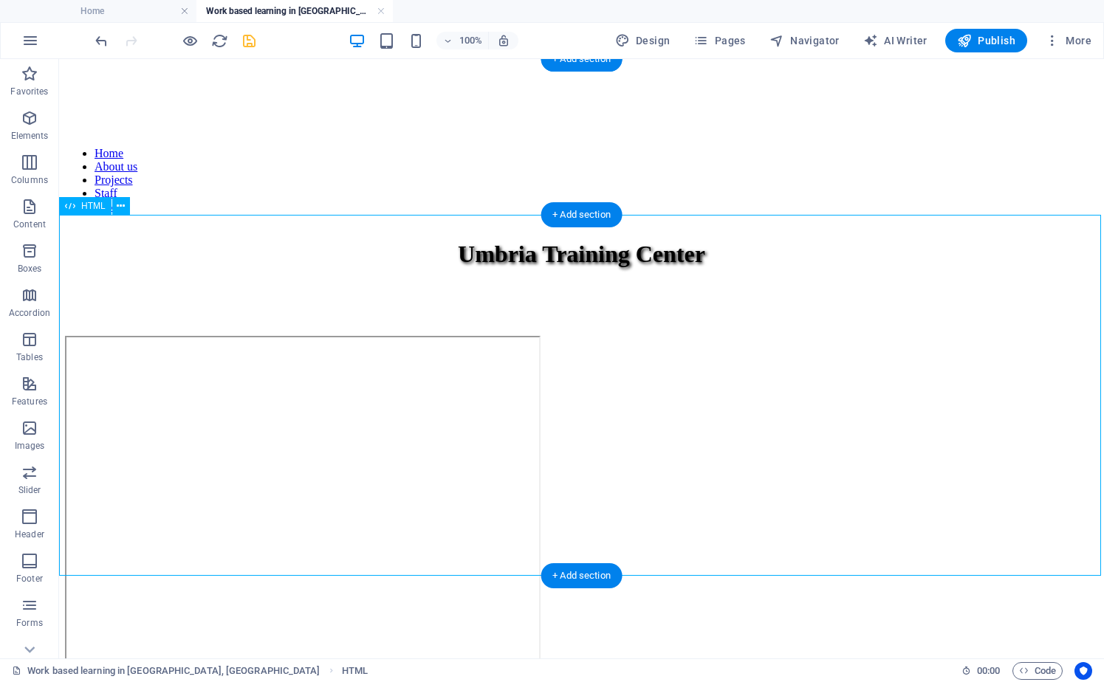
click at [628, 343] on div at bounding box center [581, 516] width 1033 height 360
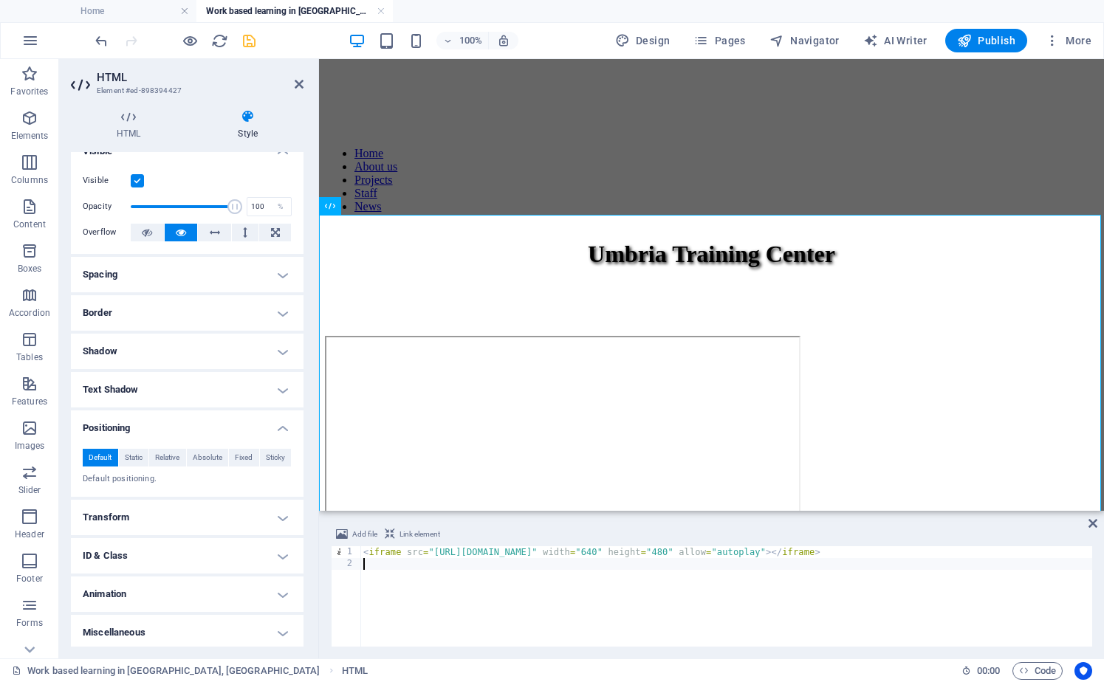
scroll to position [21, 0]
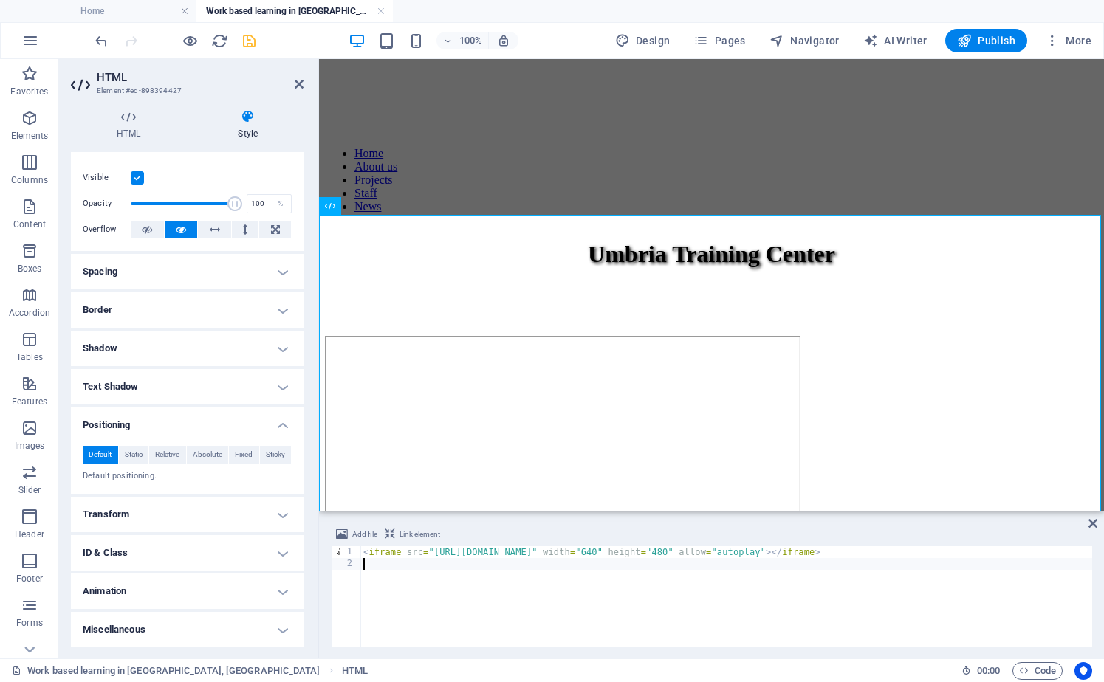
click at [279, 591] on h4 "Animation" at bounding box center [187, 591] width 233 height 35
click at [280, 591] on h4 "Animation" at bounding box center [187, 587] width 233 height 27
click at [871, 336] on div at bounding box center [711, 516] width 773 height 360
click at [989, 41] on span "Publish" at bounding box center [986, 40] width 58 height 15
